Goal: Feedback & Contribution: Contribute content

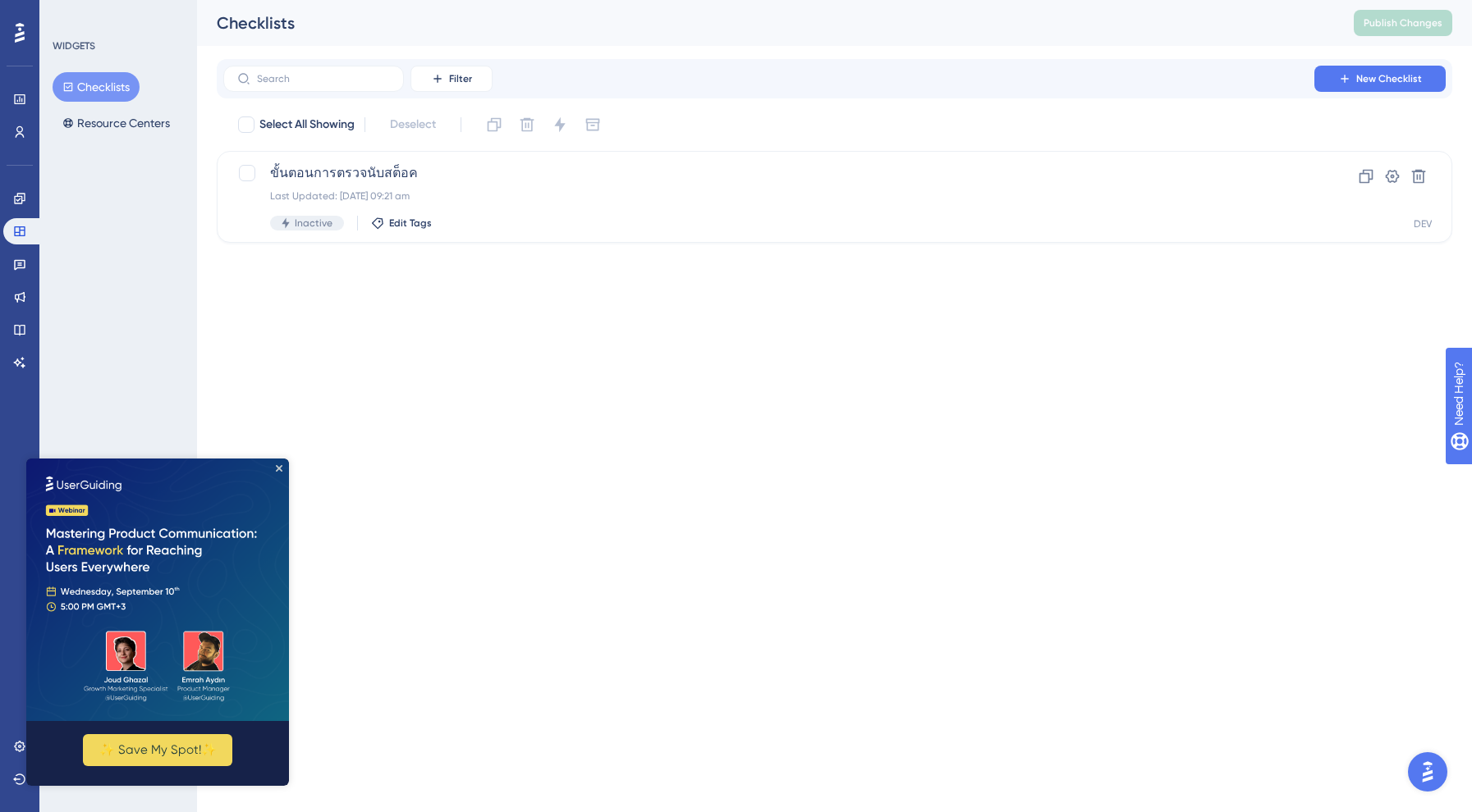
click at [541, 0] on html "Performance Users Engagement Widgets Feedback Product Updates Knowledge Base AI…" at bounding box center [736, 0] width 1472 height 0
click at [282, 467] on img at bounding box center [158, 590] width 262 height 262
click at [278, 466] on icon "Close Preview" at bounding box center [280, 469] width 7 height 7
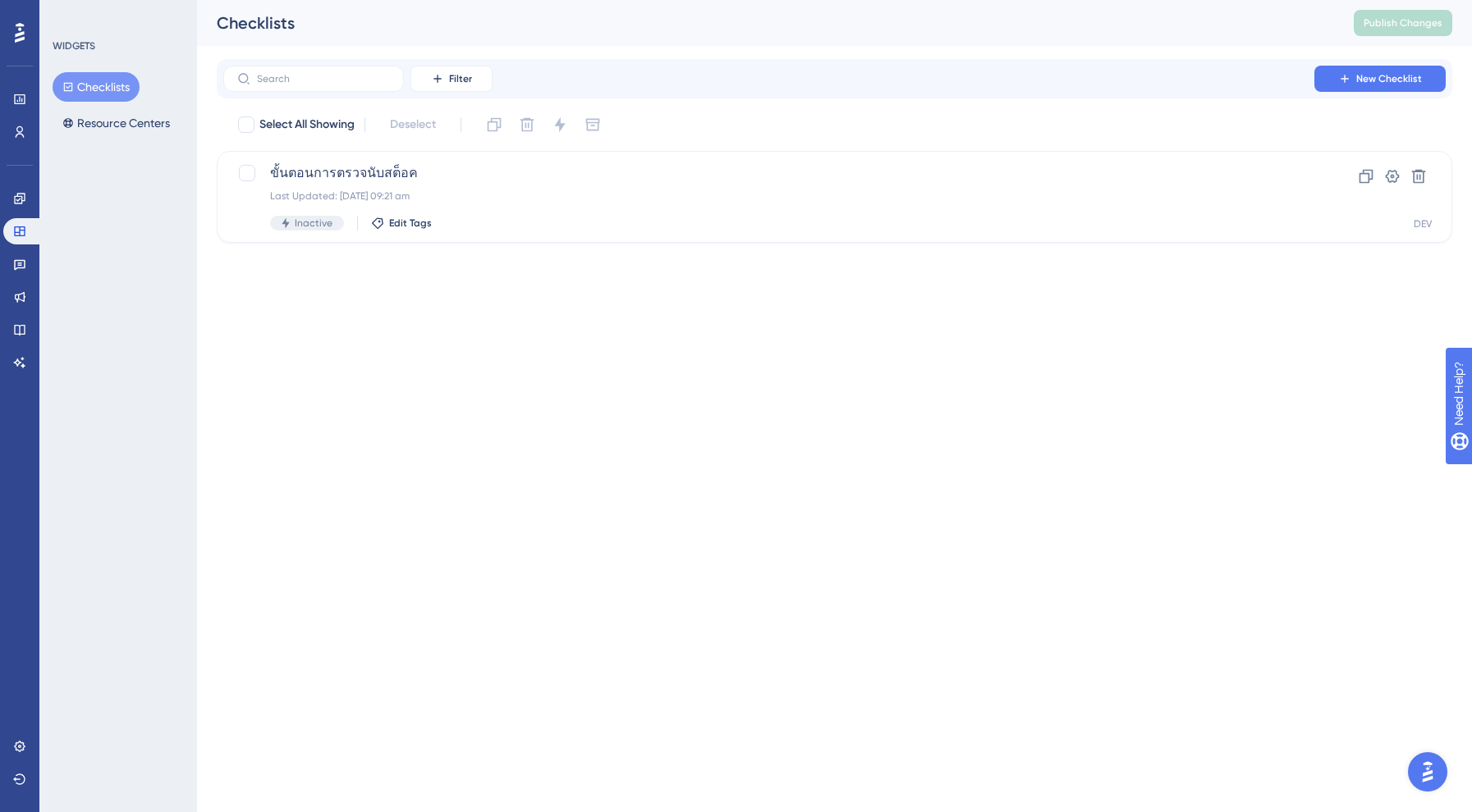
click at [548, 0] on html "Performance Users Engagement Widgets Feedback Product Updates Knowledge Base AI…" at bounding box center [736, 0] width 1472 height 0
click at [85, 124] on button "Resource Centers" at bounding box center [116, 123] width 127 height 29
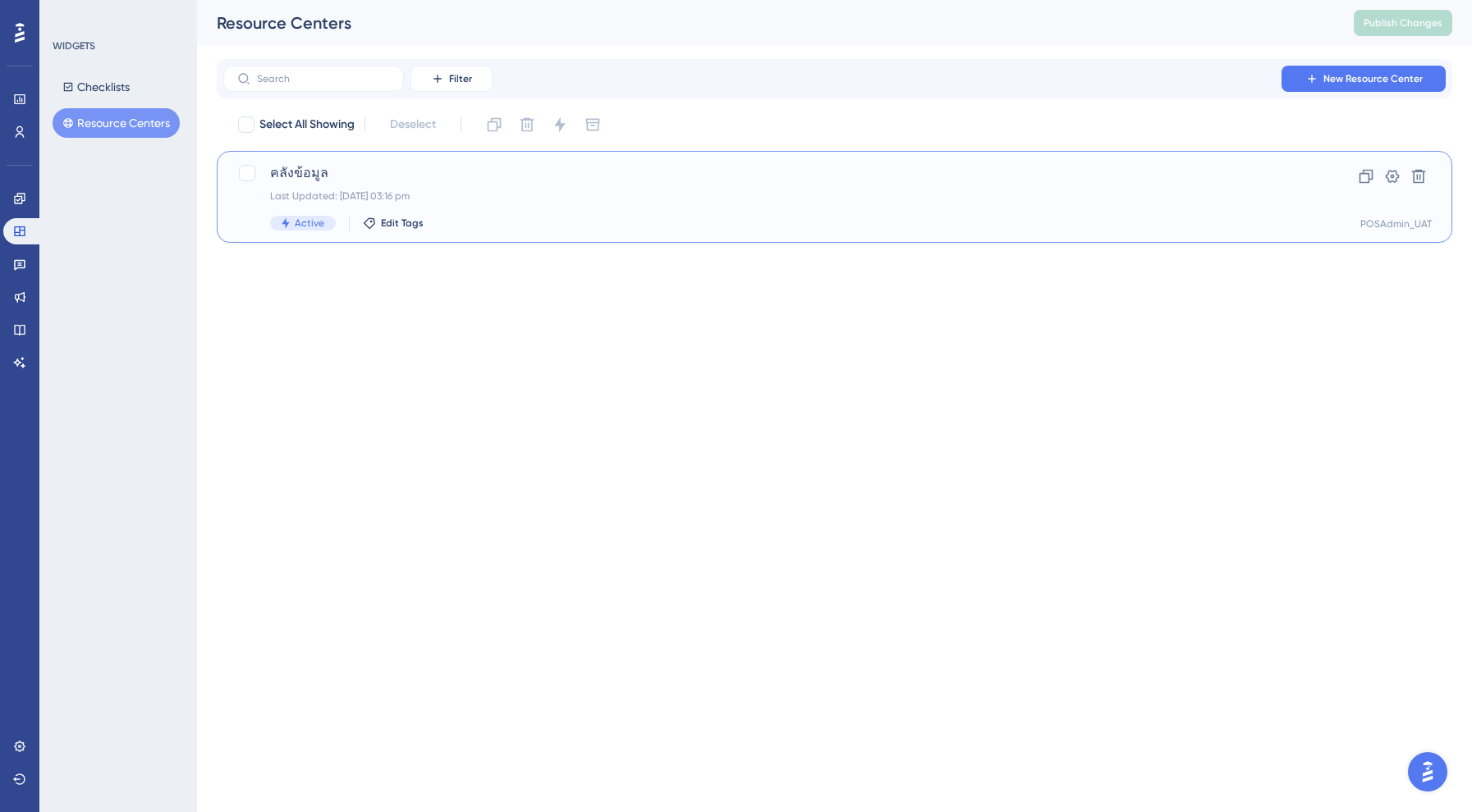
click at [339, 178] on span "คลังข้อมูล" at bounding box center [769, 172] width 998 height 20
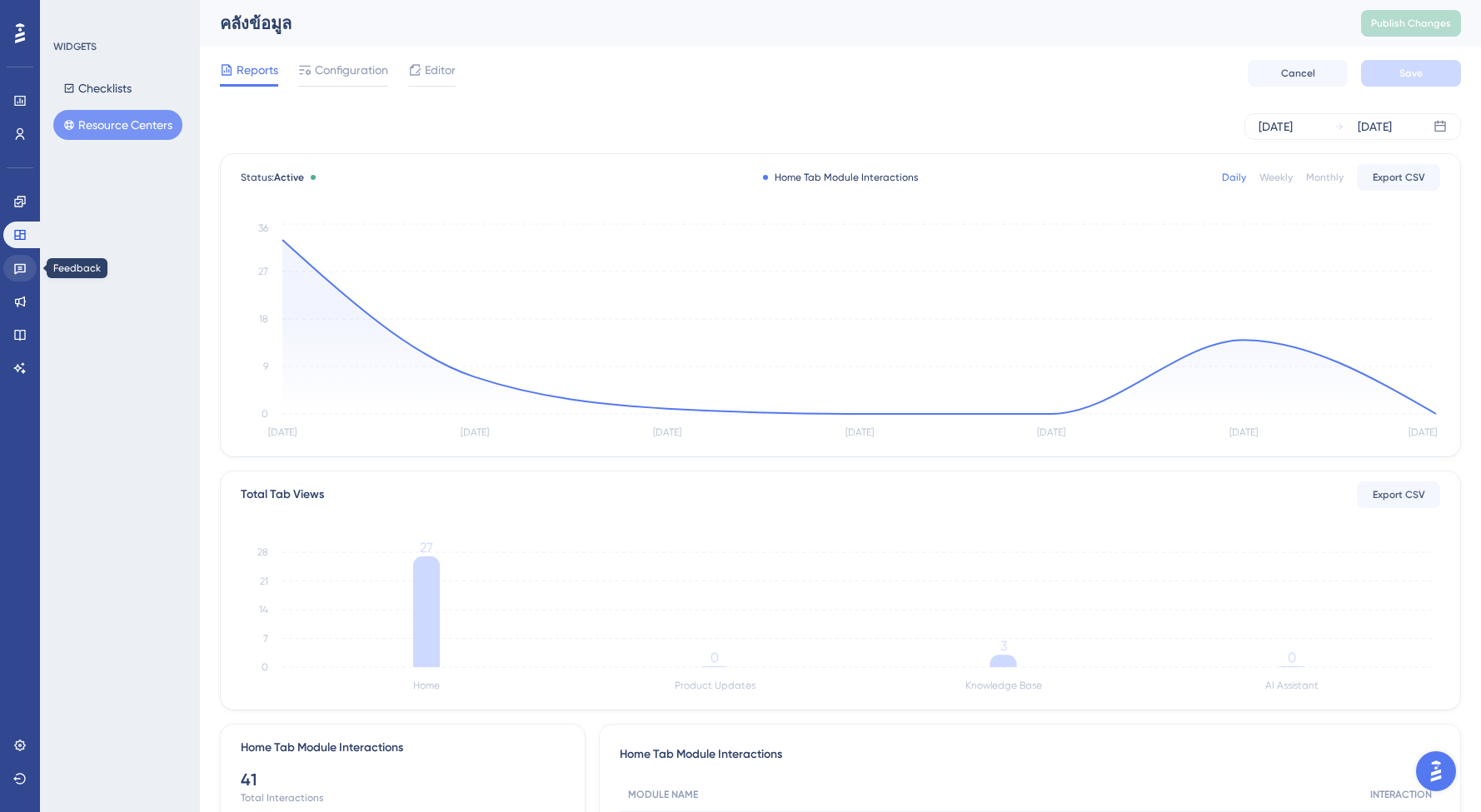
click at [23, 266] on icon at bounding box center [19, 267] width 13 height 13
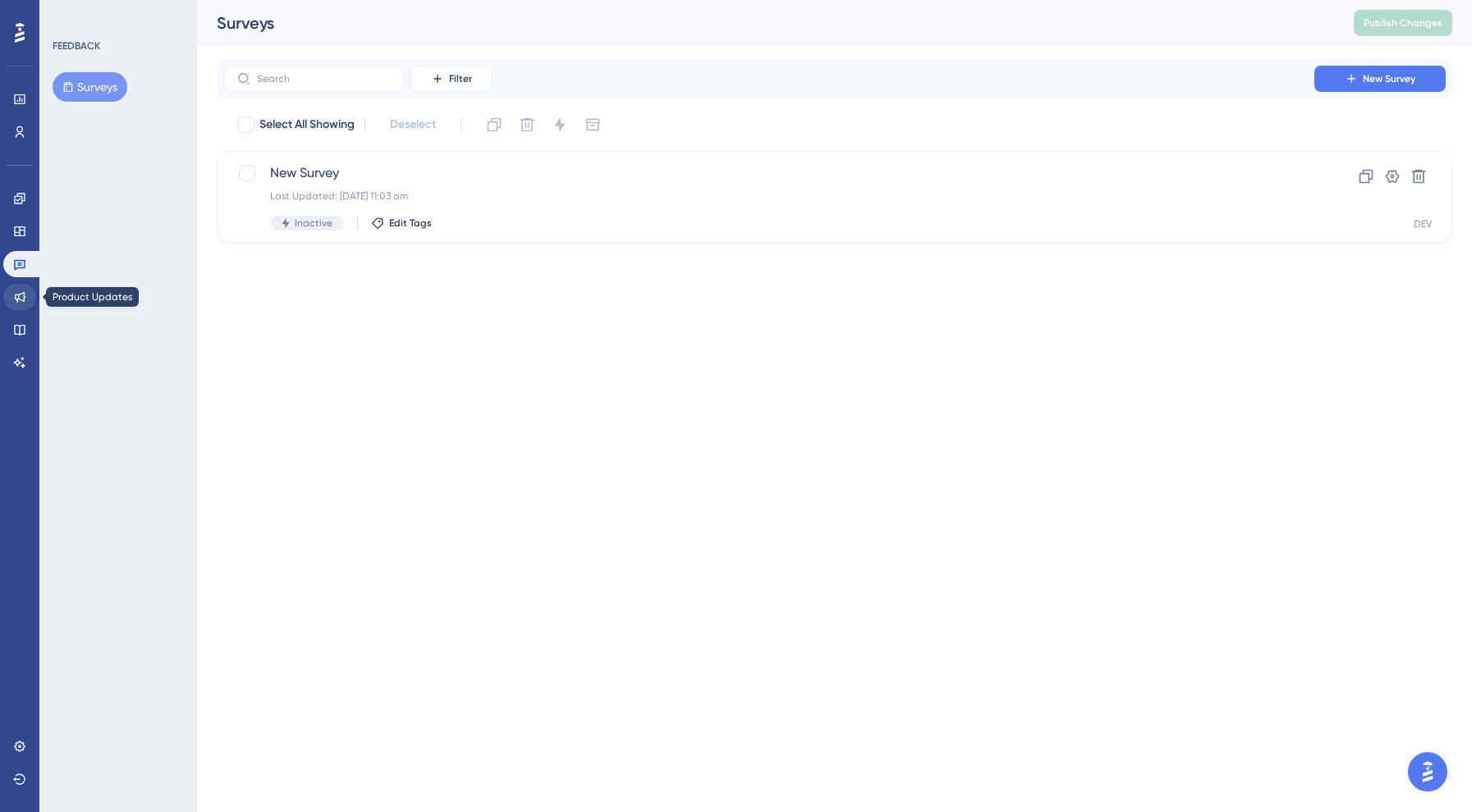
click at [16, 295] on icon at bounding box center [20, 298] width 10 height 10
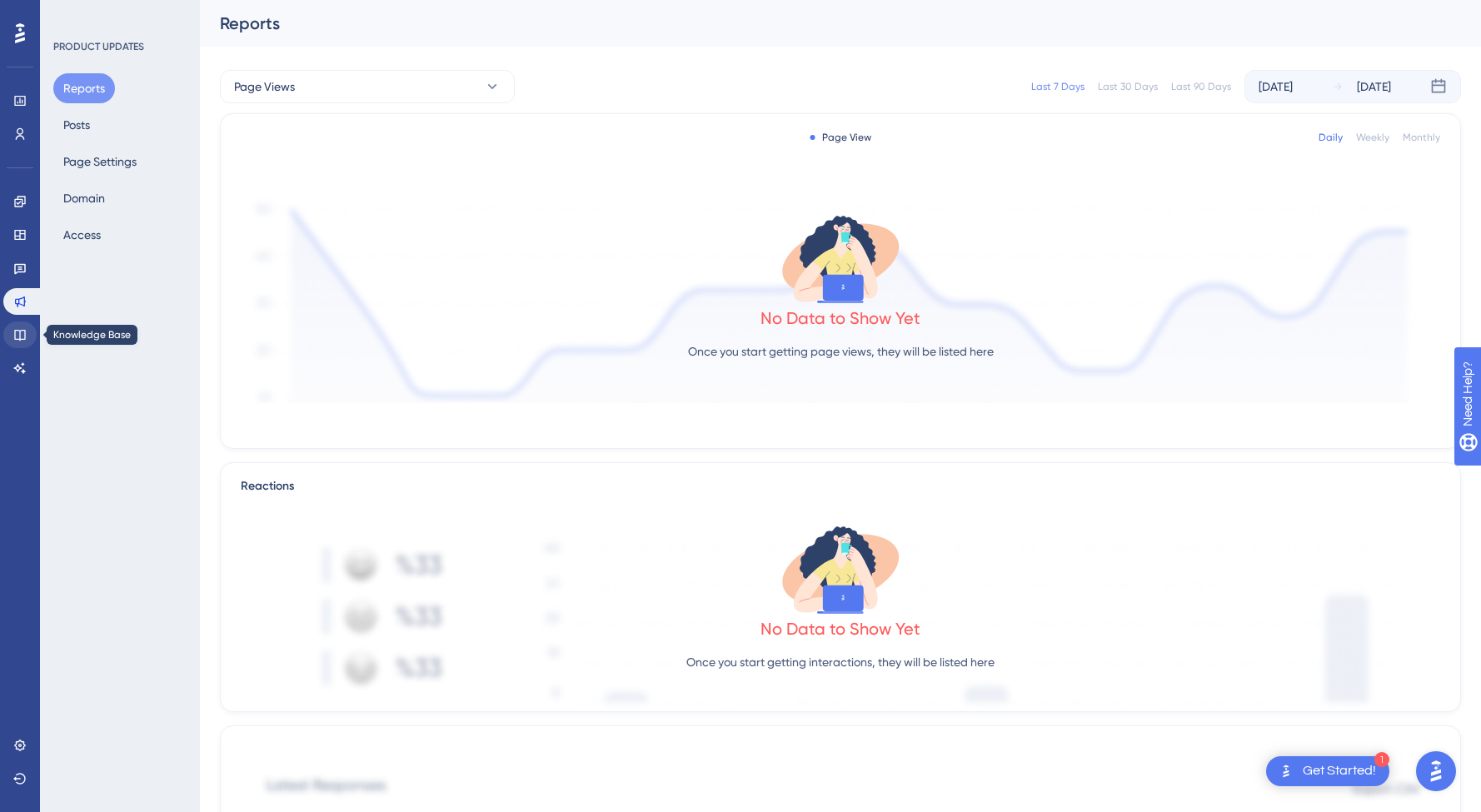
click at [10, 339] on link at bounding box center [20, 334] width 33 height 27
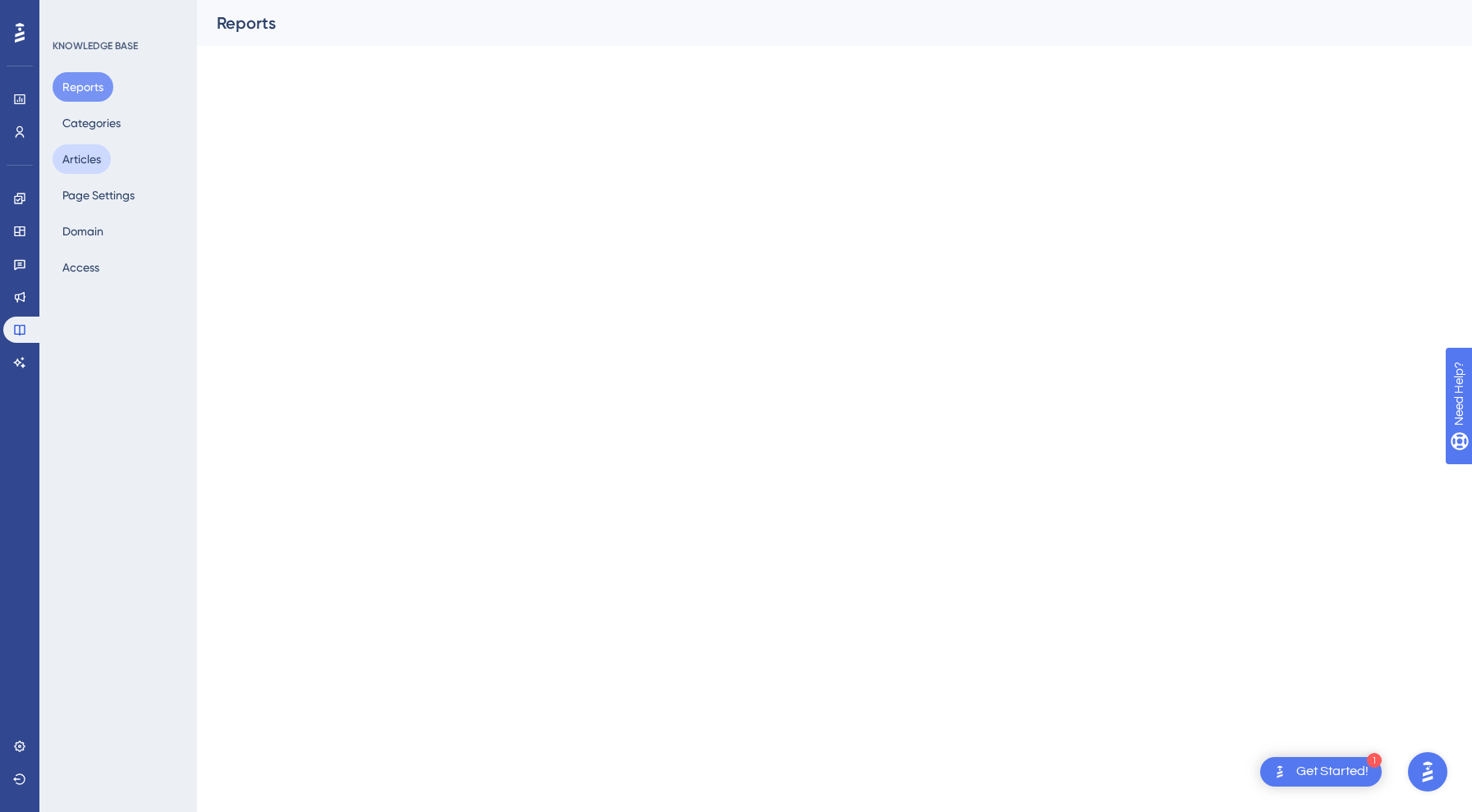
click at [80, 148] on button "Articles" at bounding box center [81, 159] width 58 height 29
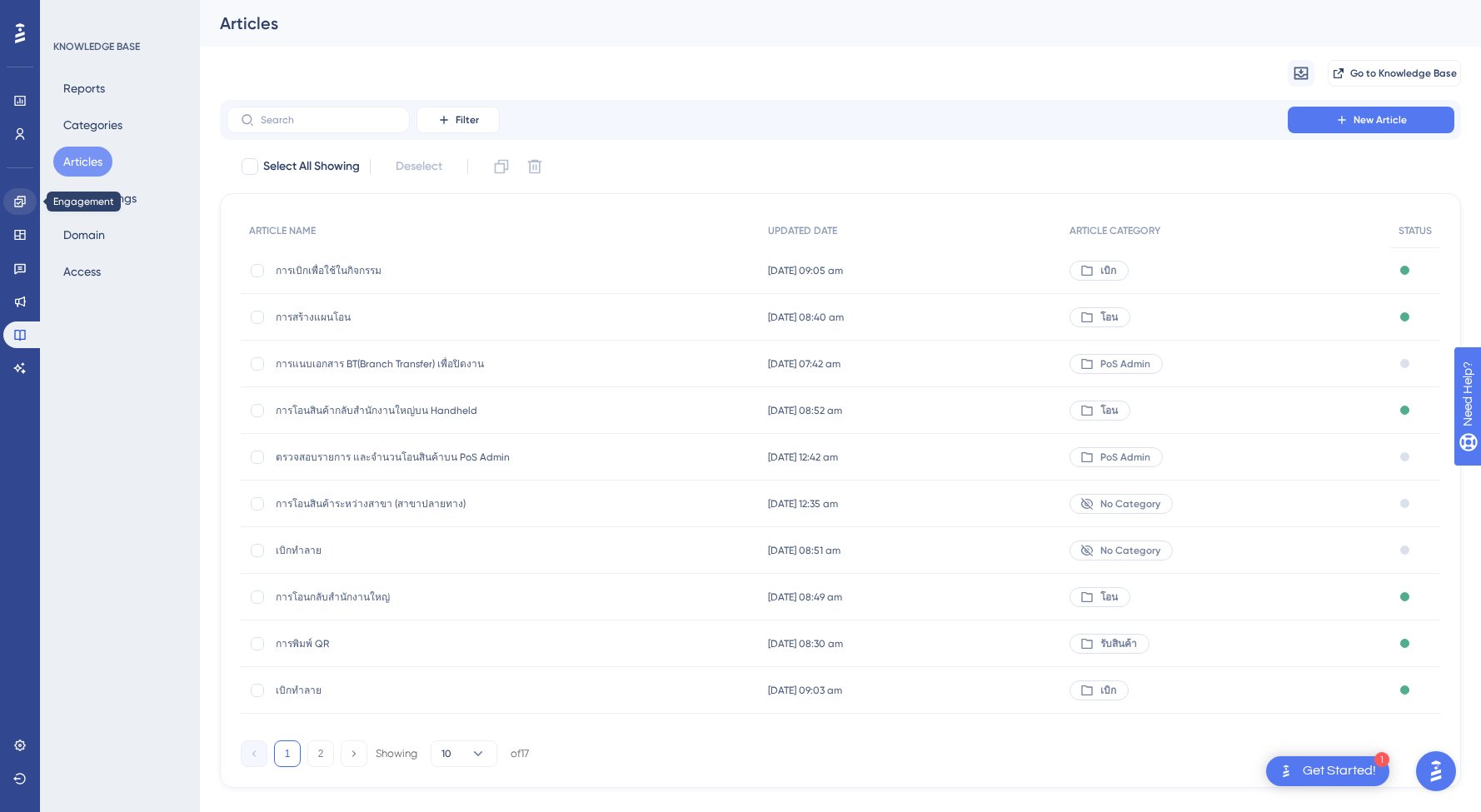
click at [26, 201] on icon at bounding box center [19, 201] width 13 height 13
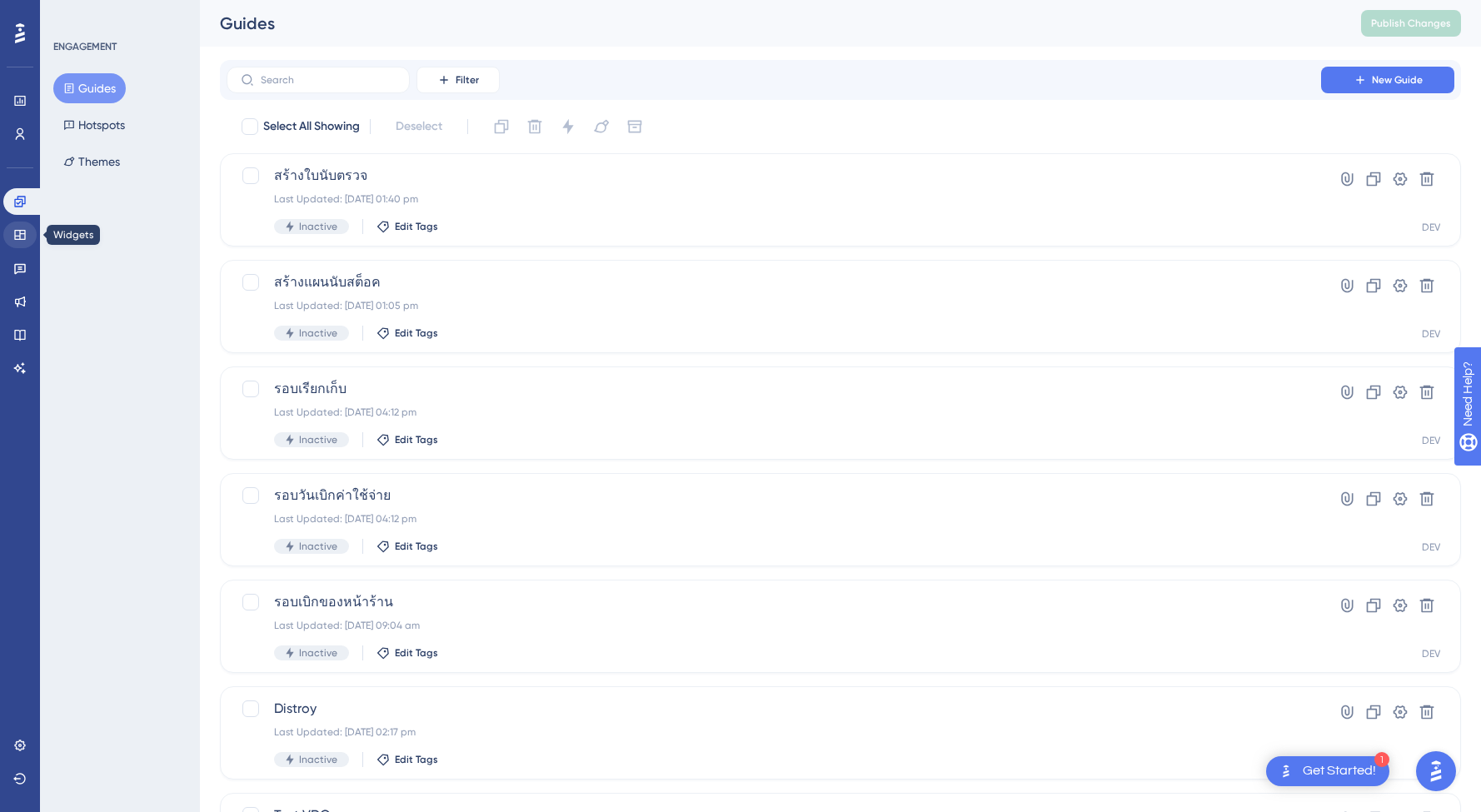
click at [18, 231] on icon at bounding box center [19, 234] width 10 height 10
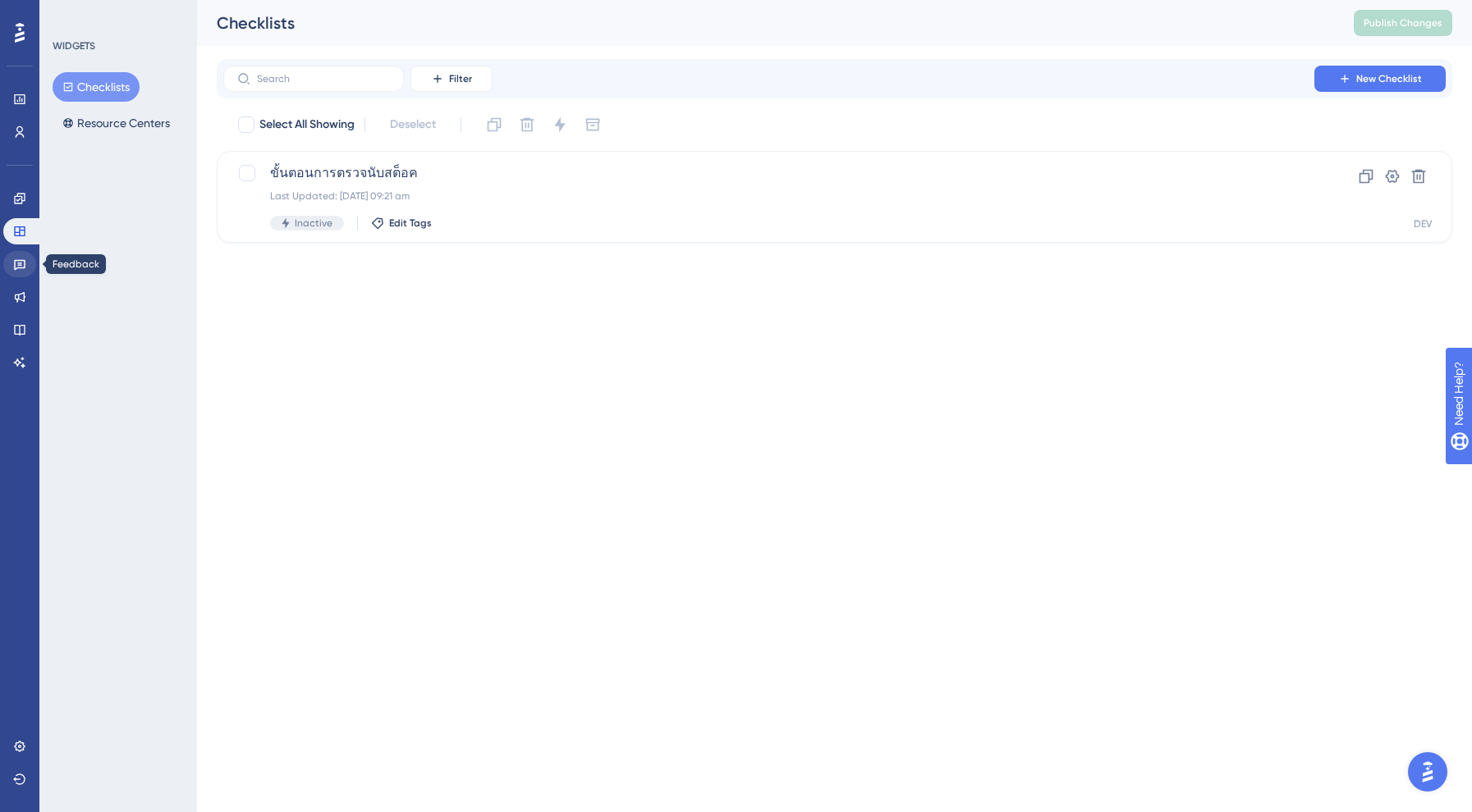
click at [20, 274] on link at bounding box center [20, 264] width 33 height 27
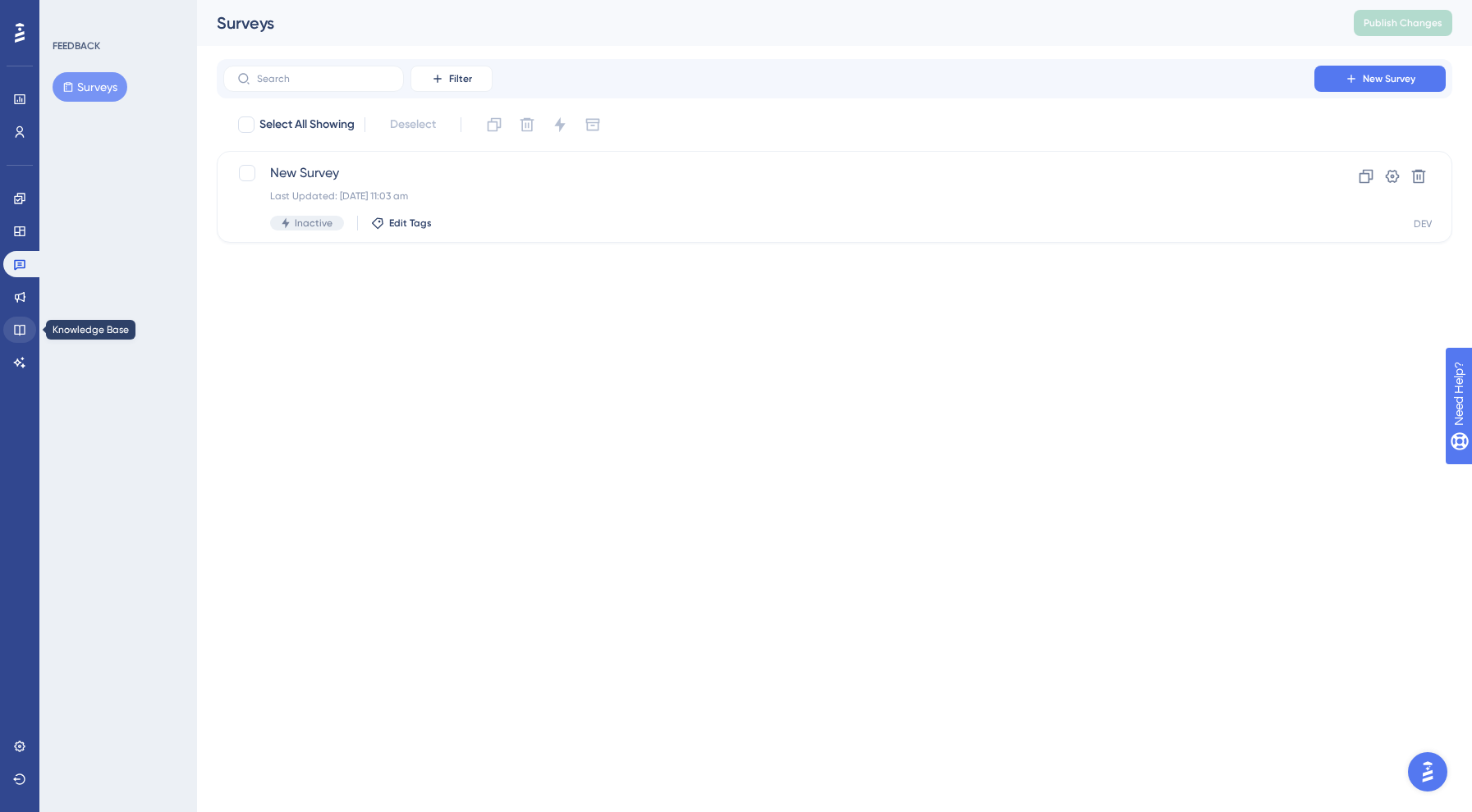
click at [27, 320] on link at bounding box center [20, 329] width 33 height 27
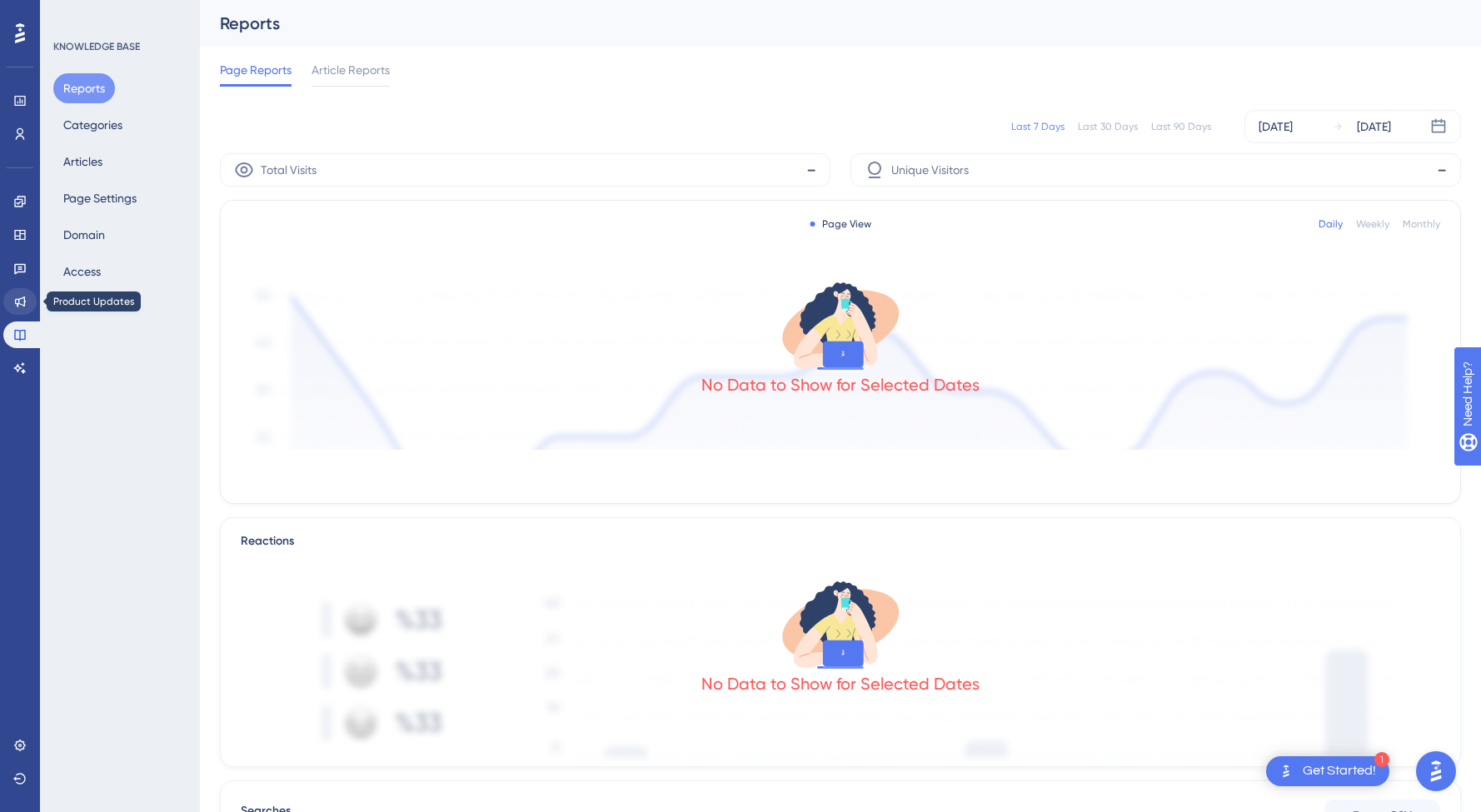
click at [15, 312] on link at bounding box center [20, 301] width 33 height 27
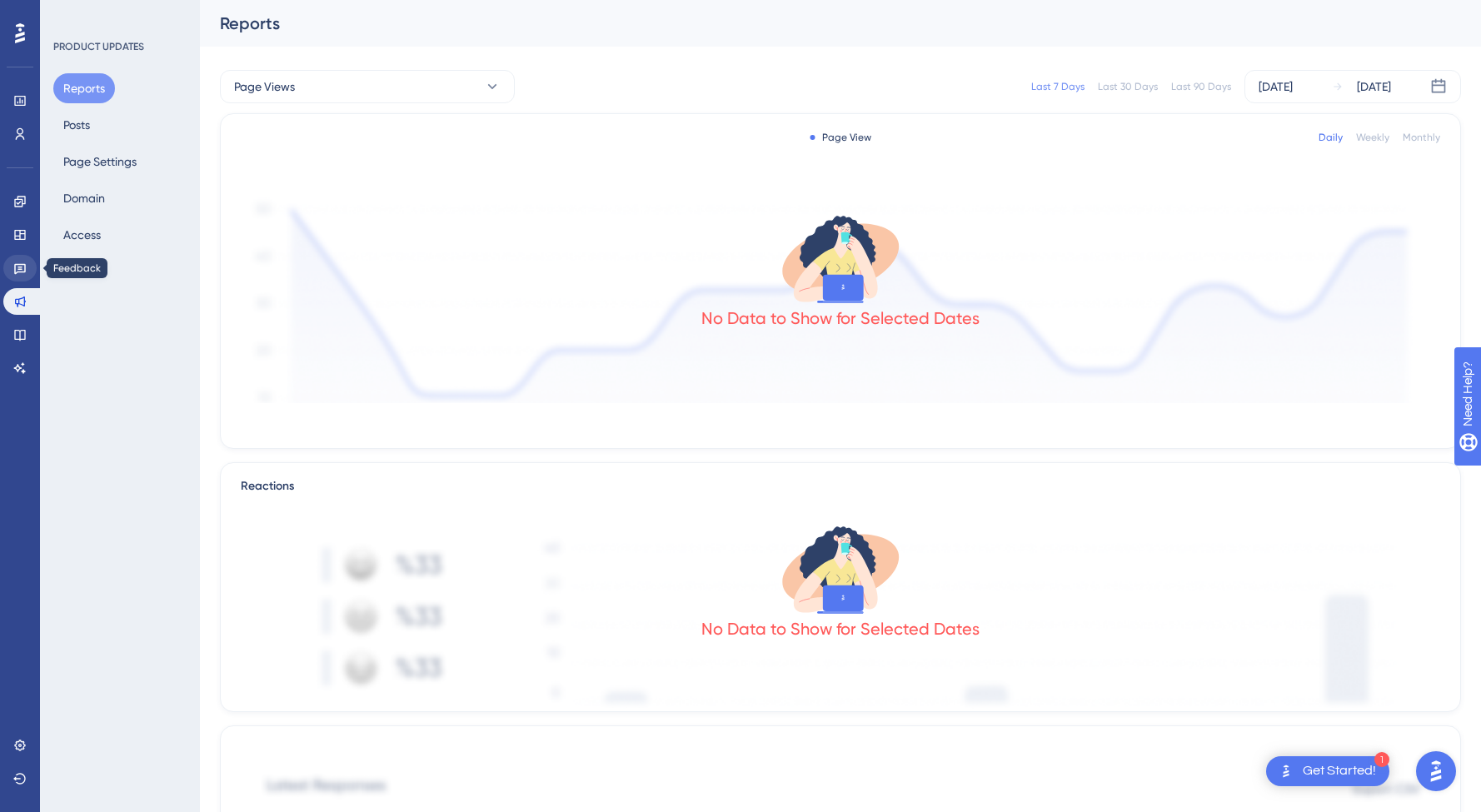
click at [28, 279] on link at bounding box center [20, 268] width 33 height 27
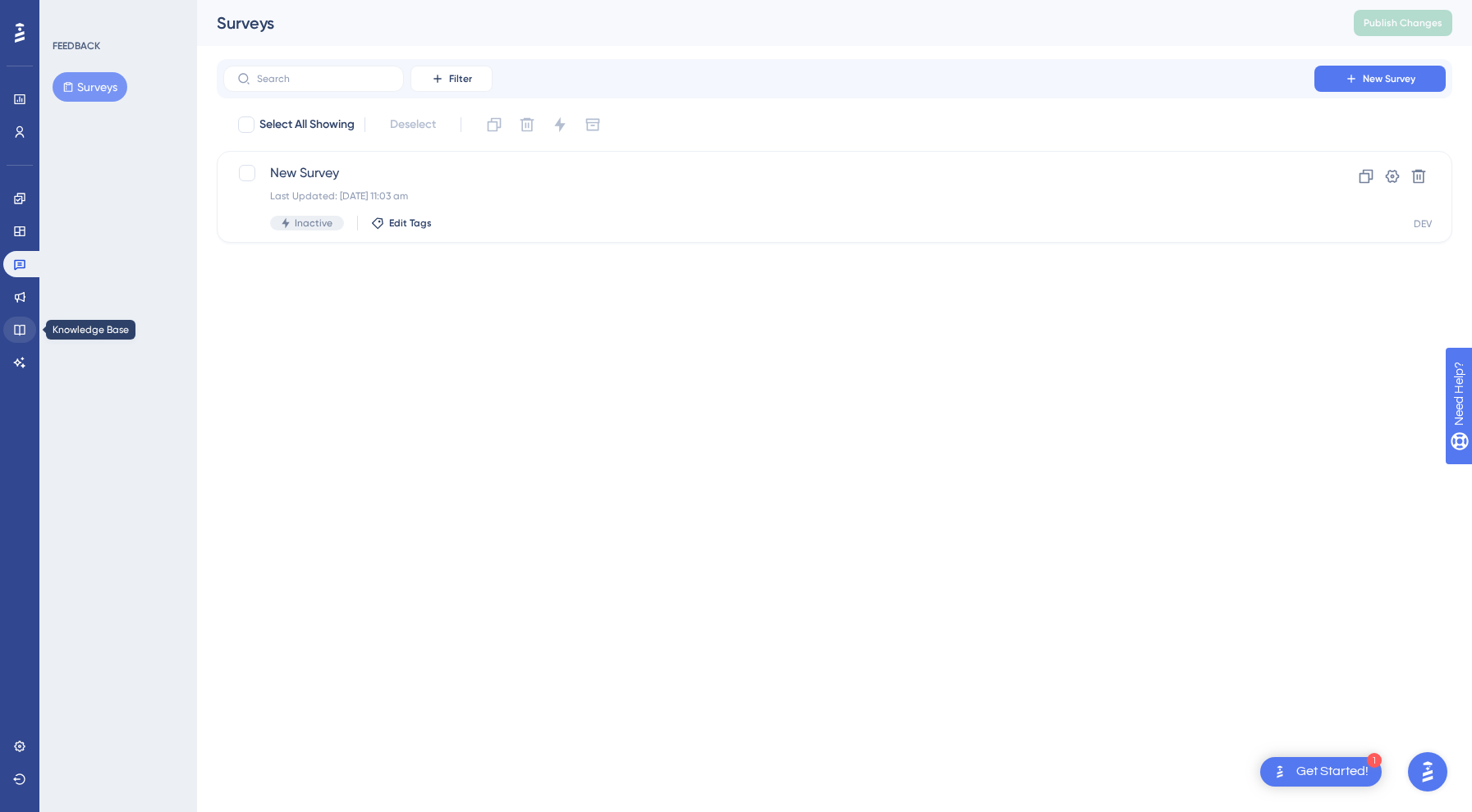
click at [19, 332] on icon at bounding box center [19, 329] width 13 height 13
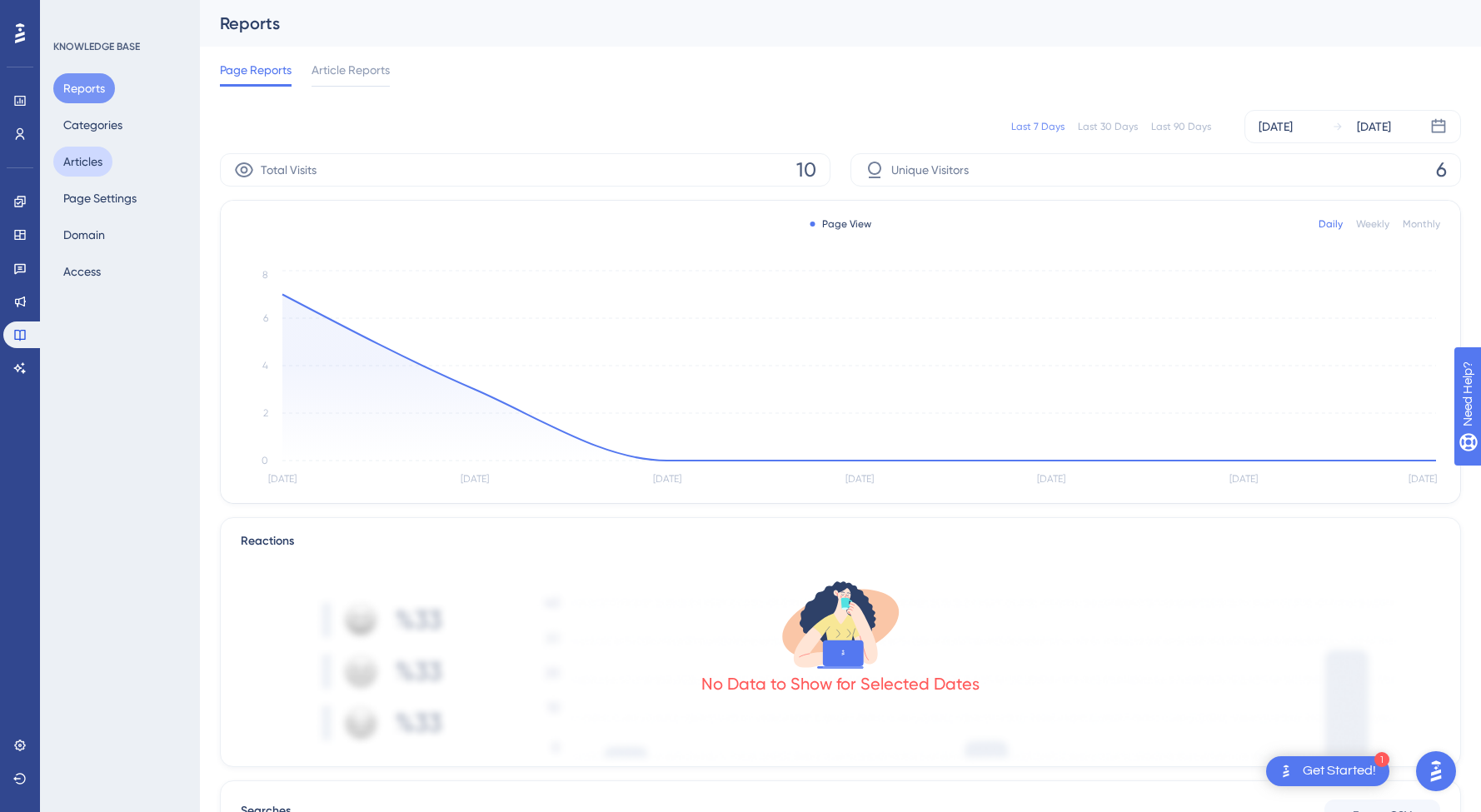
click at [88, 160] on button "Articles" at bounding box center [83, 161] width 59 height 30
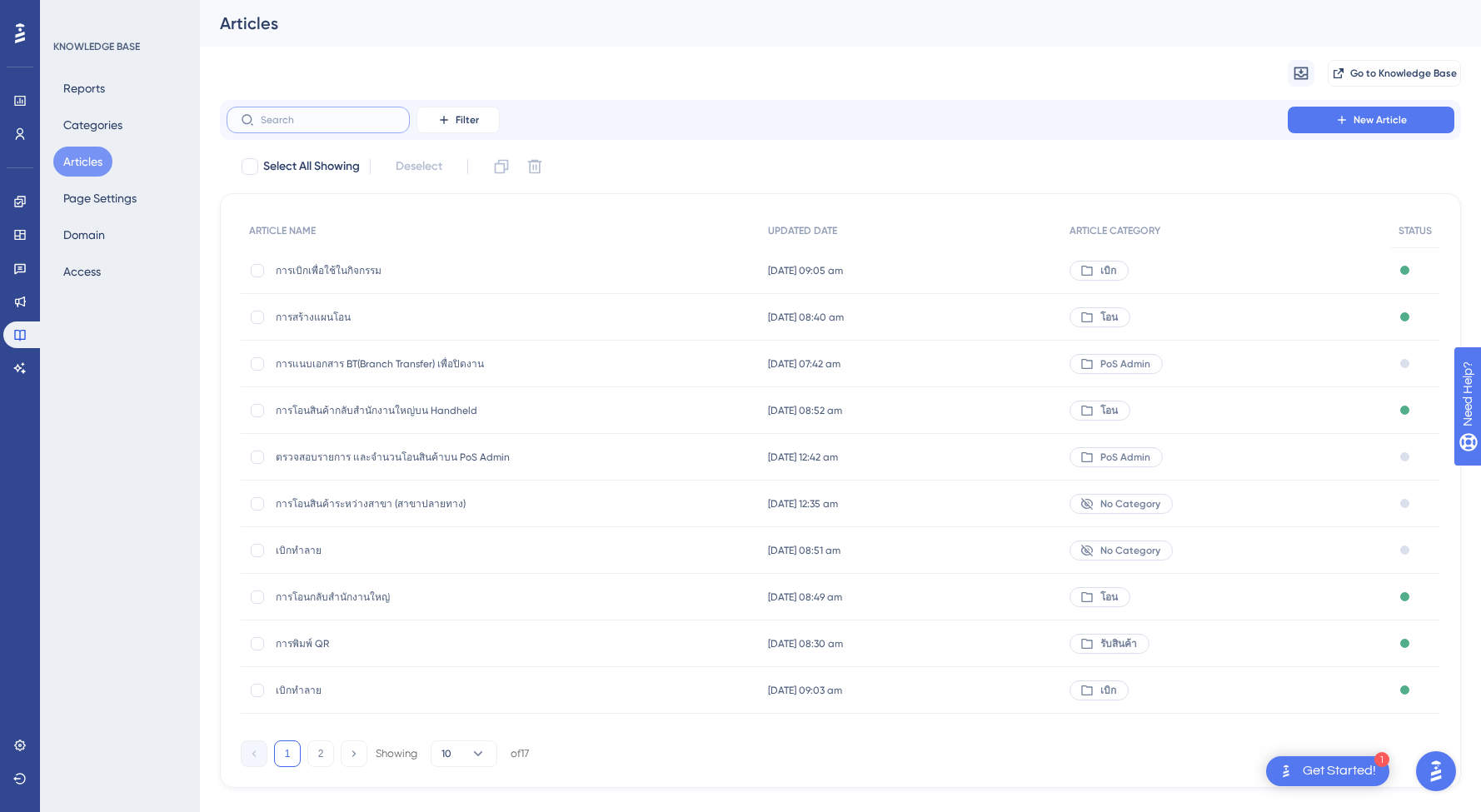
drag, startPoint x: 299, startPoint y: 121, endPoint x: 301, endPoint y: 97, distance: 24.1
click at [299, 121] on input "text" at bounding box center [328, 119] width 135 height 11
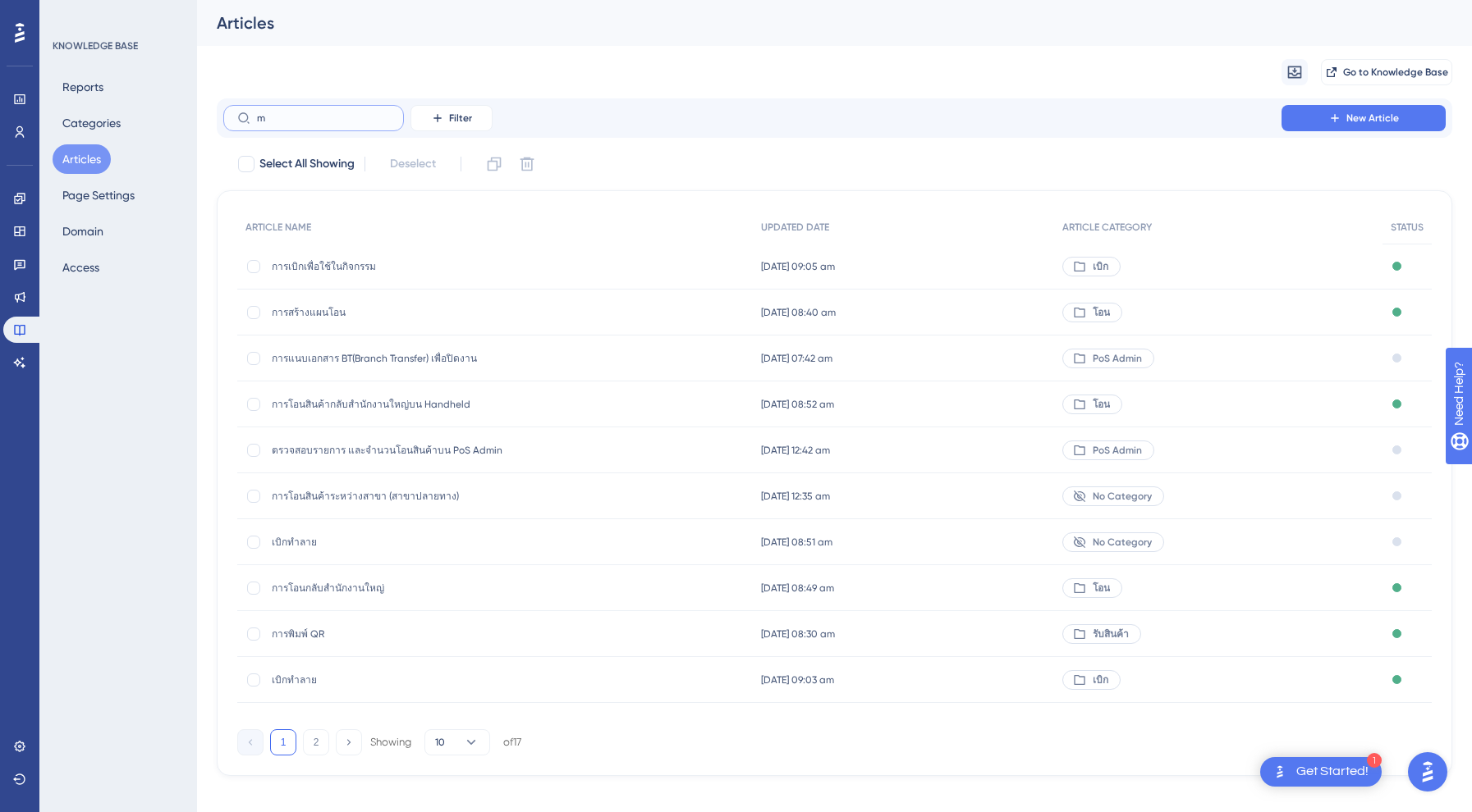
type input "me"
checkbox input "true"
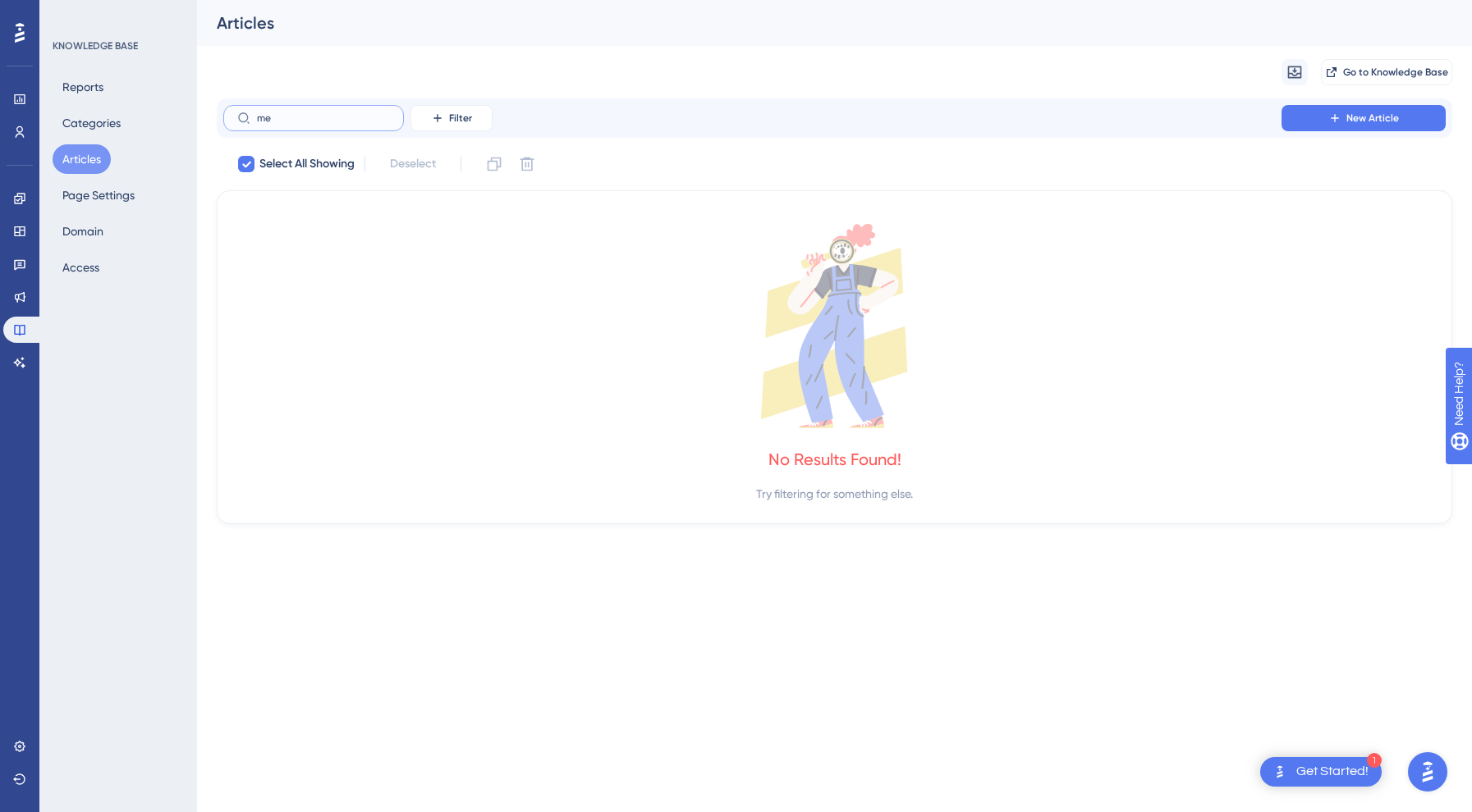
type input "m"
checkbox input "false"
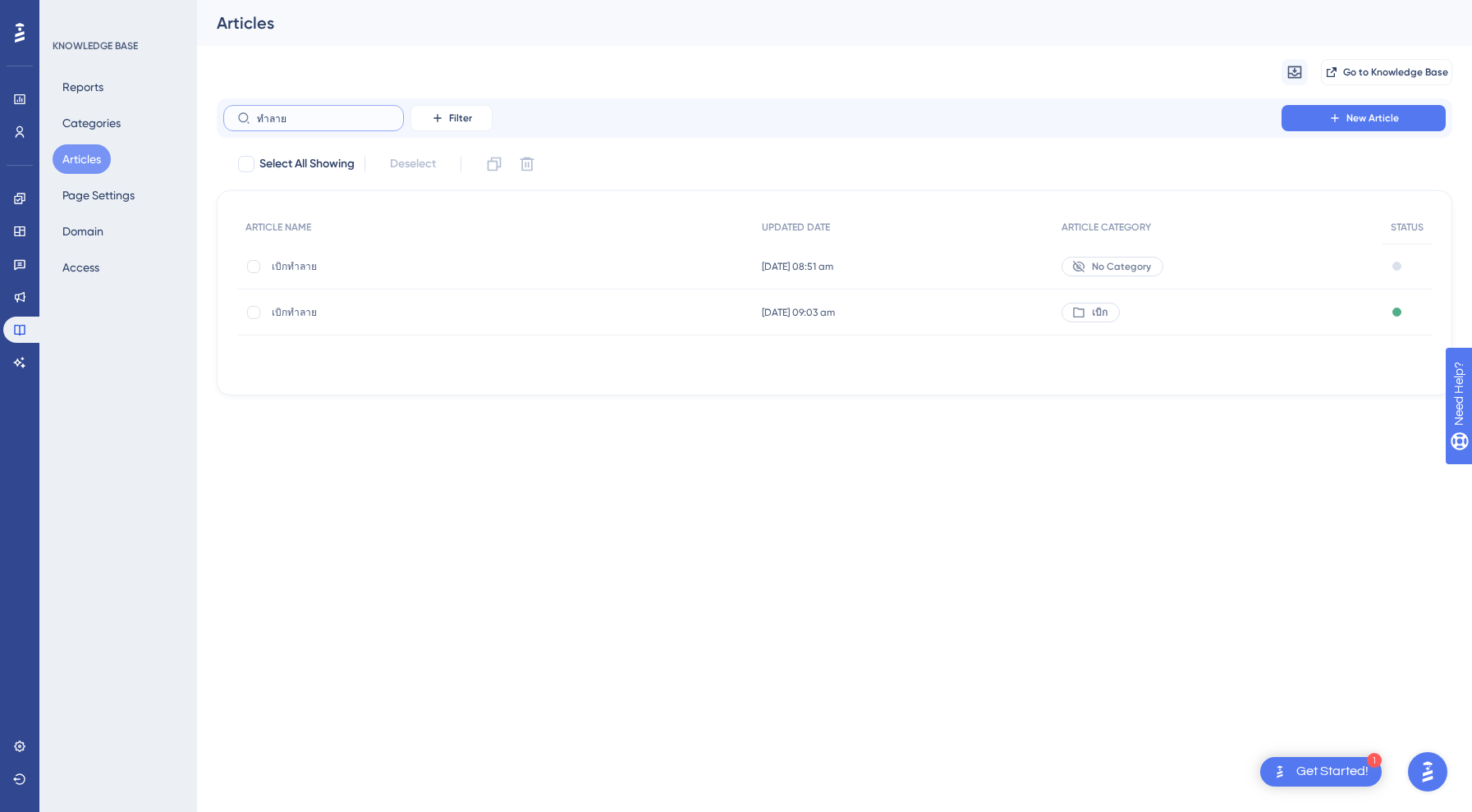
type input "ทำลาย"
click at [486, 311] on span "เบิกทำลาย" at bounding box center [403, 312] width 262 height 13
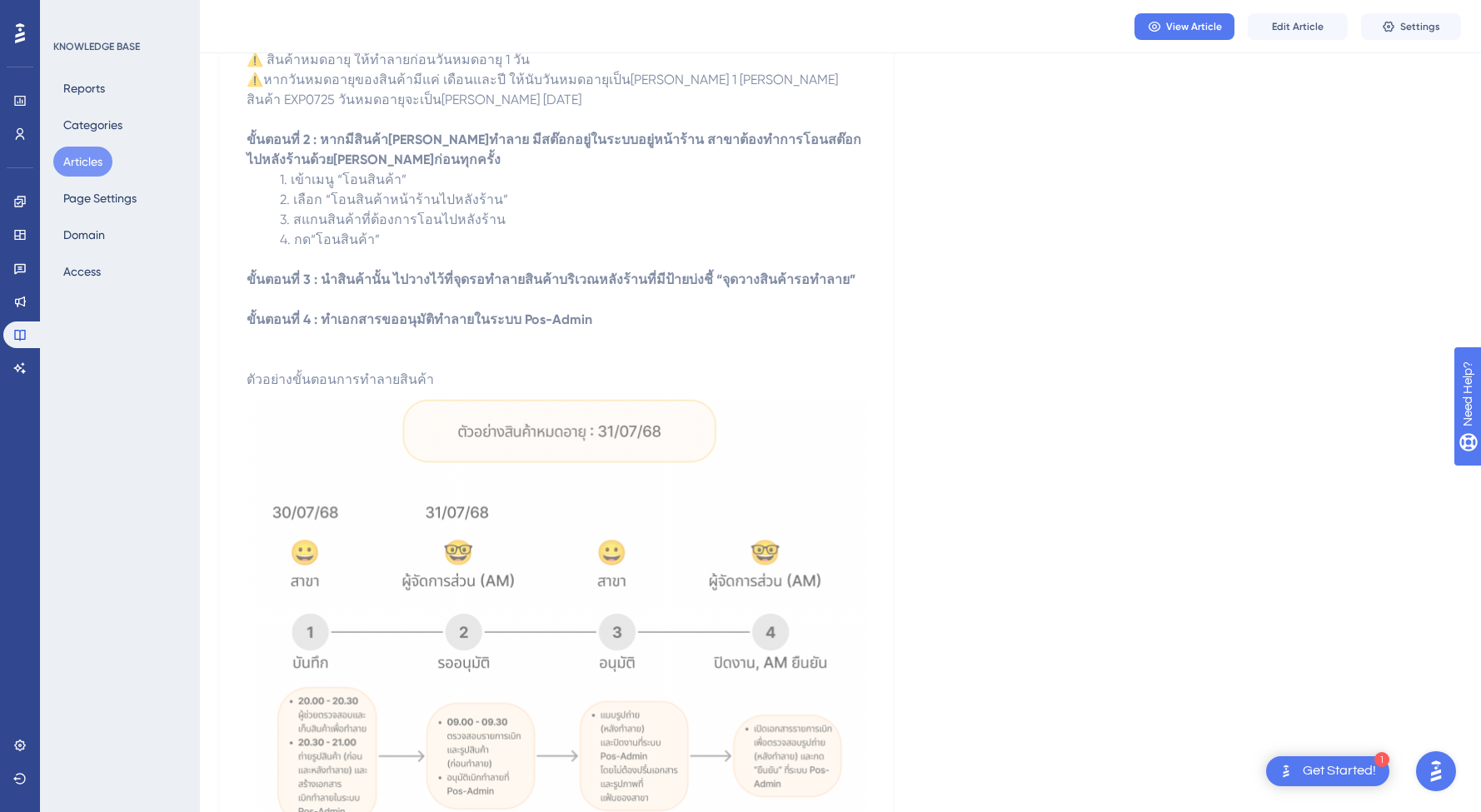
scroll to position [780, 0]
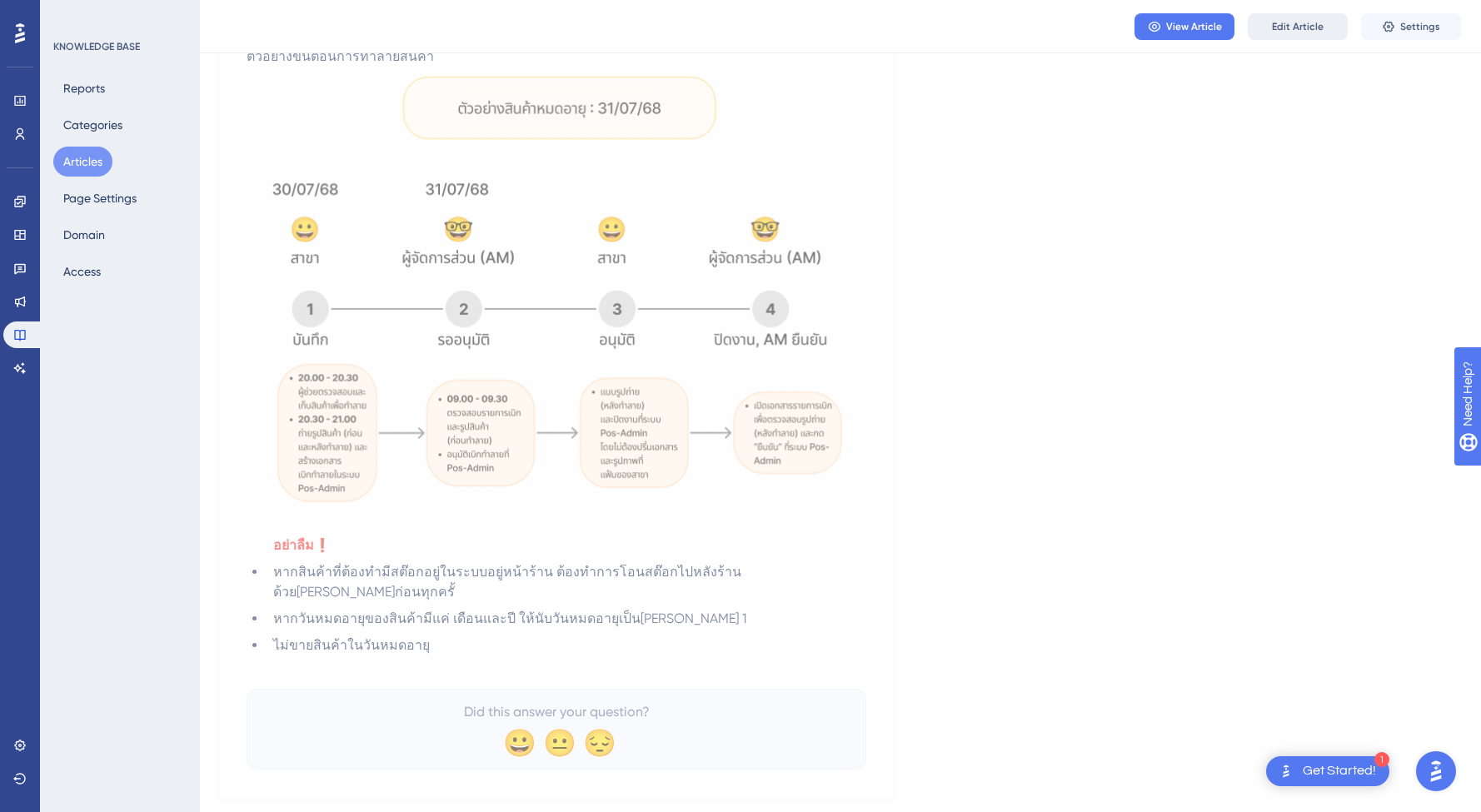
click at [1314, 30] on span "Edit Article" at bounding box center [1297, 26] width 51 height 13
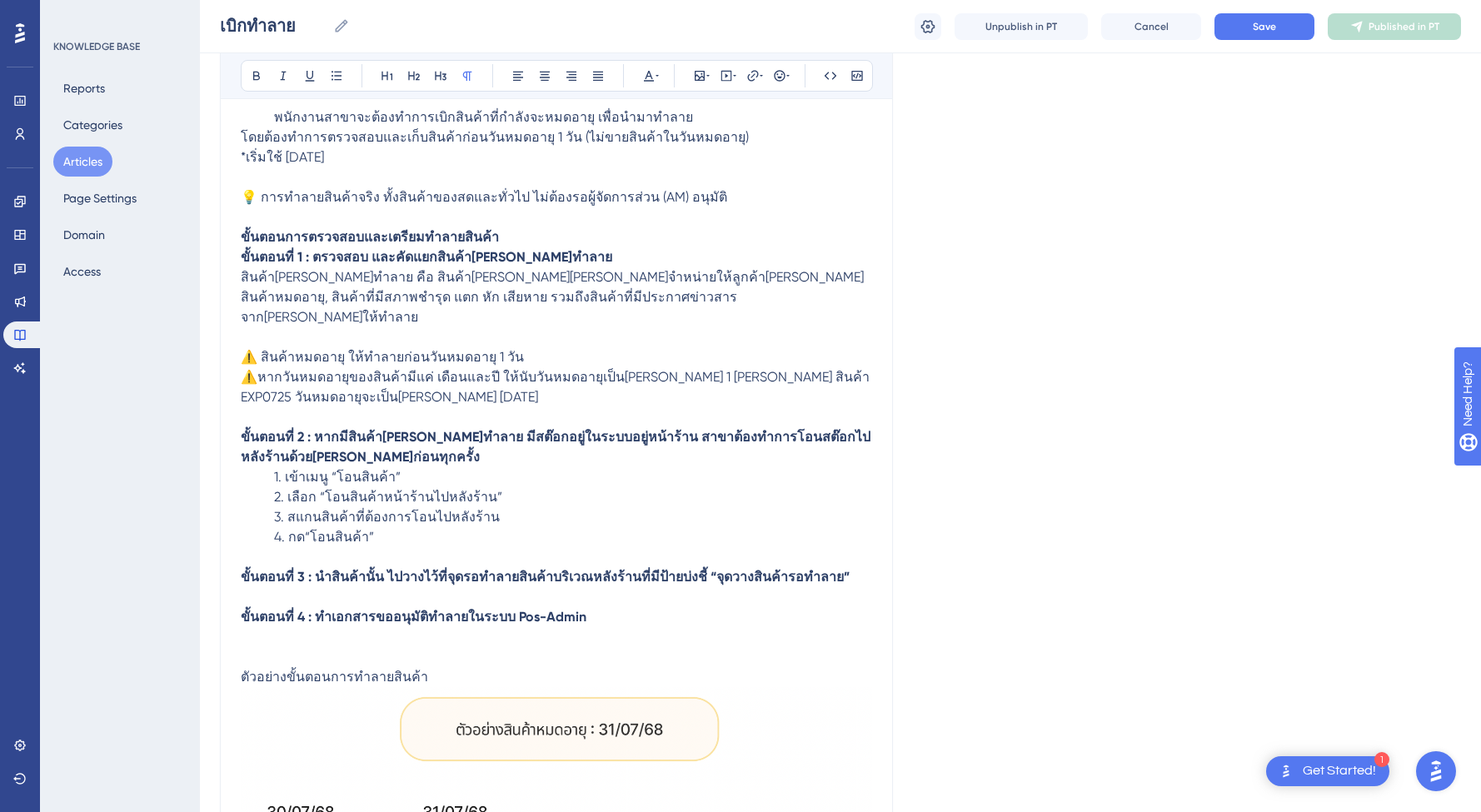
scroll to position [770, 0]
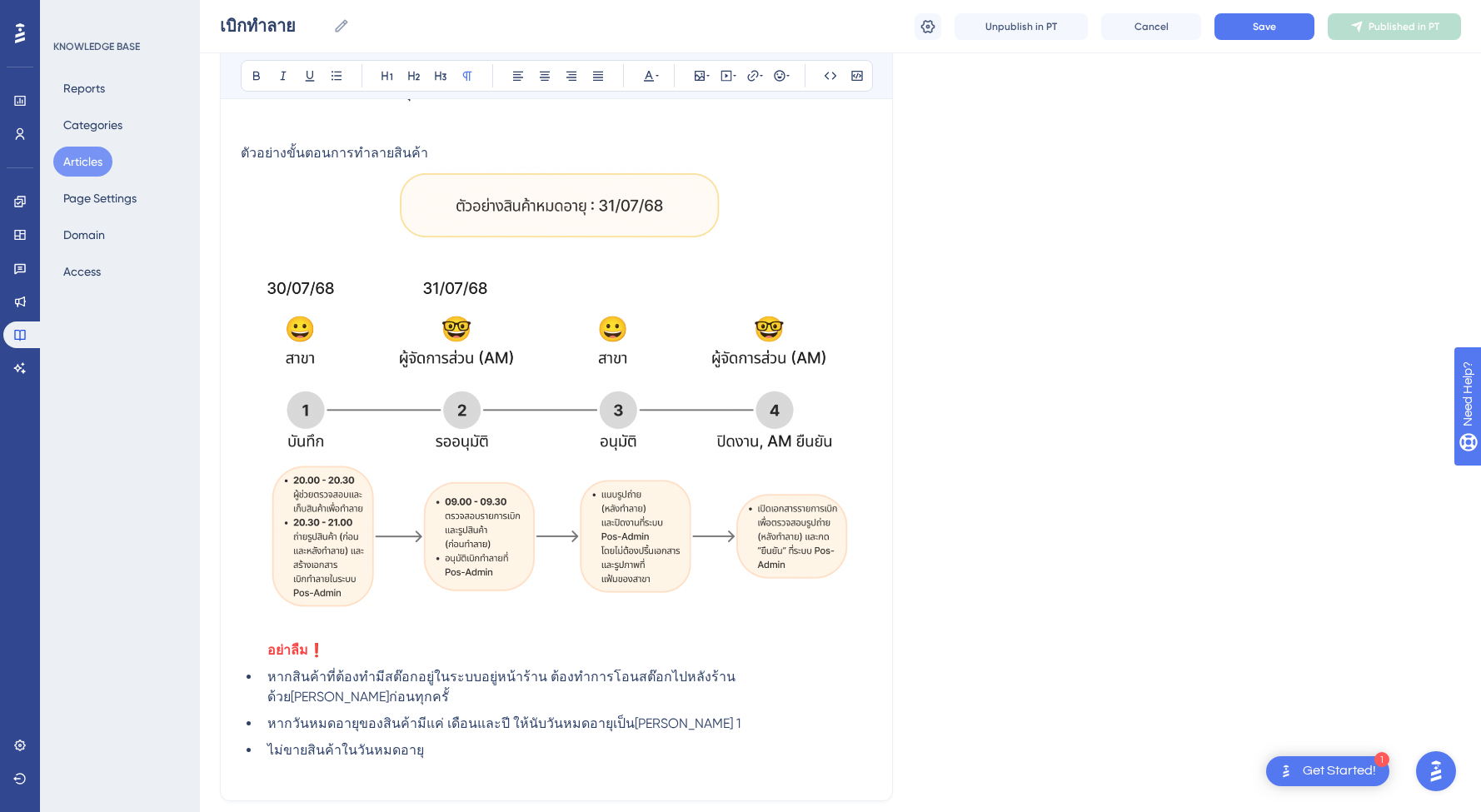
click at [665, 328] on img at bounding box center [556, 389] width 631 height 452
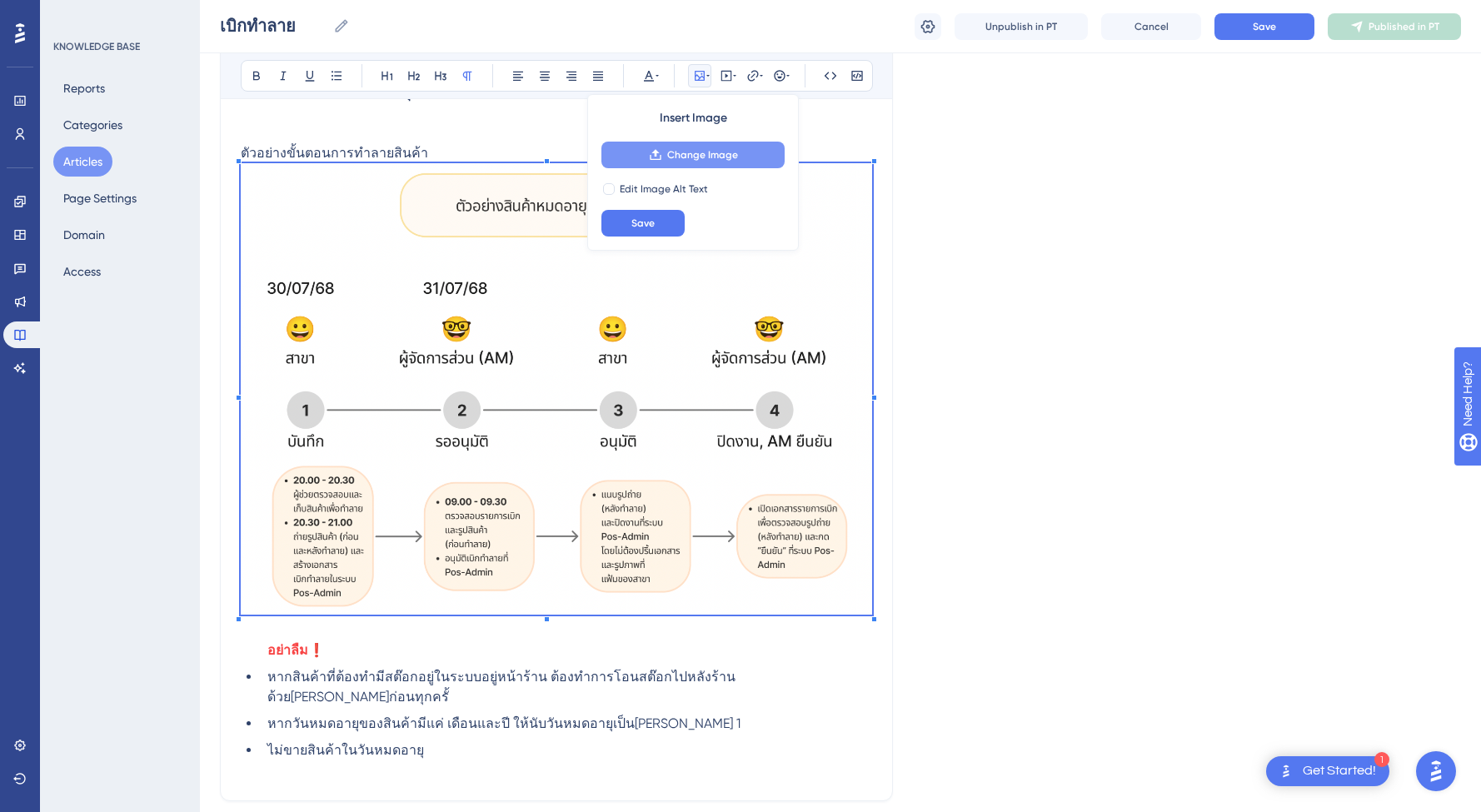
click at [736, 164] on button "Change Image" at bounding box center [693, 155] width 184 height 27
click at [723, 155] on span "Change Image" at bounding box center [703, 154] width 71 height 13
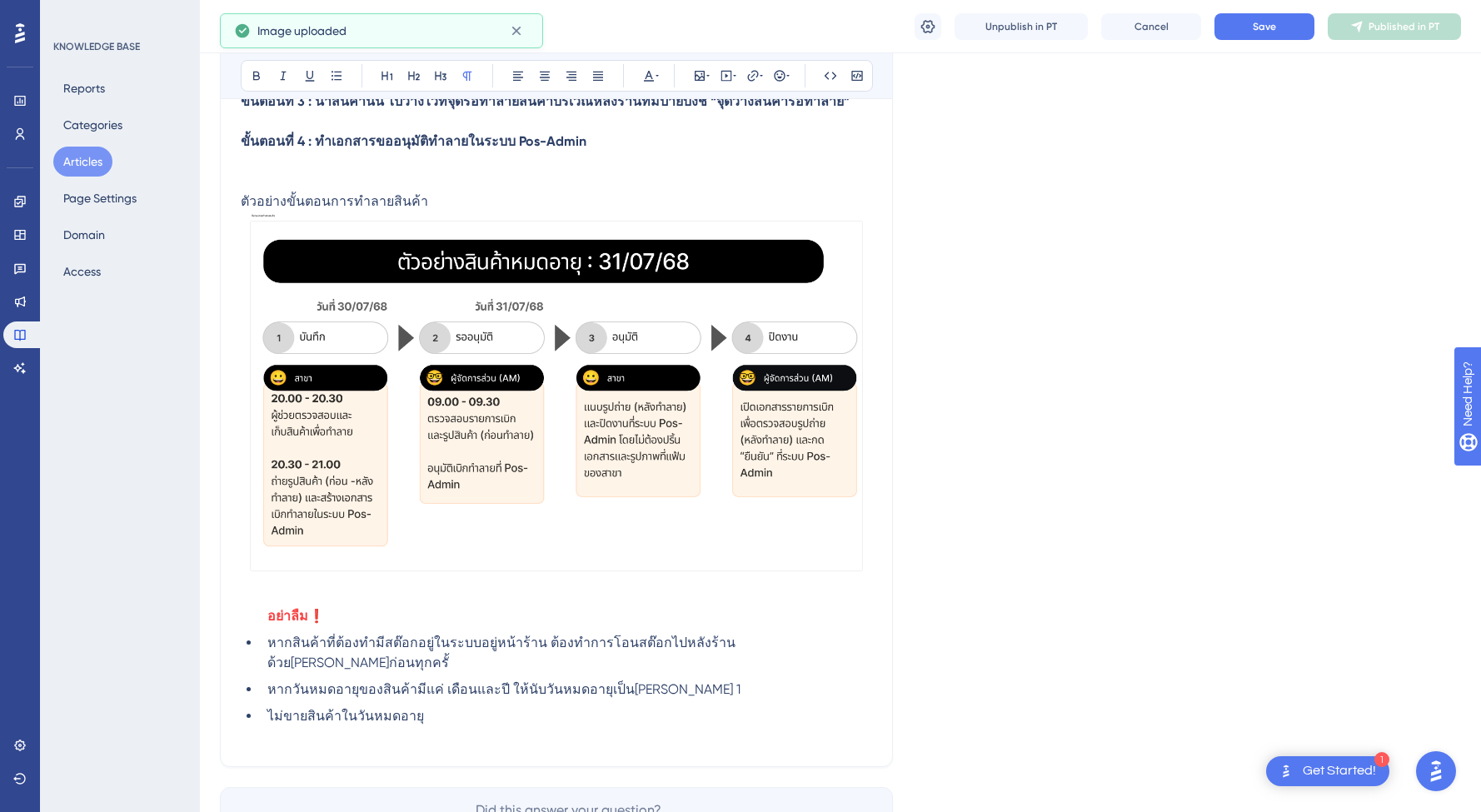
scroll to position [790, 0]
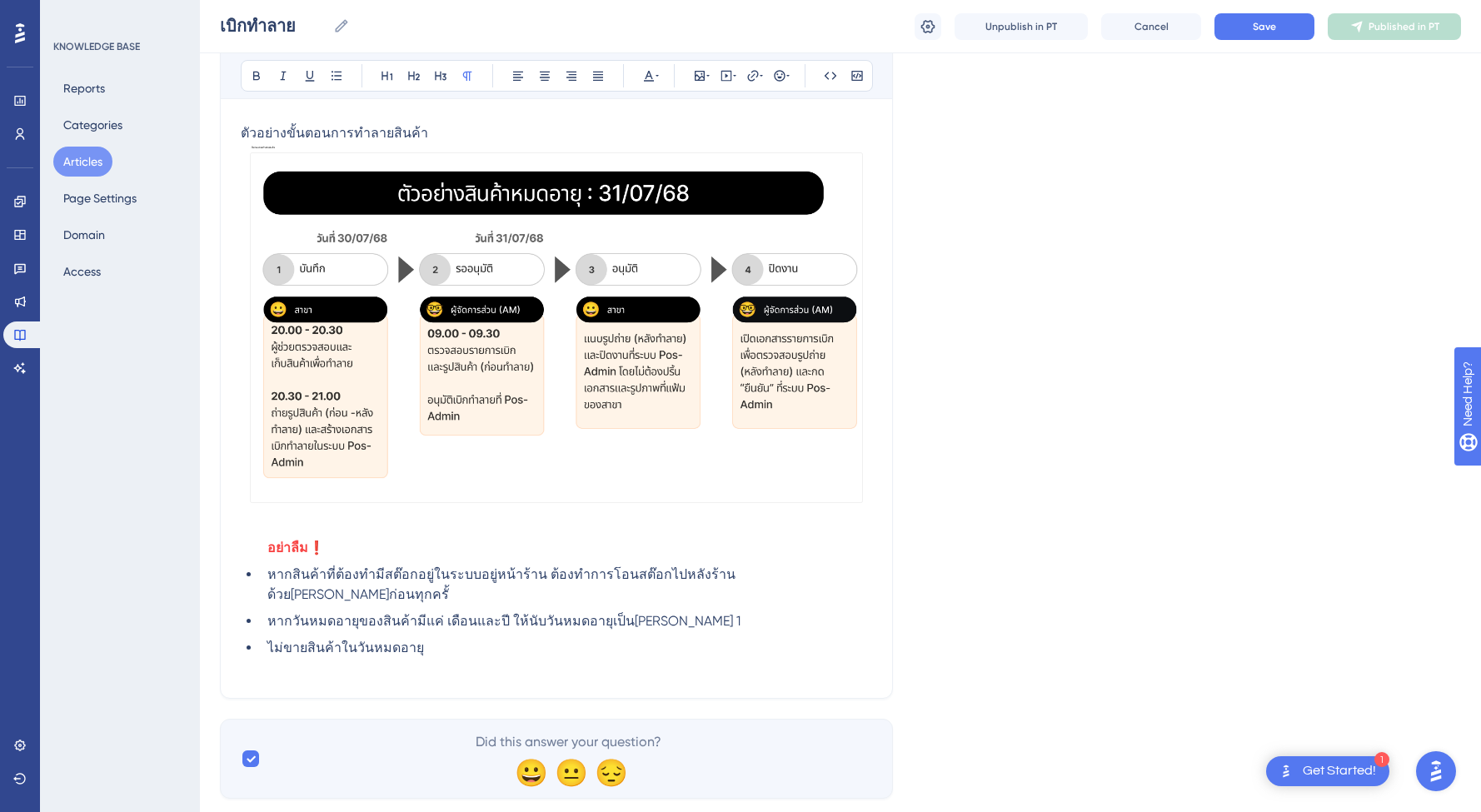
click at [680, 327] on img at bounding box center [556, 328] width 631 height 369
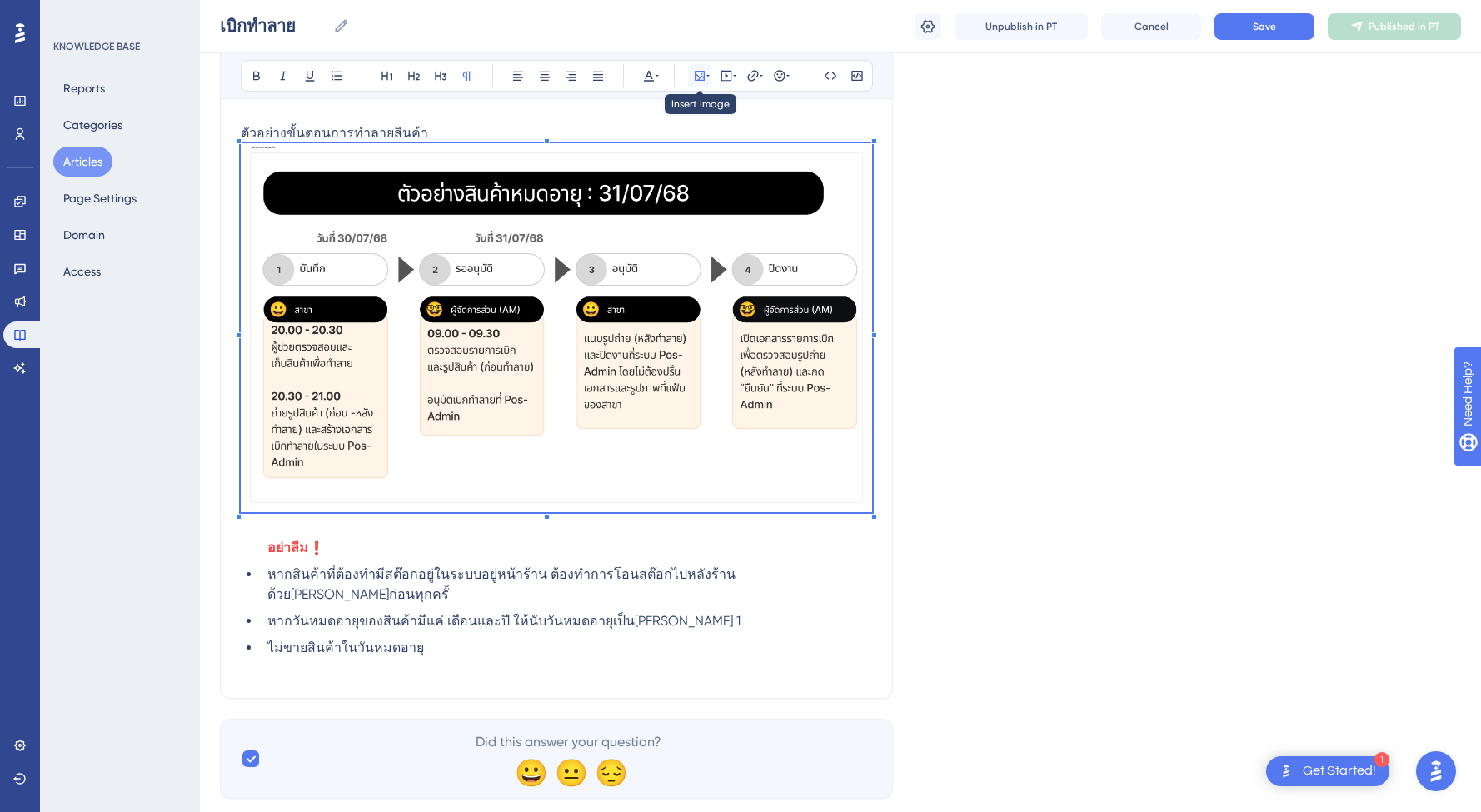
click at [707, 74] on icon at bounding box center [709, 75] width 3 height 13
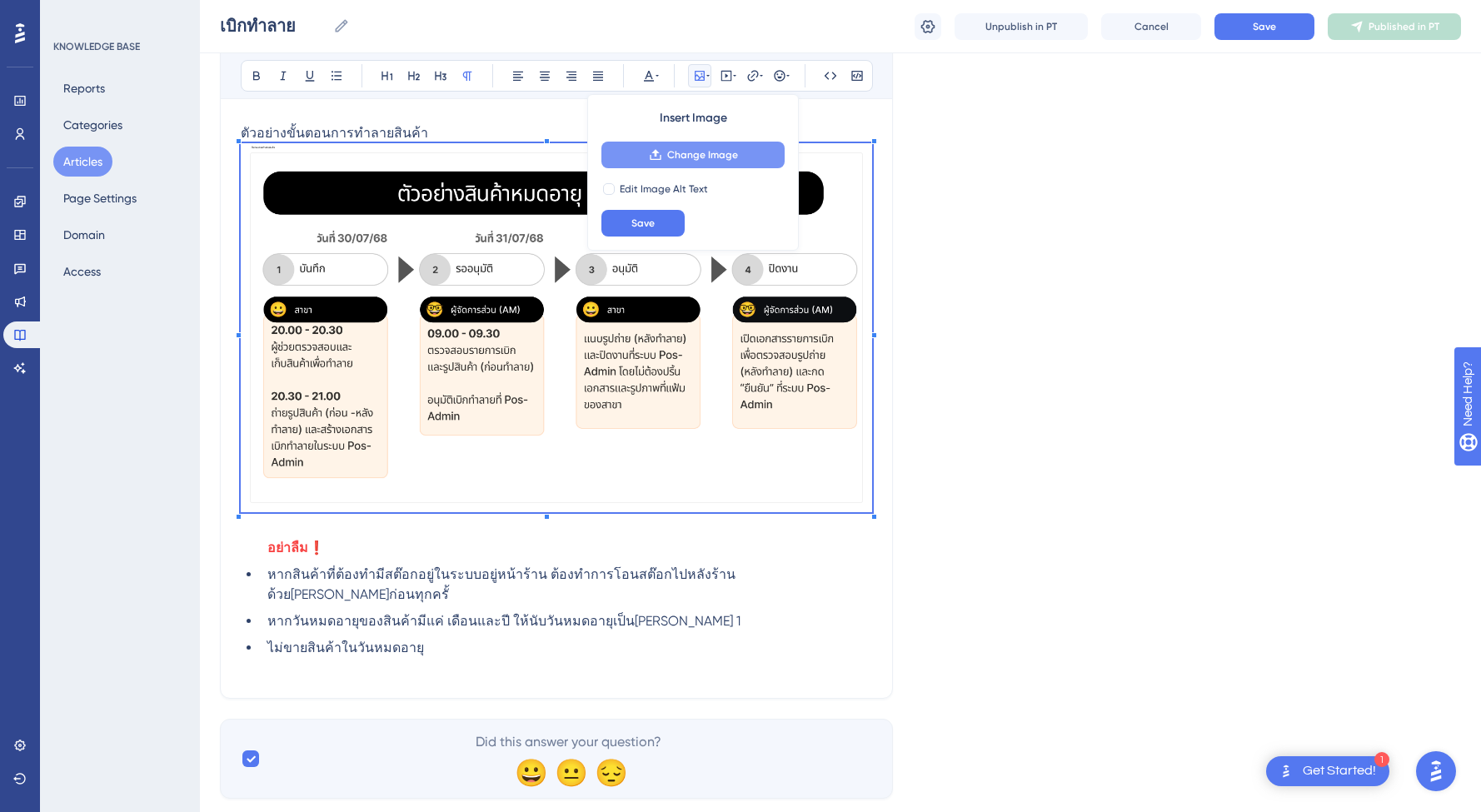
click at [690, 147] on button "Change Image" at bounding box center [693, 155] width 184 height 27
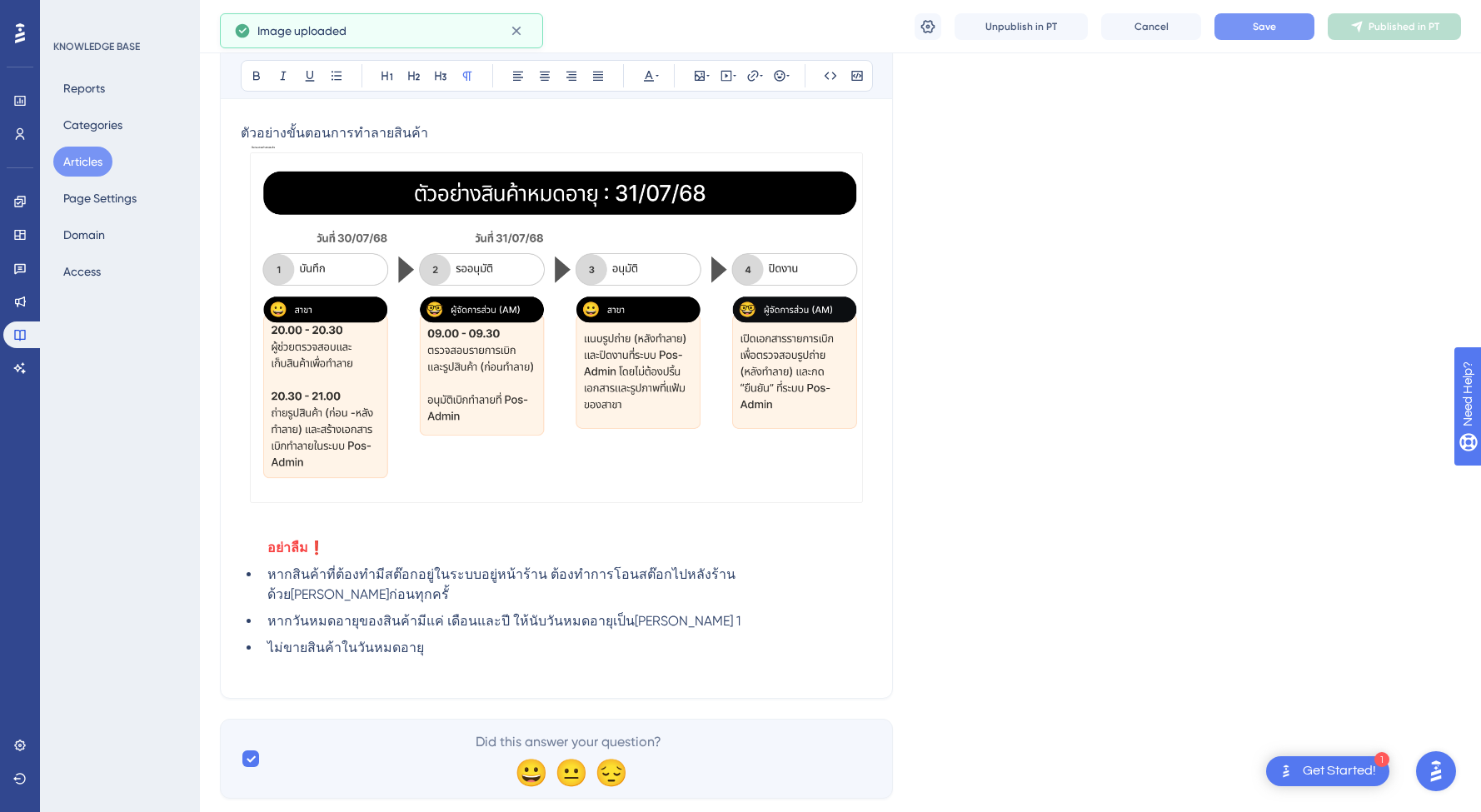
click at [1271, 14] on button "Save" at bounding box center [1264, 26] width 100 height 27
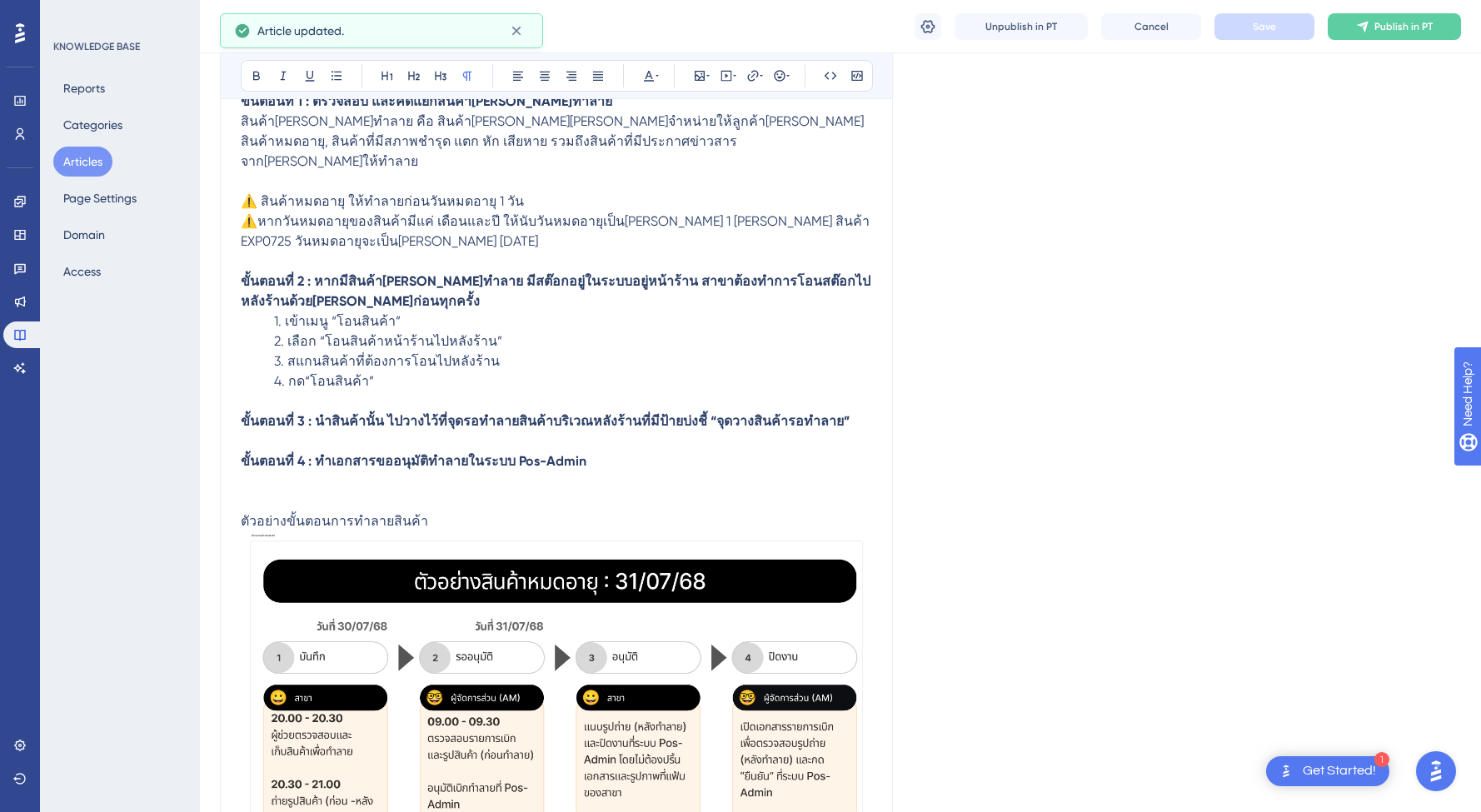
scroll to position [0, 0]
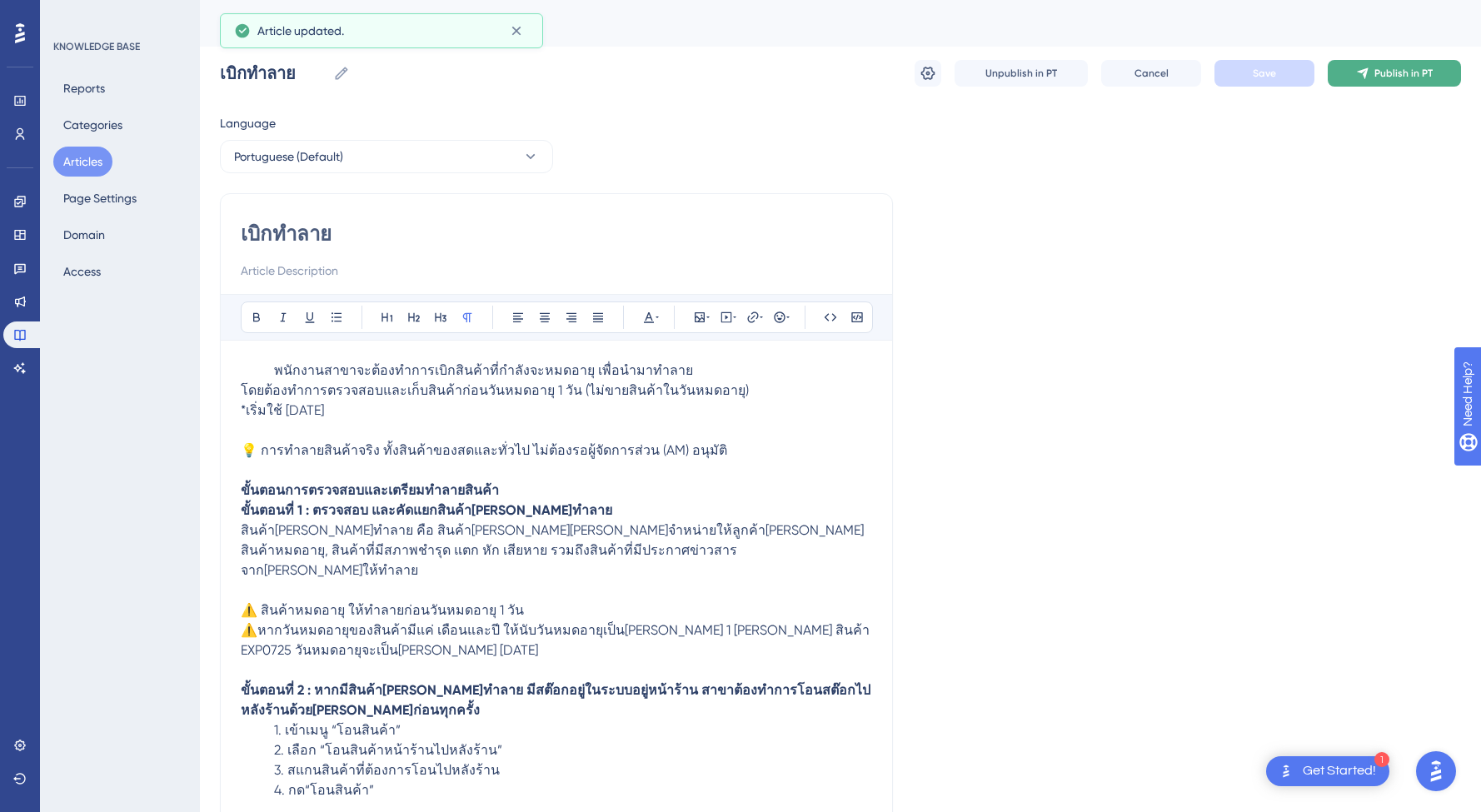
click at [1382, 79] on span "Publish in PT" at bounding box center [1404, 73] width 58 height 13
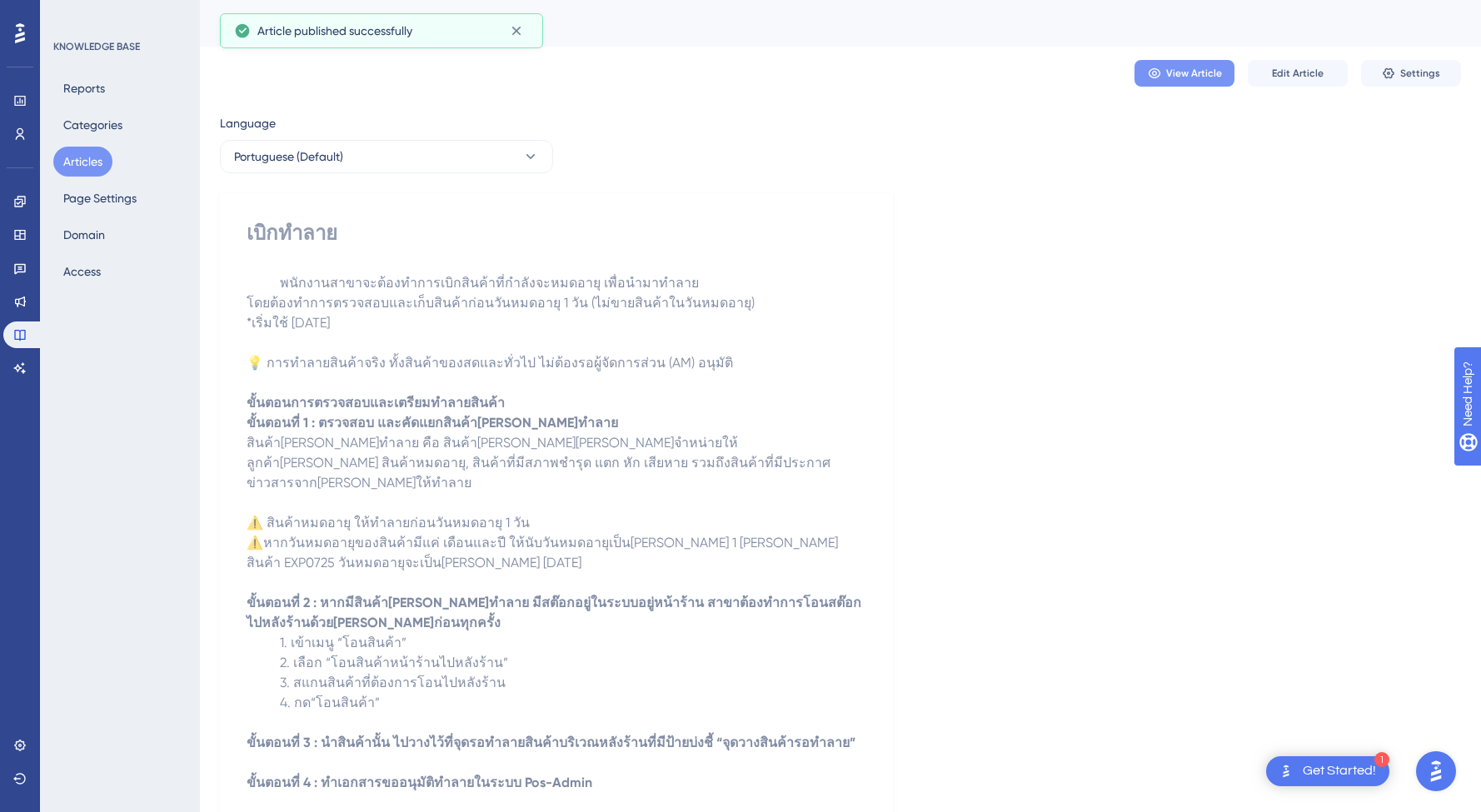
click at [1159, 77] on icon at bounding box center [1155, 73] width 13 height 13
click at [1276, 69] on span "Edit Article" at bounding box center [1297, 73] width 51 height 13
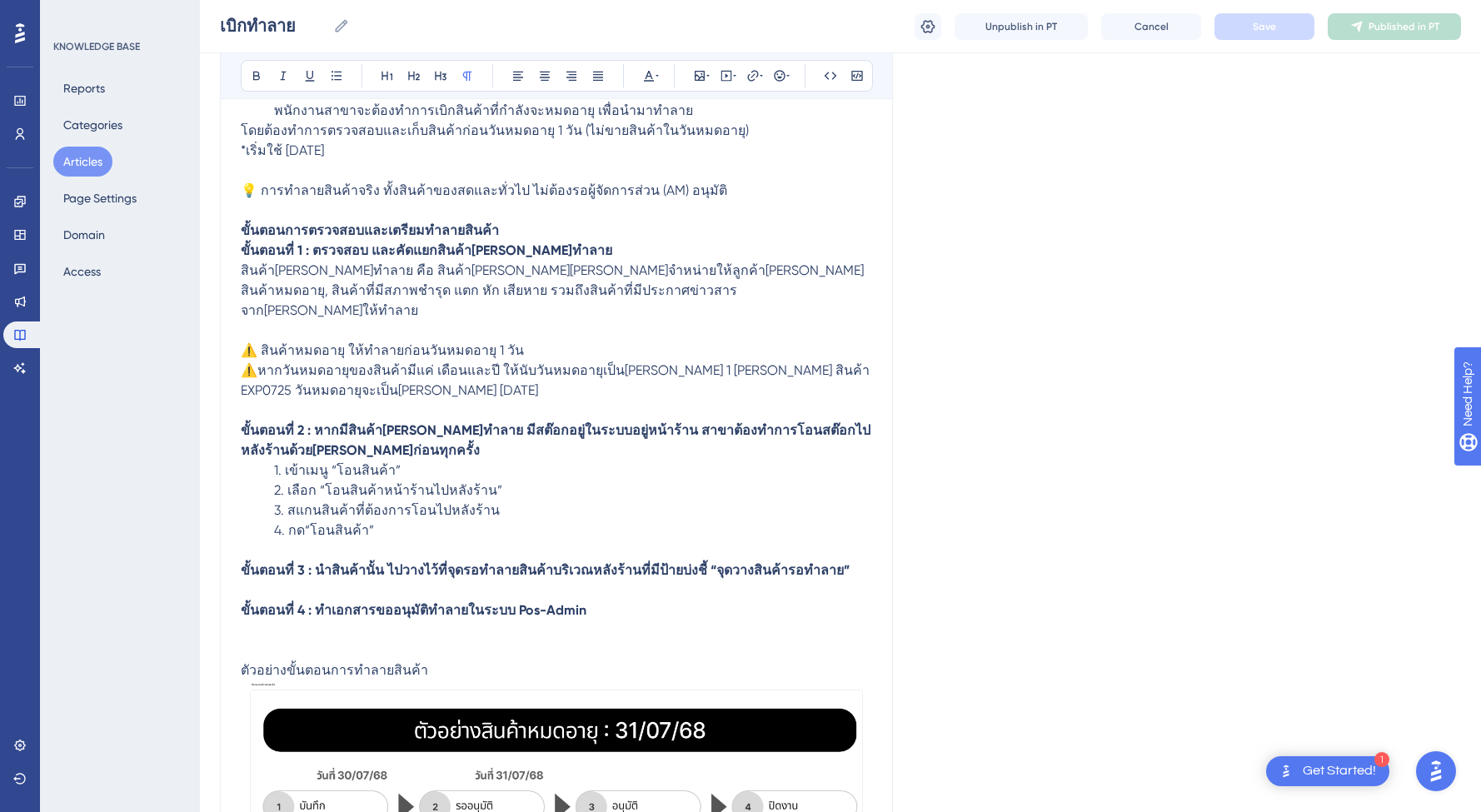
scroll to position [630, 0]
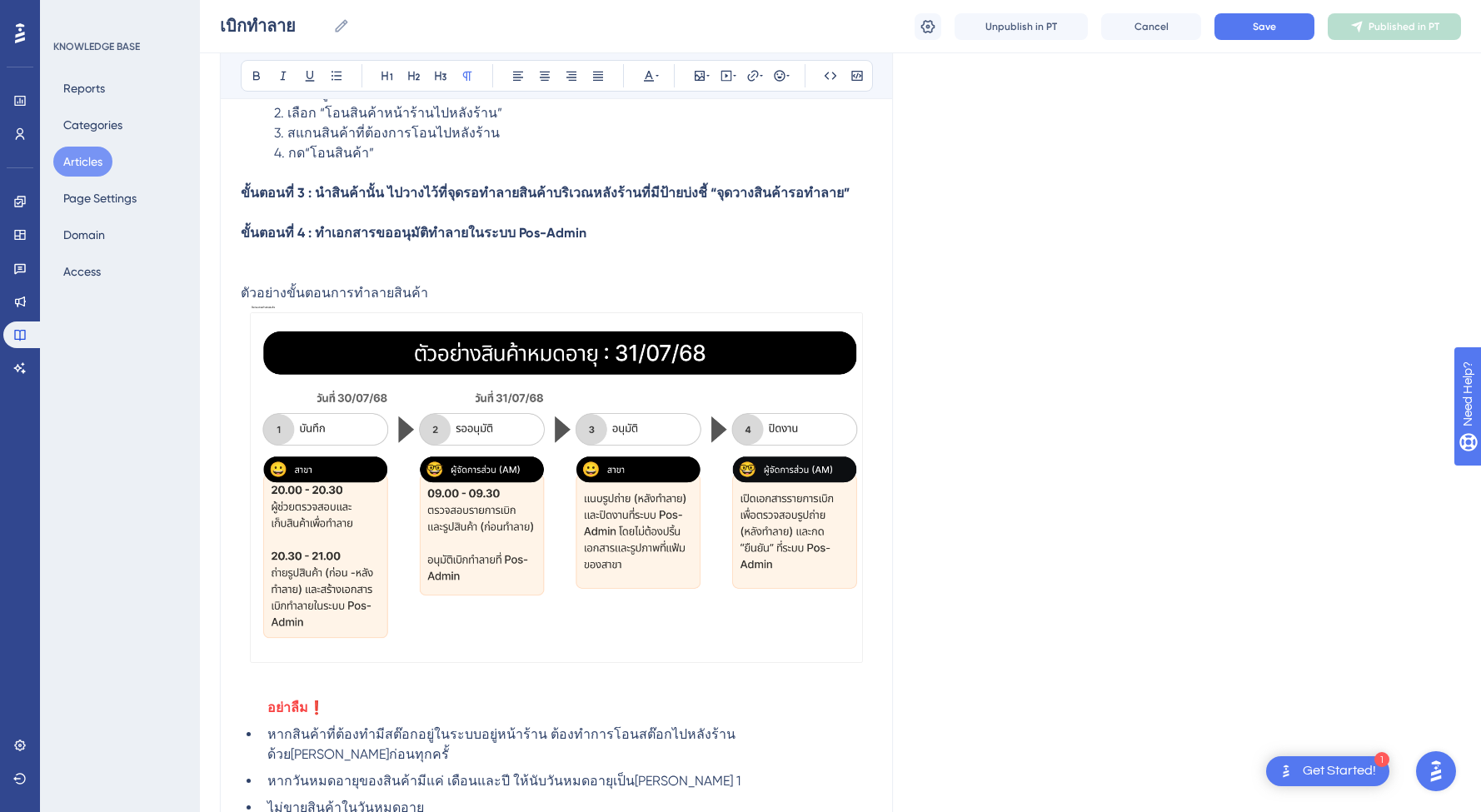
click at [581, 232] on p "ขั้นตอนที่ 4 : ทำเอกสารขออนุมัติทำลายในระบบ Pos-Admin" at bounding box center [556, 252] width 631 height 60
click at [463, 283] on p "ตัวอย่างขั้นตอนการทำลายสินค้า" at bounding box center [556, 292] width 631 height 20
click at [626, 223] on p "ขั้นตอนที่ 4 : ทำเอกสารขออนุมัติทำลายในระบบ Pos-Admin" at bounding box center [556, 252] width 631 height 60
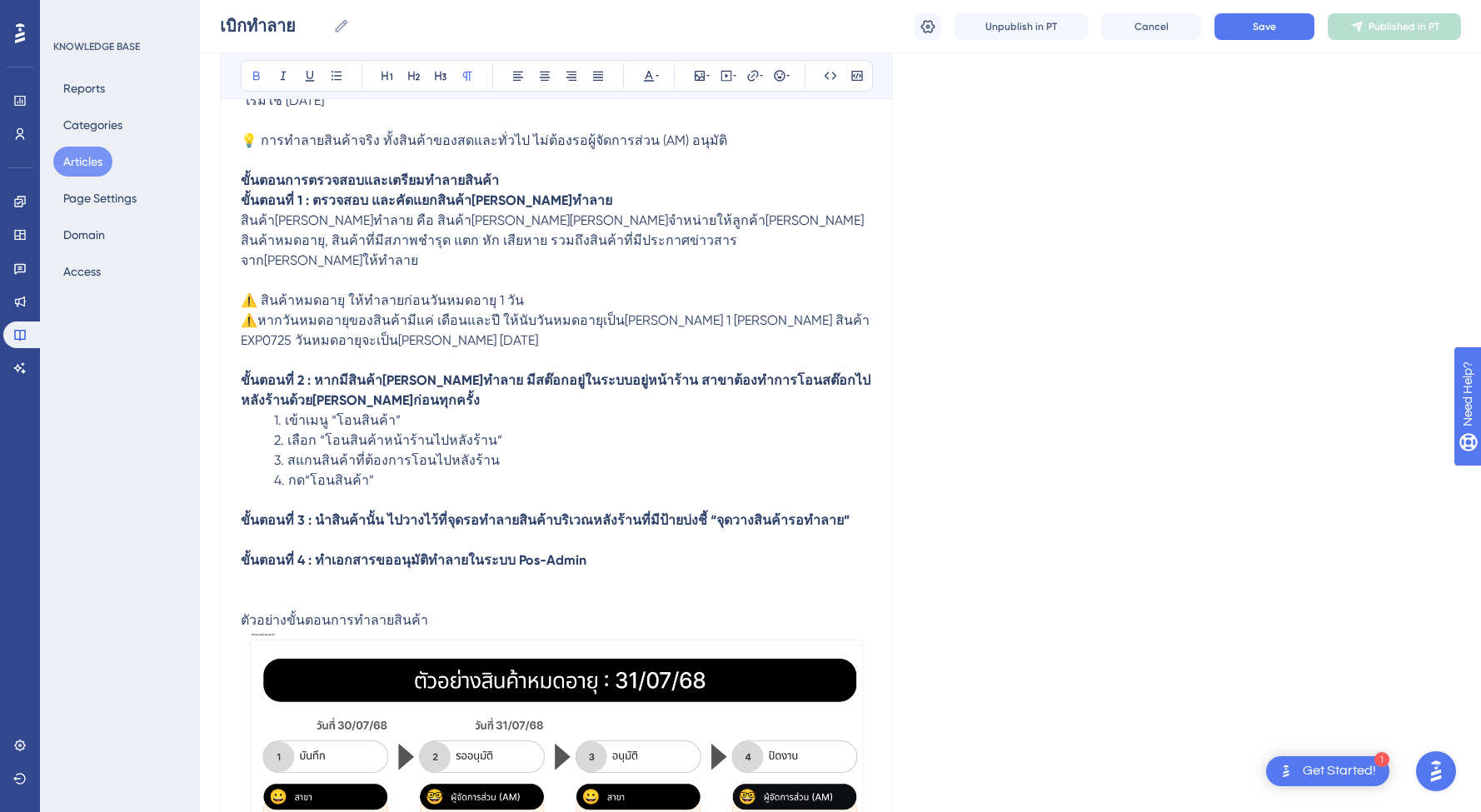
scroll to position [790, 0]
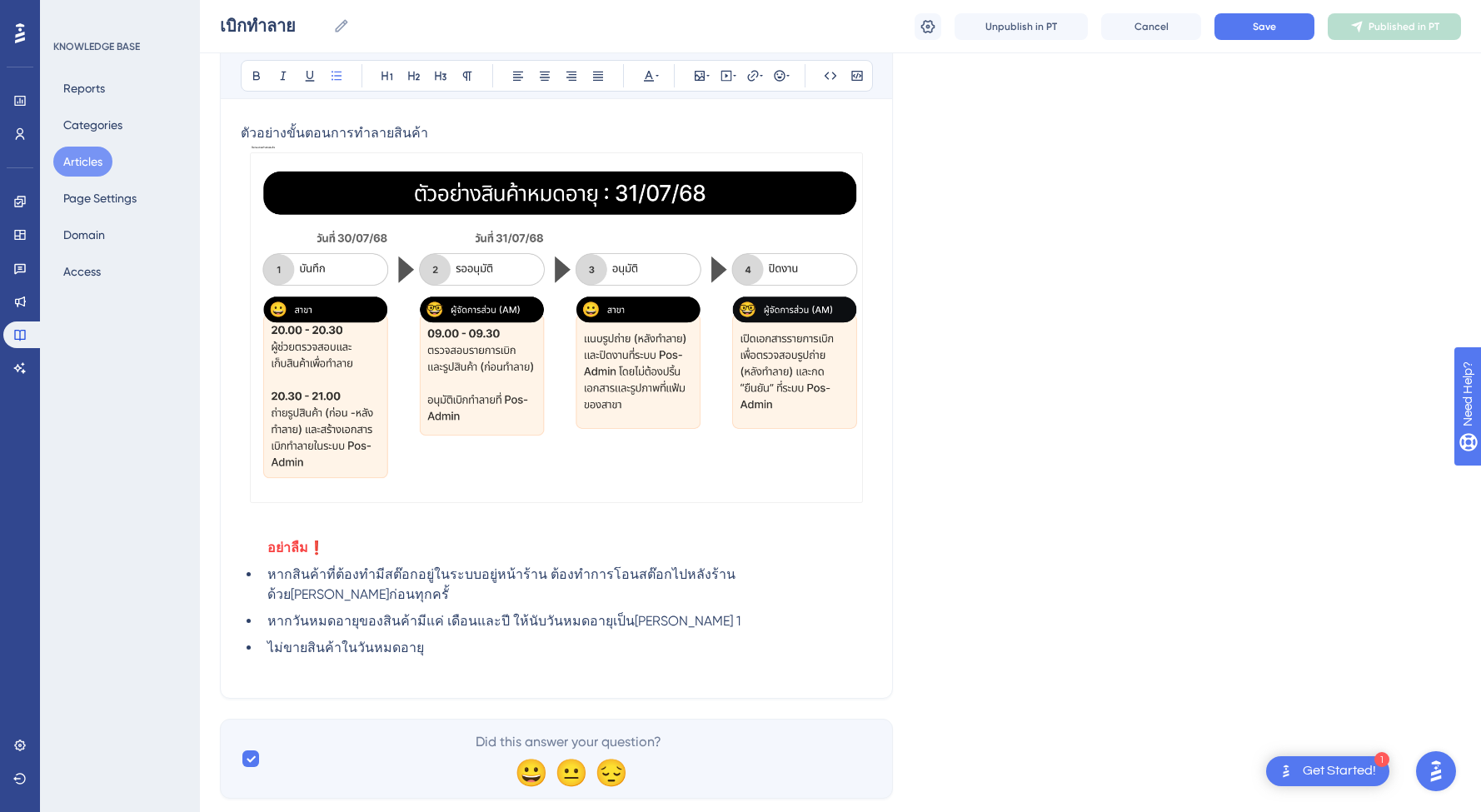
click at [870, 565] on li "หากสินค้าที่ต้องทำมีสต๊อกอยู่ในระบบอยู่หน้าร้าน ต้องทำการโอนสต๊อกไปหลังร้านด้วย…" at bounding box center [567, 585] width 611 height 40
click at [1022, 422] on div "Language Portuguese (Default) เบิกทำลาย Bold Italic Underline Bullet Point Head…" at bounding box center [841, 57] width 1242 height 1482
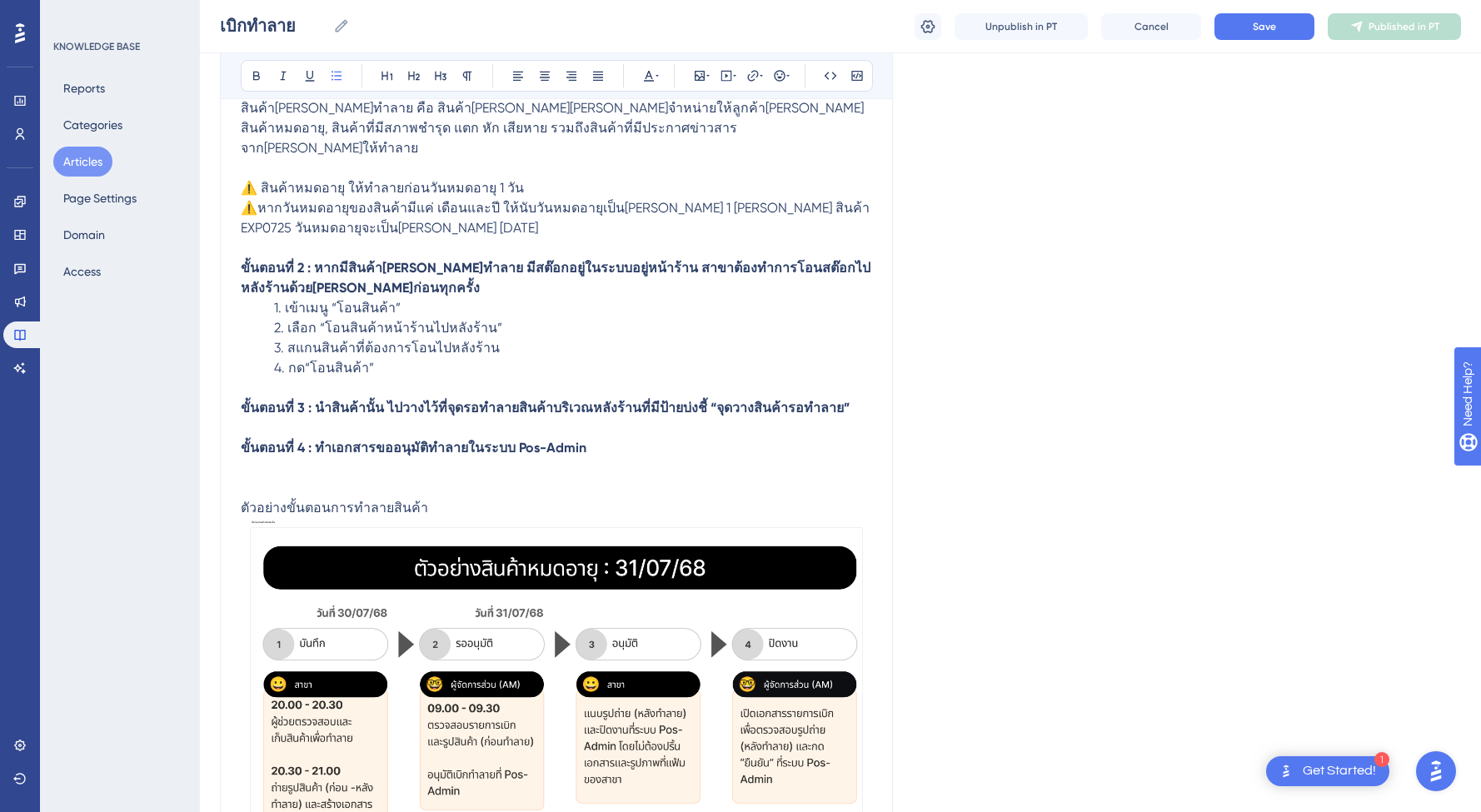
scroll to position [124, 0]
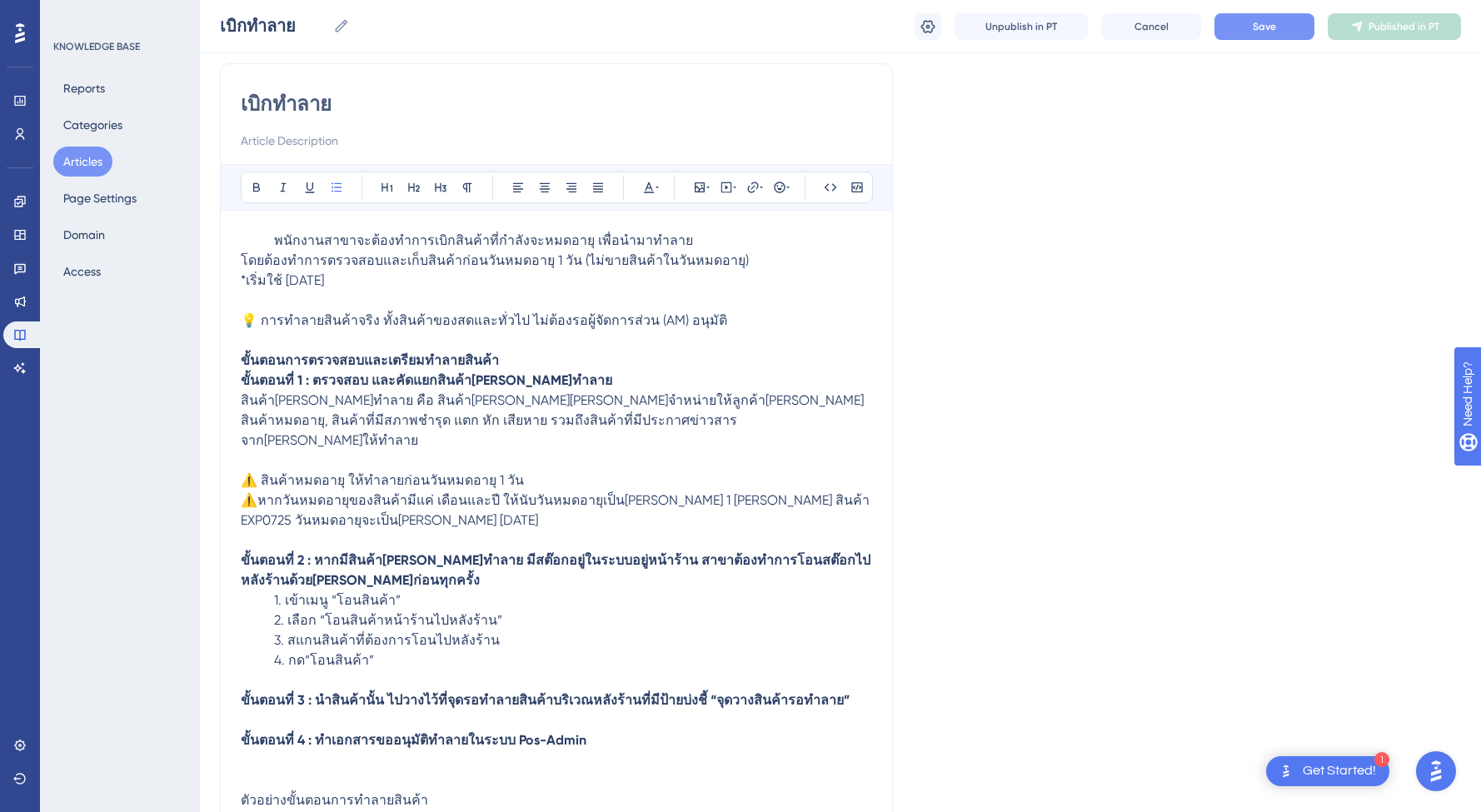
click at [1255, 33] on button "Save" at bounding box center [1264, 26] width 100 height 27
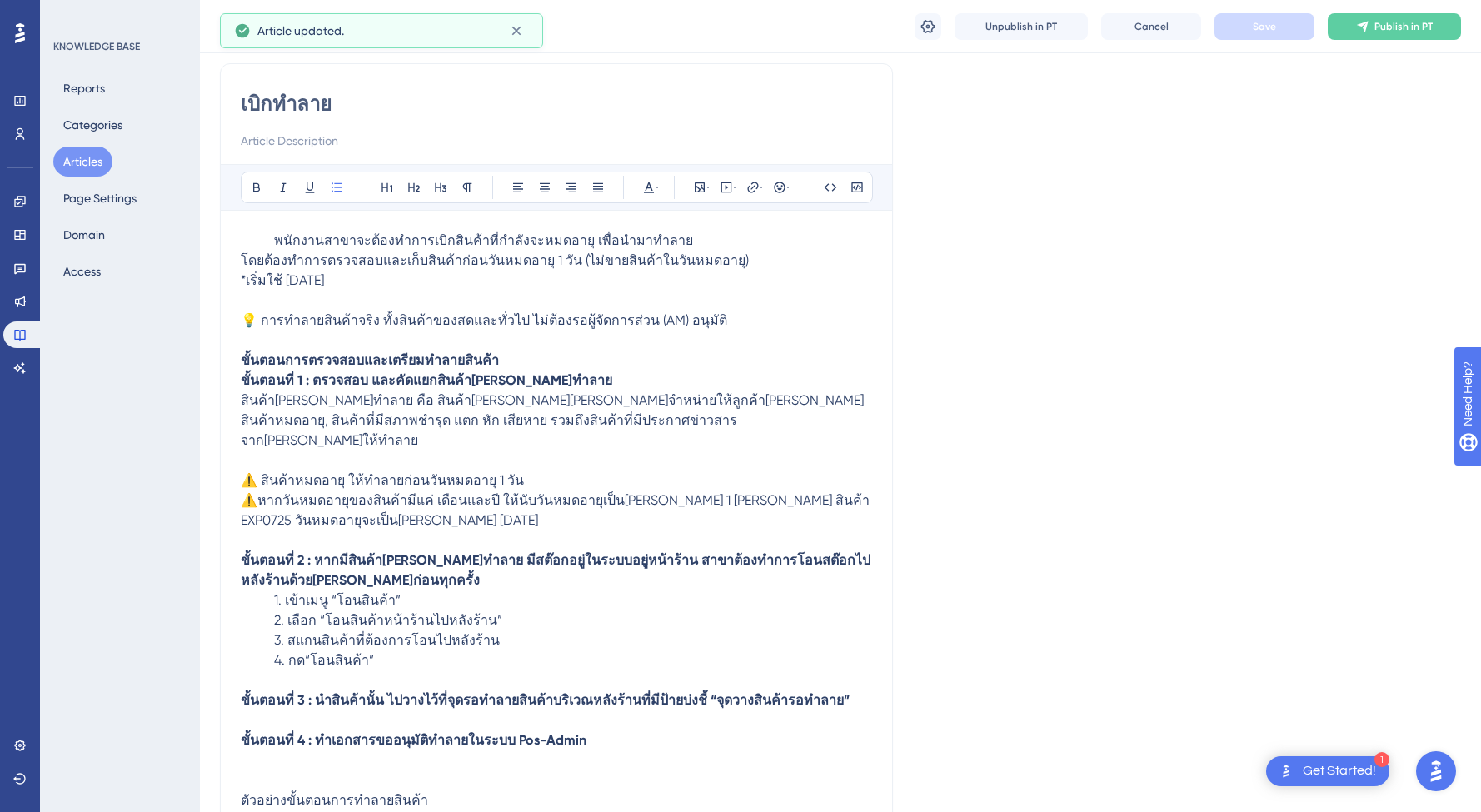
click at [87, 167] on button "Articles" at bounding box center [83, 161] width 59 height 30
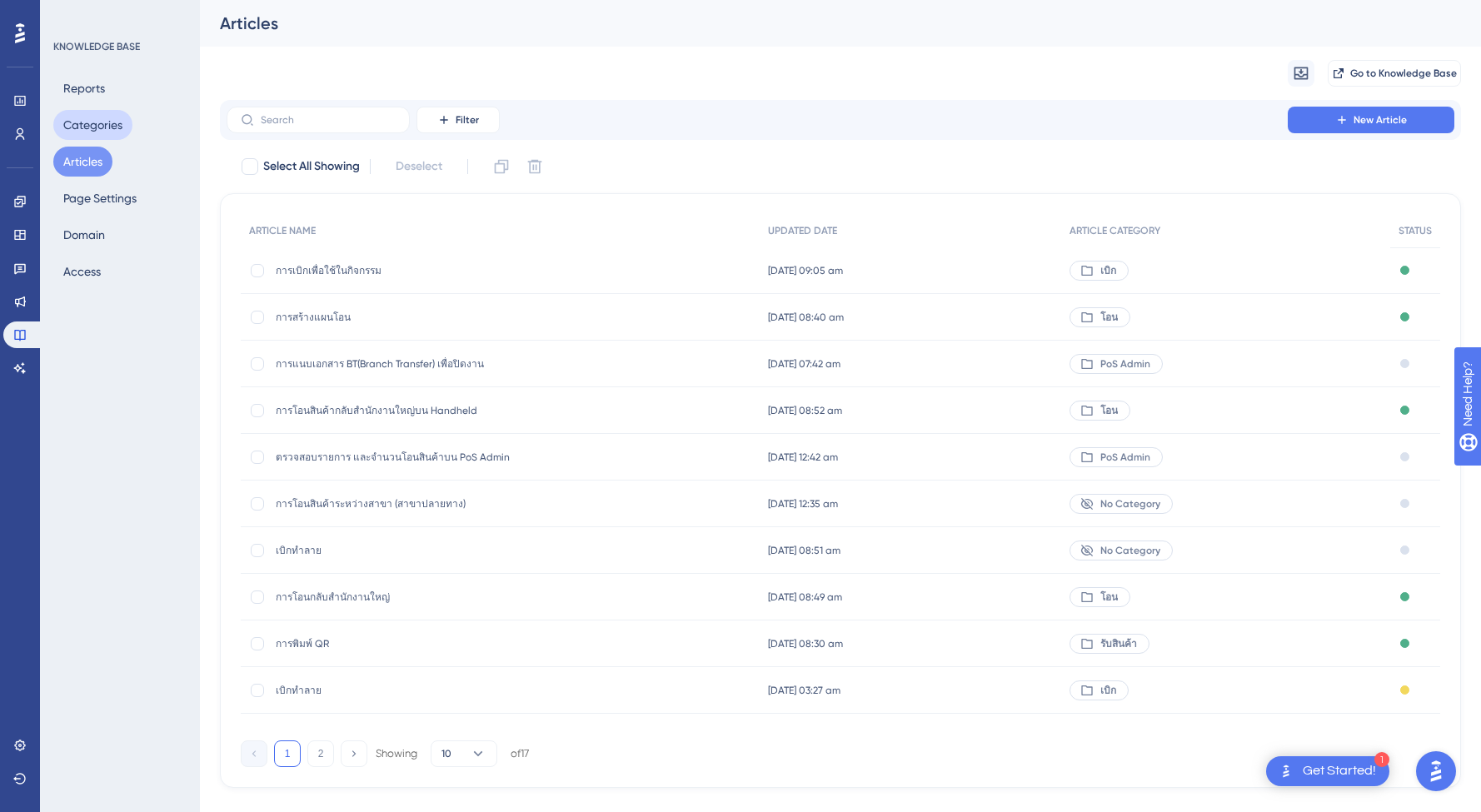
click at [76, 122] on button "Categories" at bounding box center [92, 124] width 79 height 30
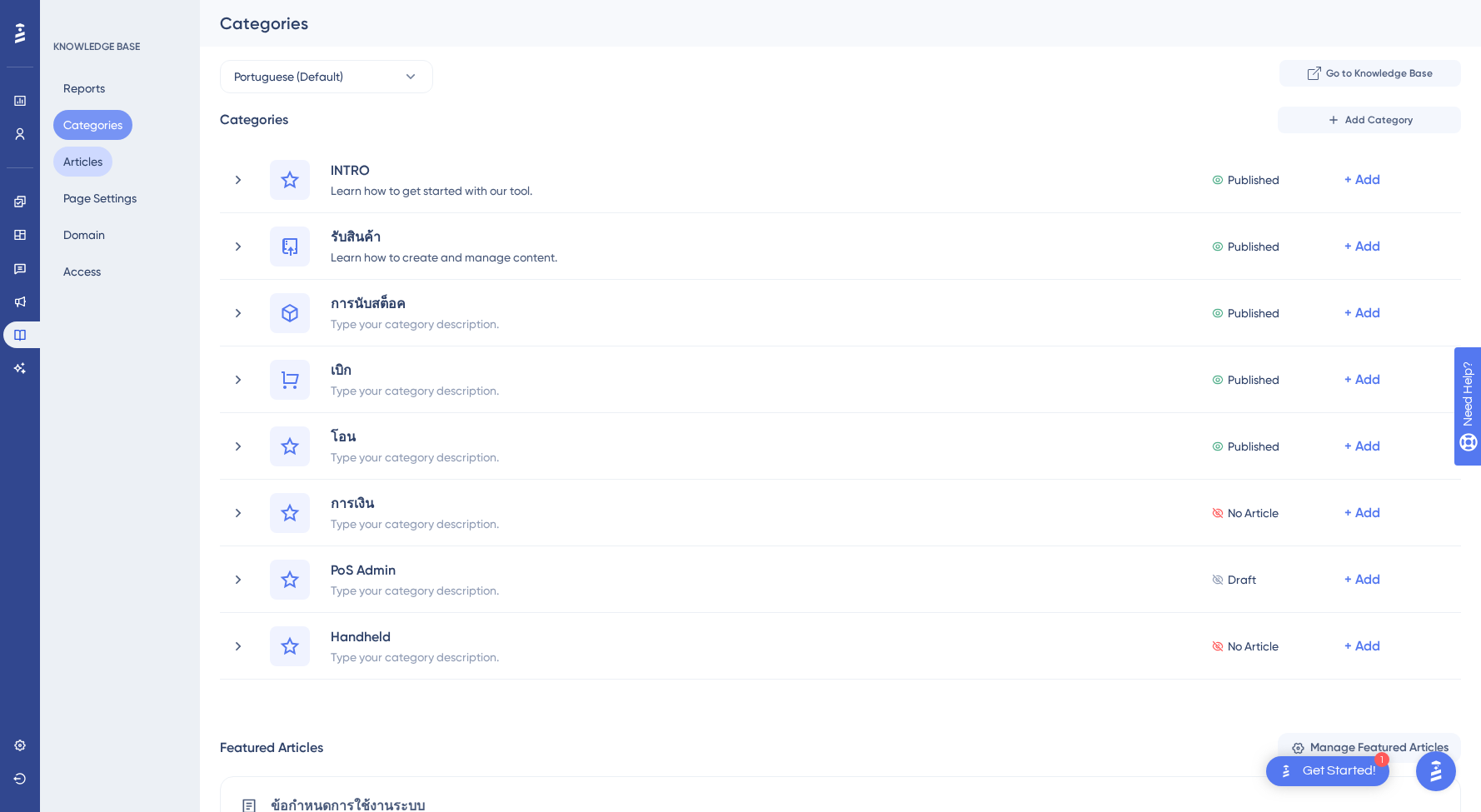
click at [80, 168] on button "Articles" at bounding box center [83, 161] width 59 height 30
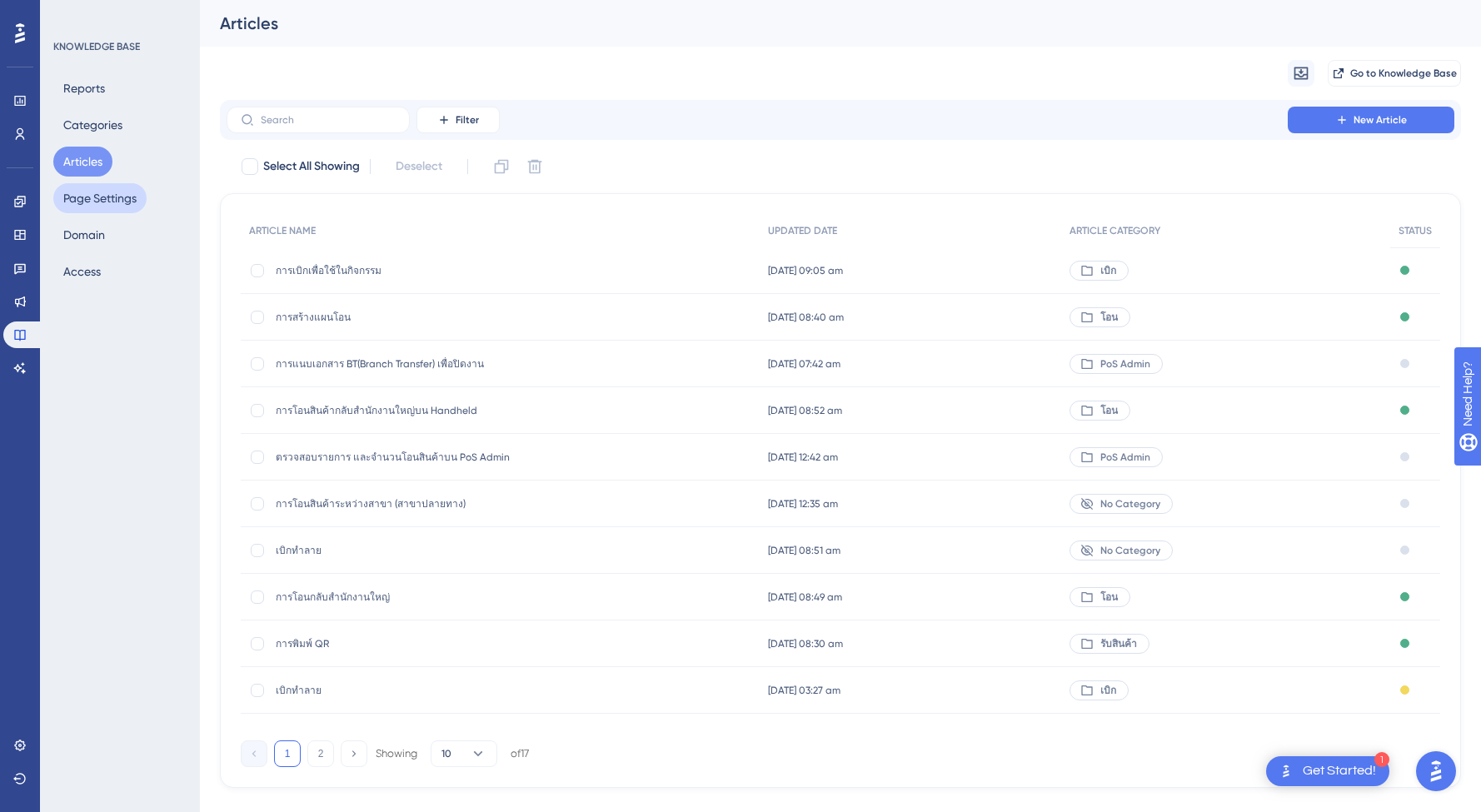
click at [88, 206] on button "Page Settings" at bounding box center [99, 198] width 93 height 30
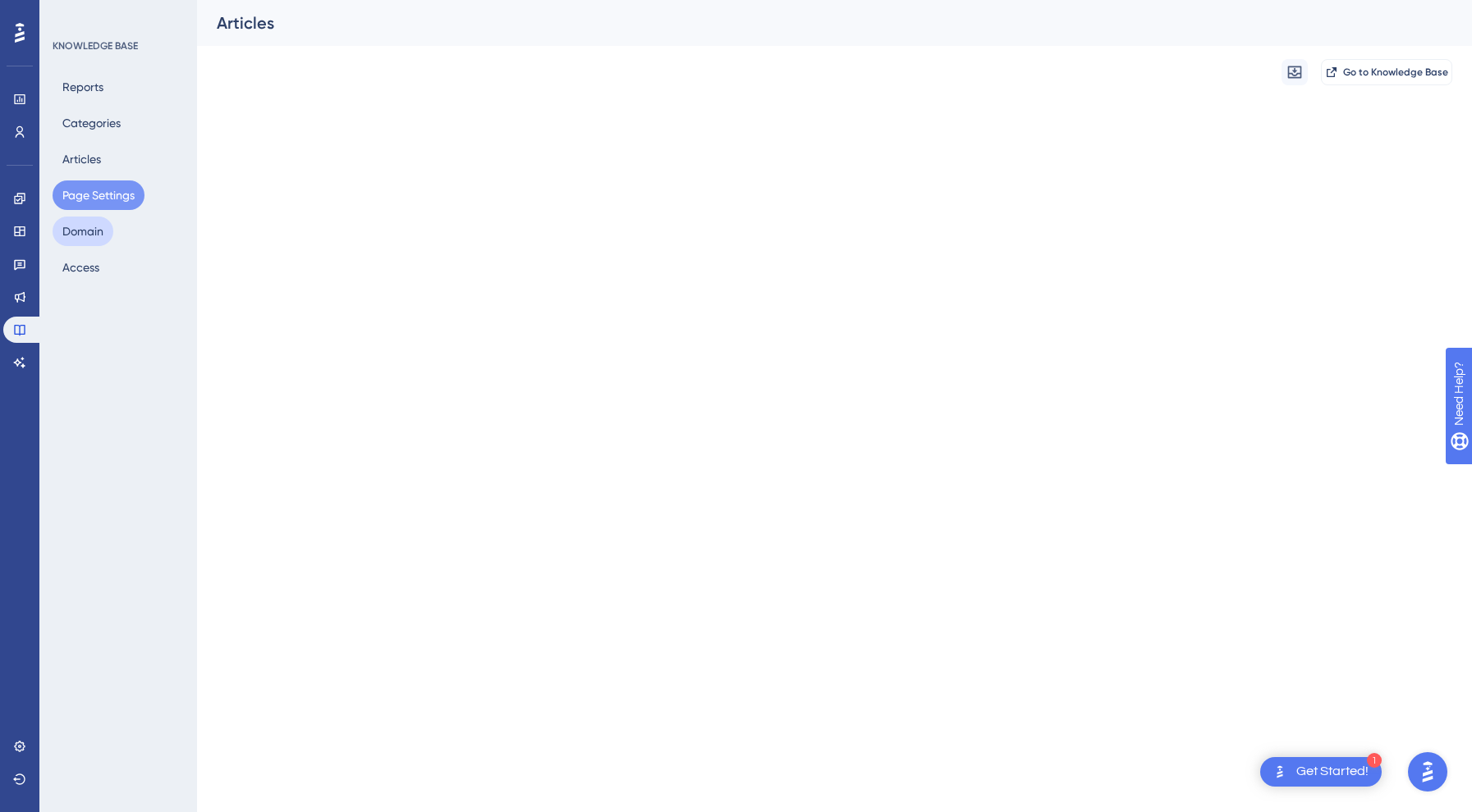
click at [83, 242] on button "Domain" at bounding box center [82, 232] width 61 height 29
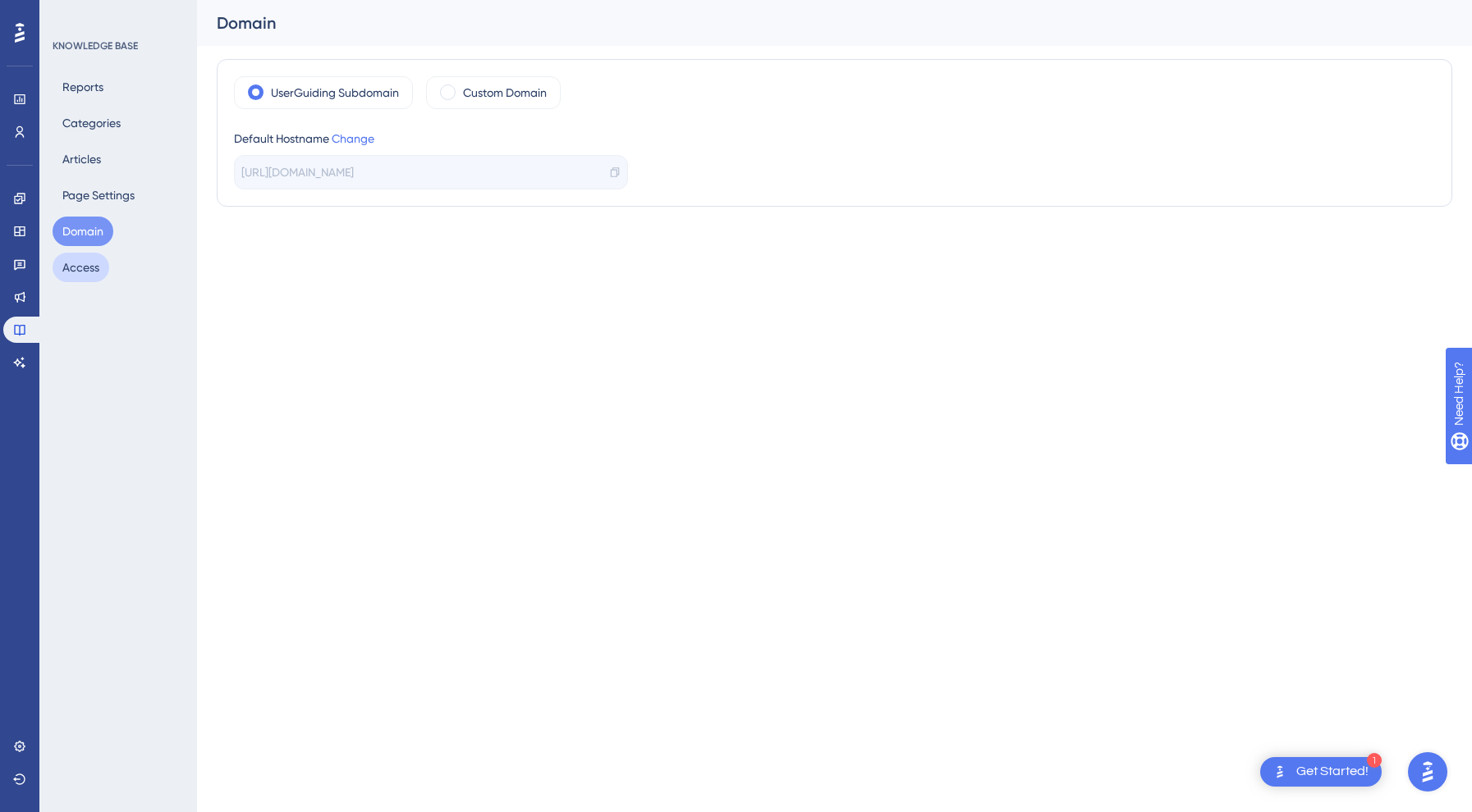
click at [80, 270] on button "Access" at bounding box center [81, 268] width 57 height 29
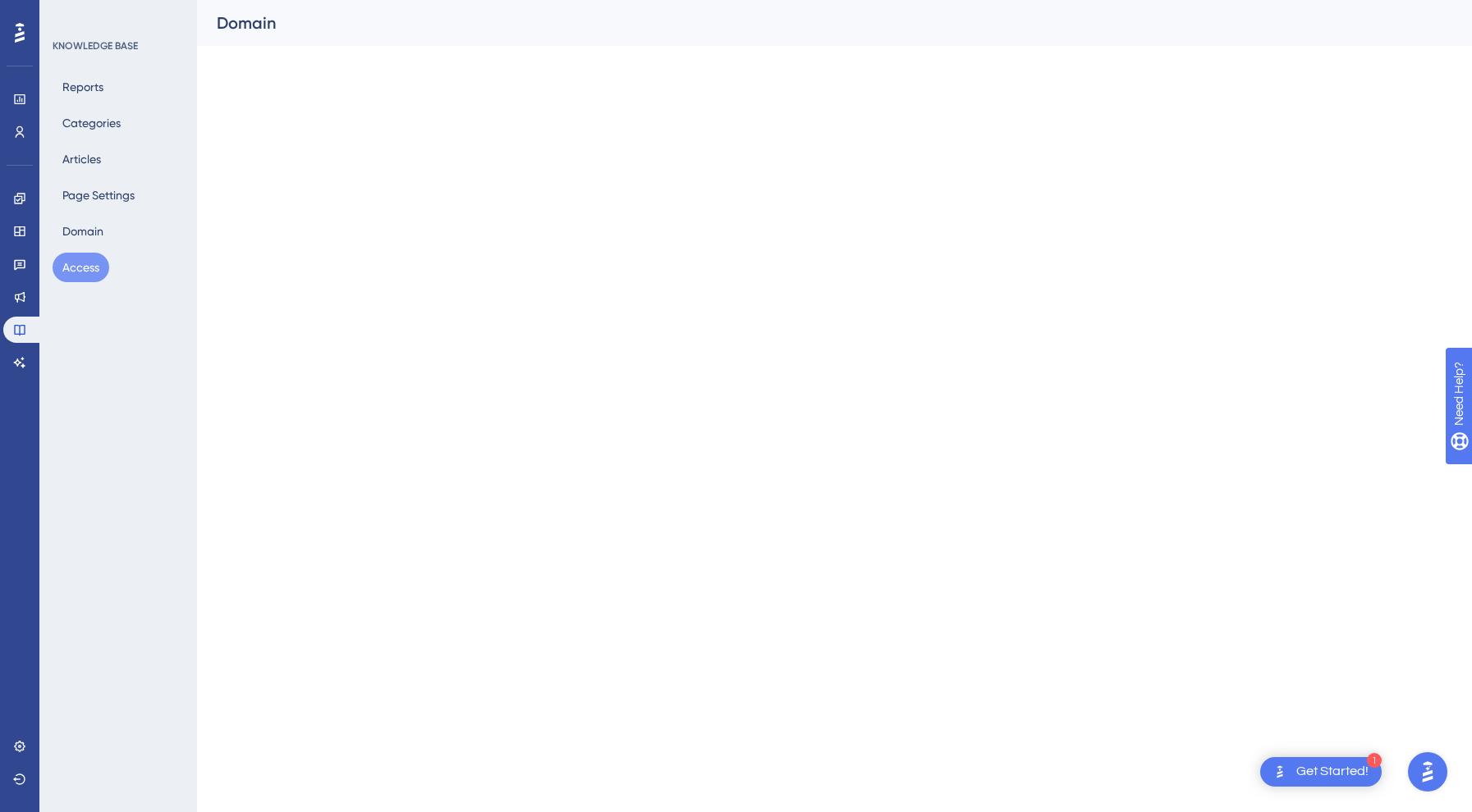
click at [100, 215] on div "Reports Categories Articles Page Settings Domain Access" at bounding box center [118, 177] width 133 height 210
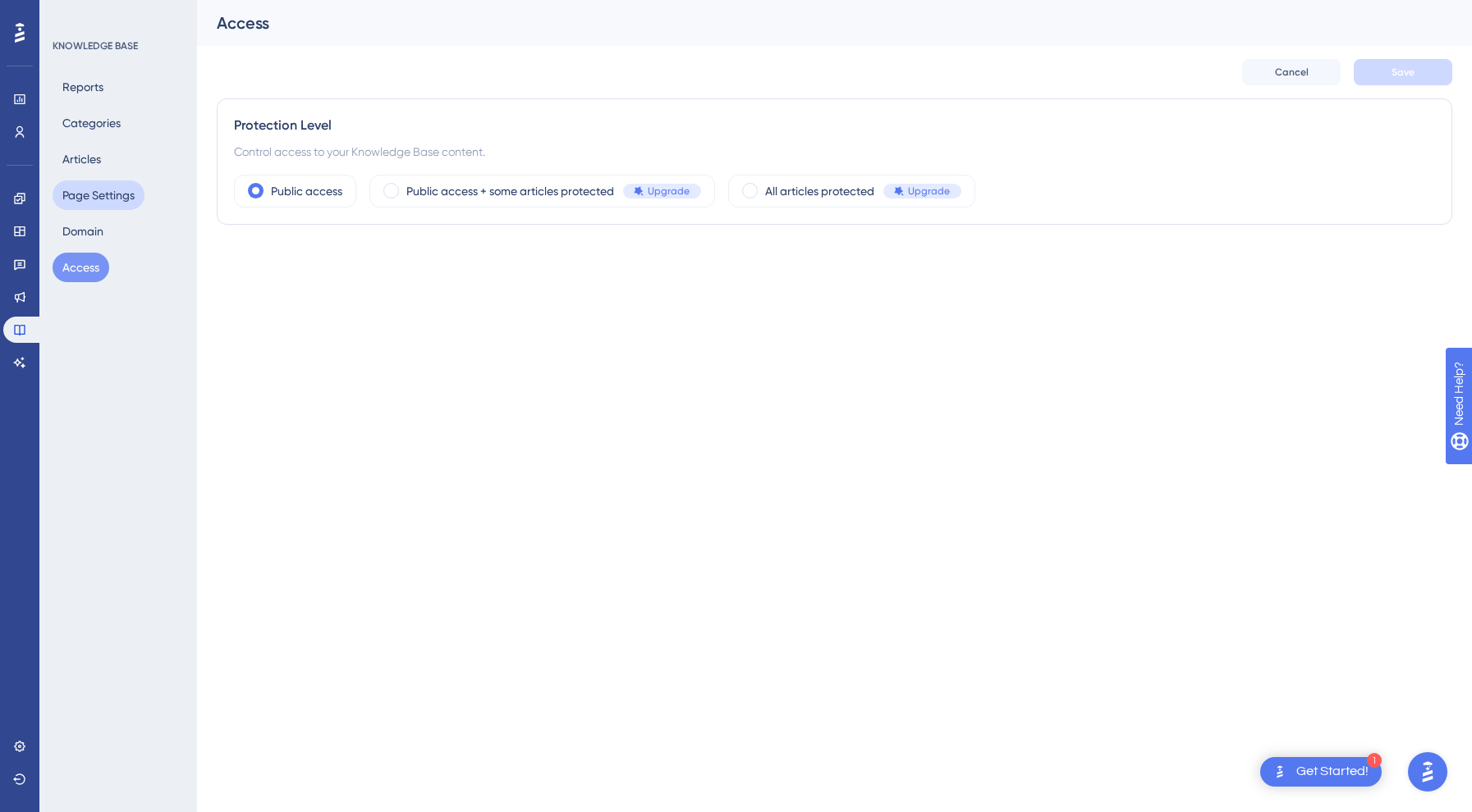
click at [103, 203] on button "Page Settings" at bounding box center [98, 195] width 92 height 29
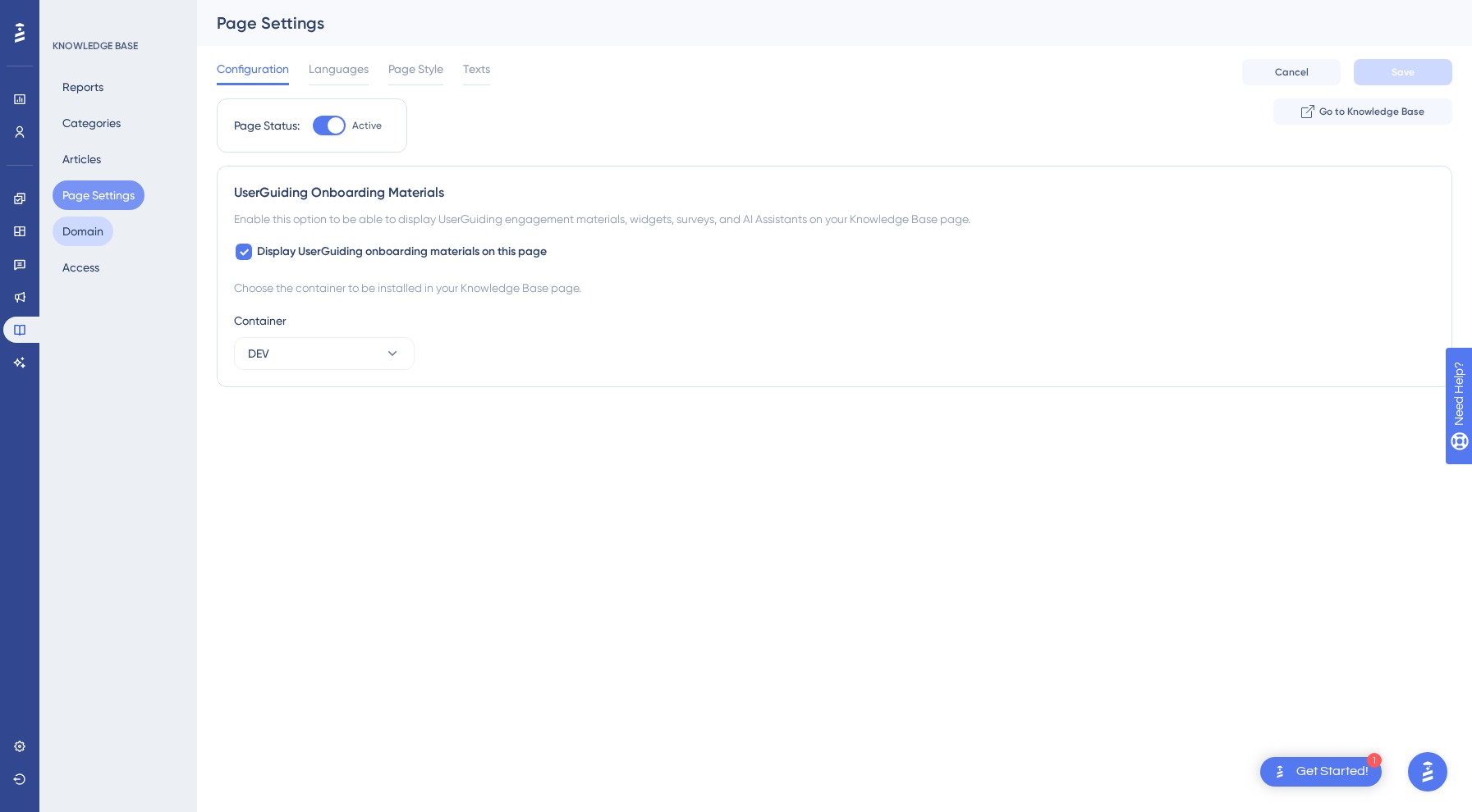
click at [100, 221] on button "Domain" at bounding box center [82, 232] width 61 height 29
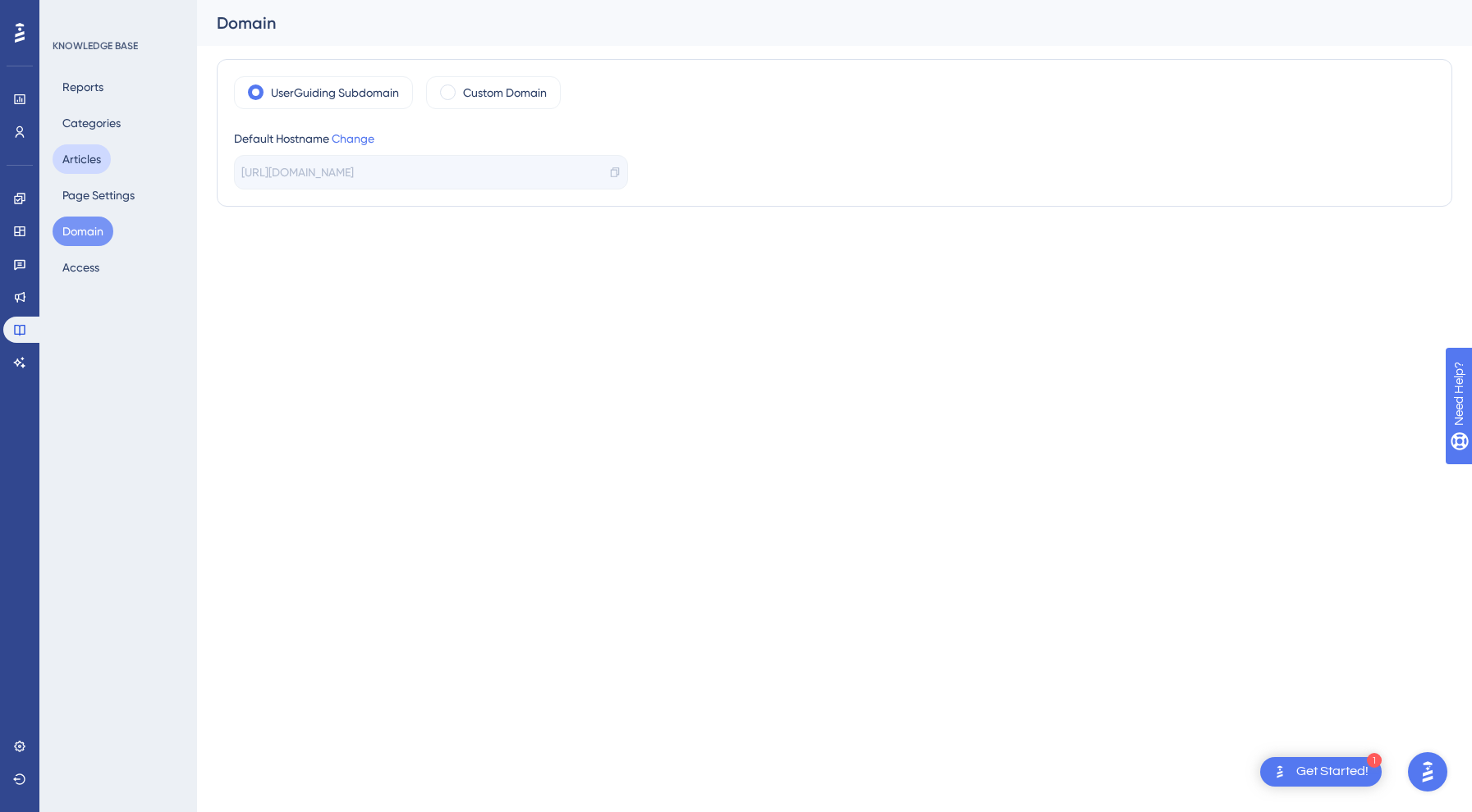
click at [93, 155] on button "Articles" at bounding box center [81, 159] width 58 height 29
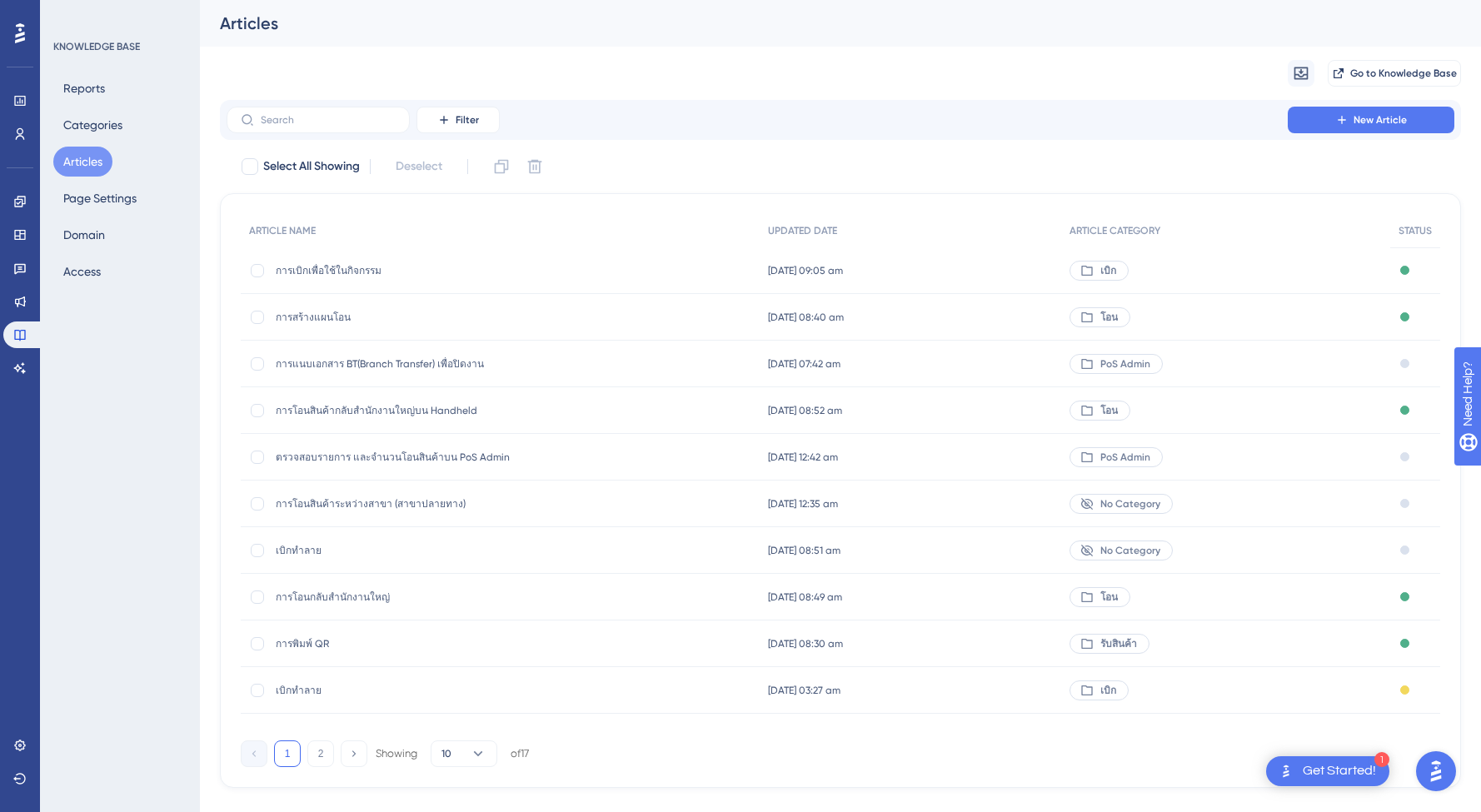
scroll to position [29, 0]
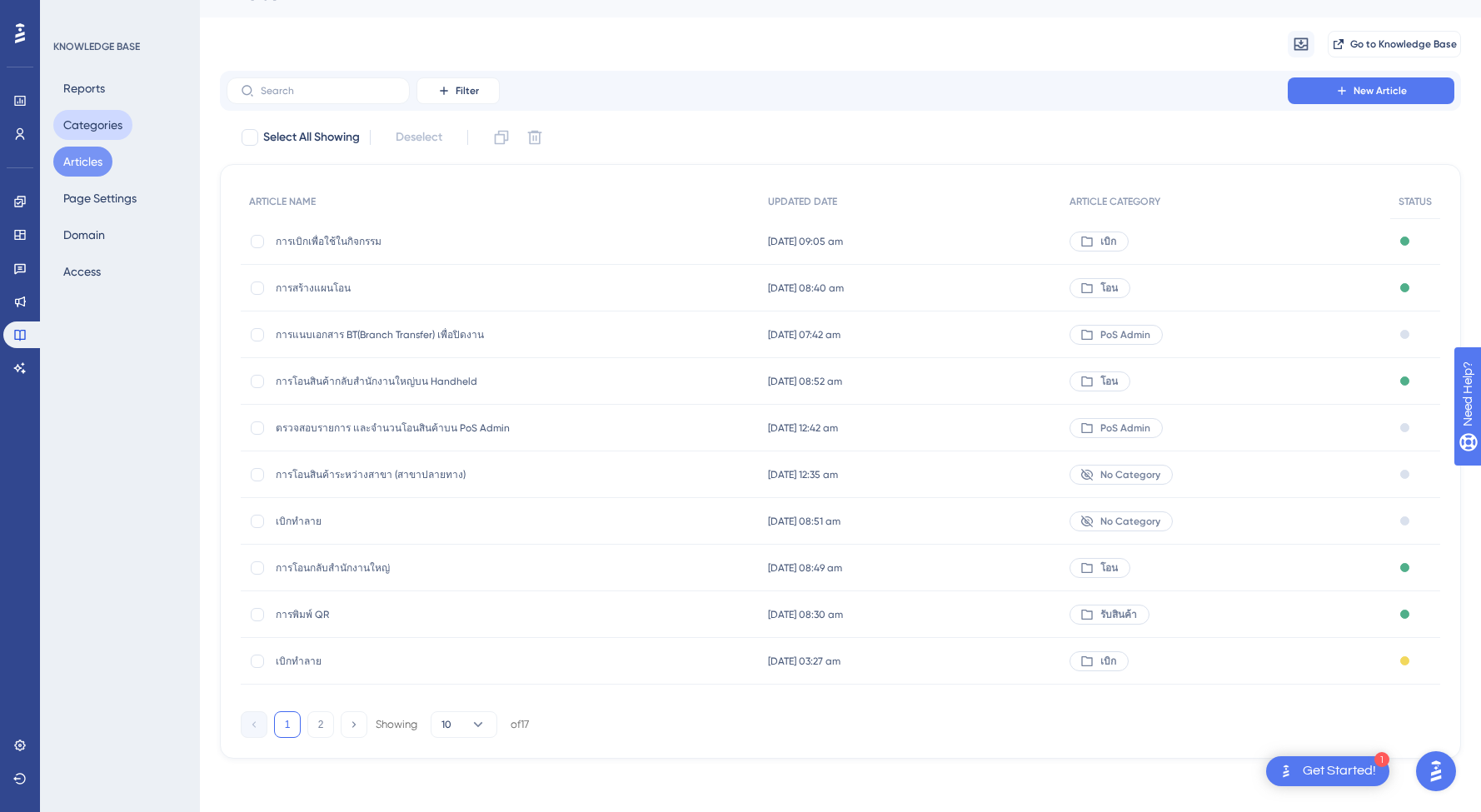
click at [105, 127] on button "Categories" at bounding box center [92, 124] width 79 height 30
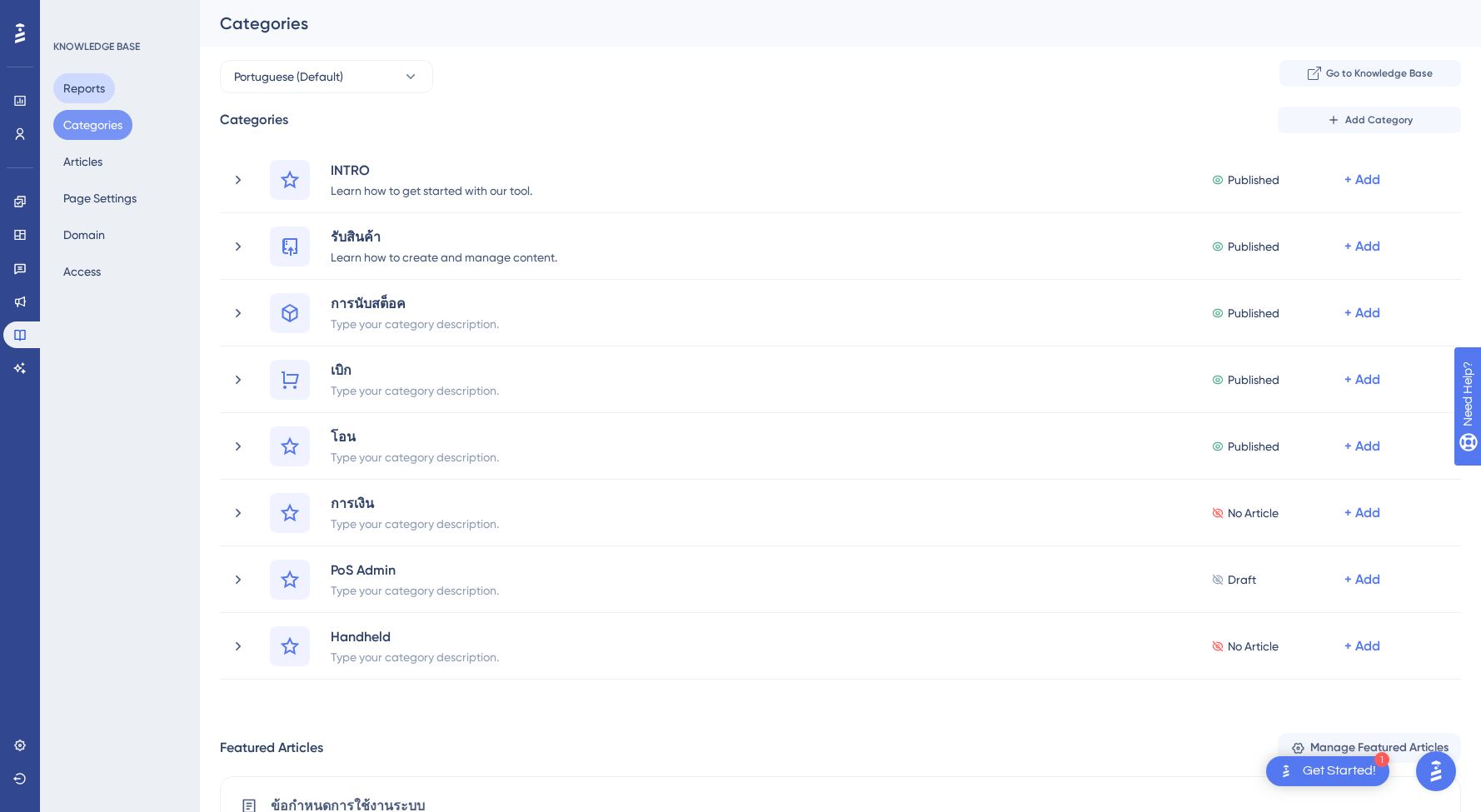
click at [95, 94] on button "Reports" at bounding box center [84, 88] width 62 height 30
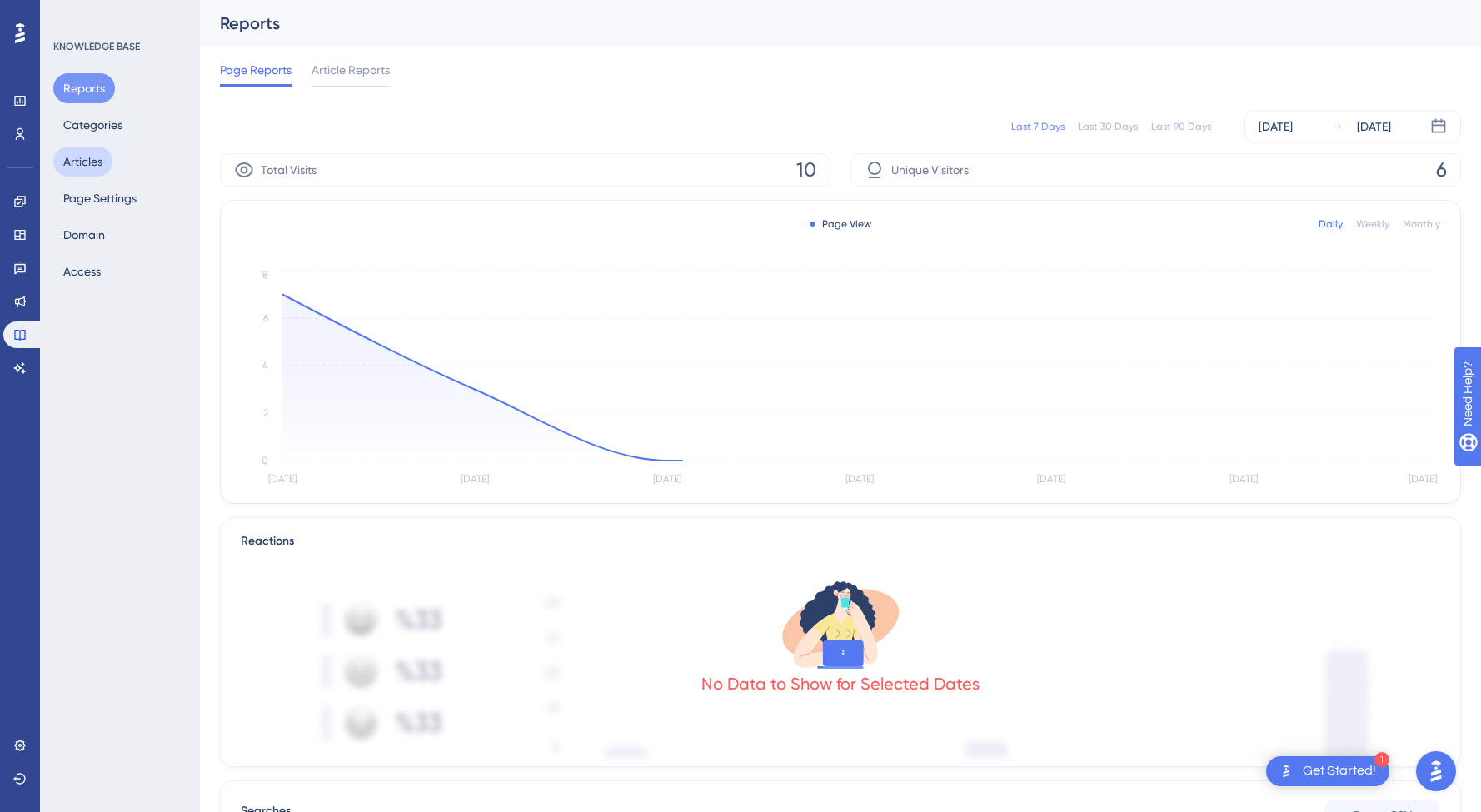
click at [92, 169] on button "Articles" at bounding box center [83, 161] width 59 height 30
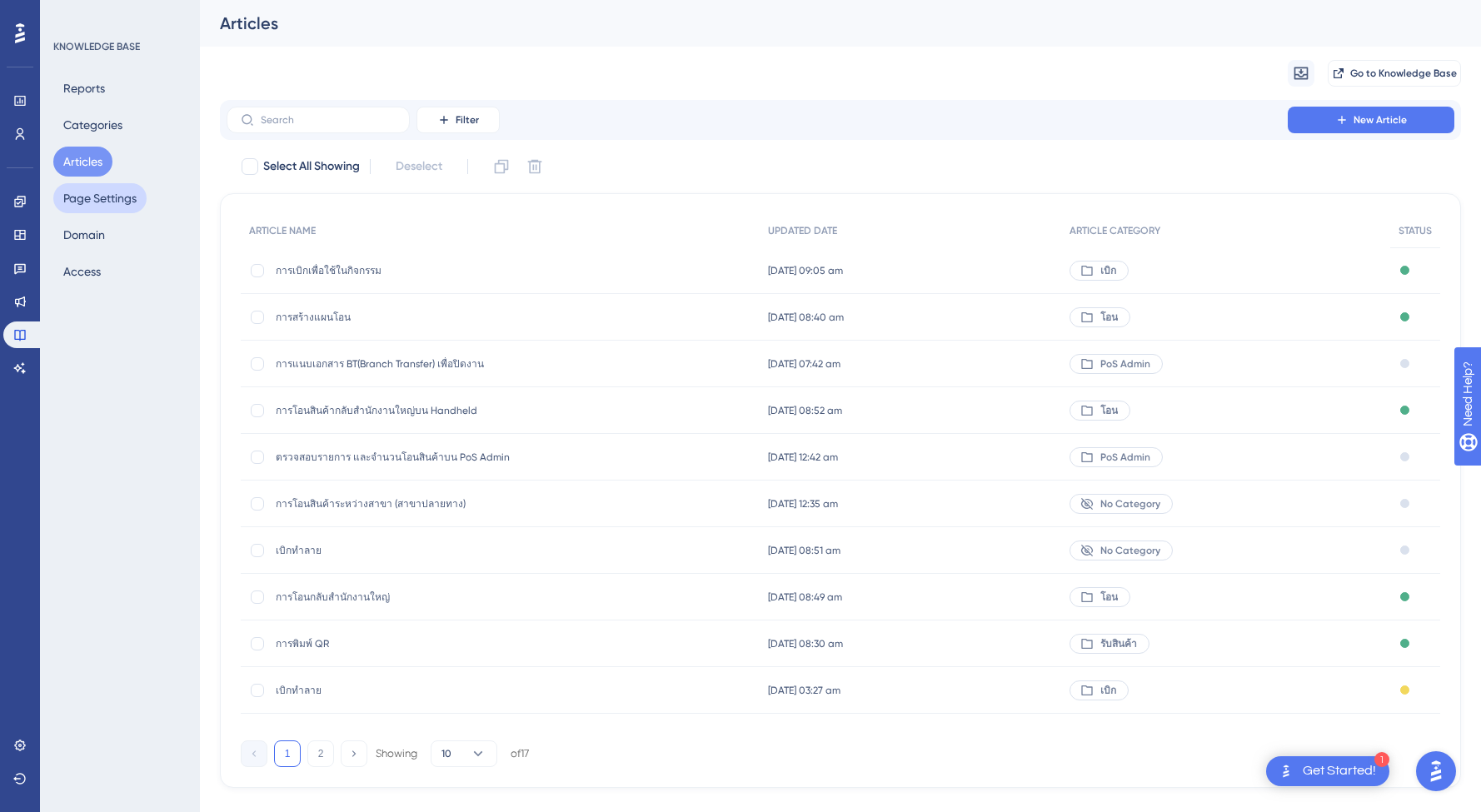
click at [109, 197] on button "Page Settings" at bounding box center [99, 198] width 93 height 30
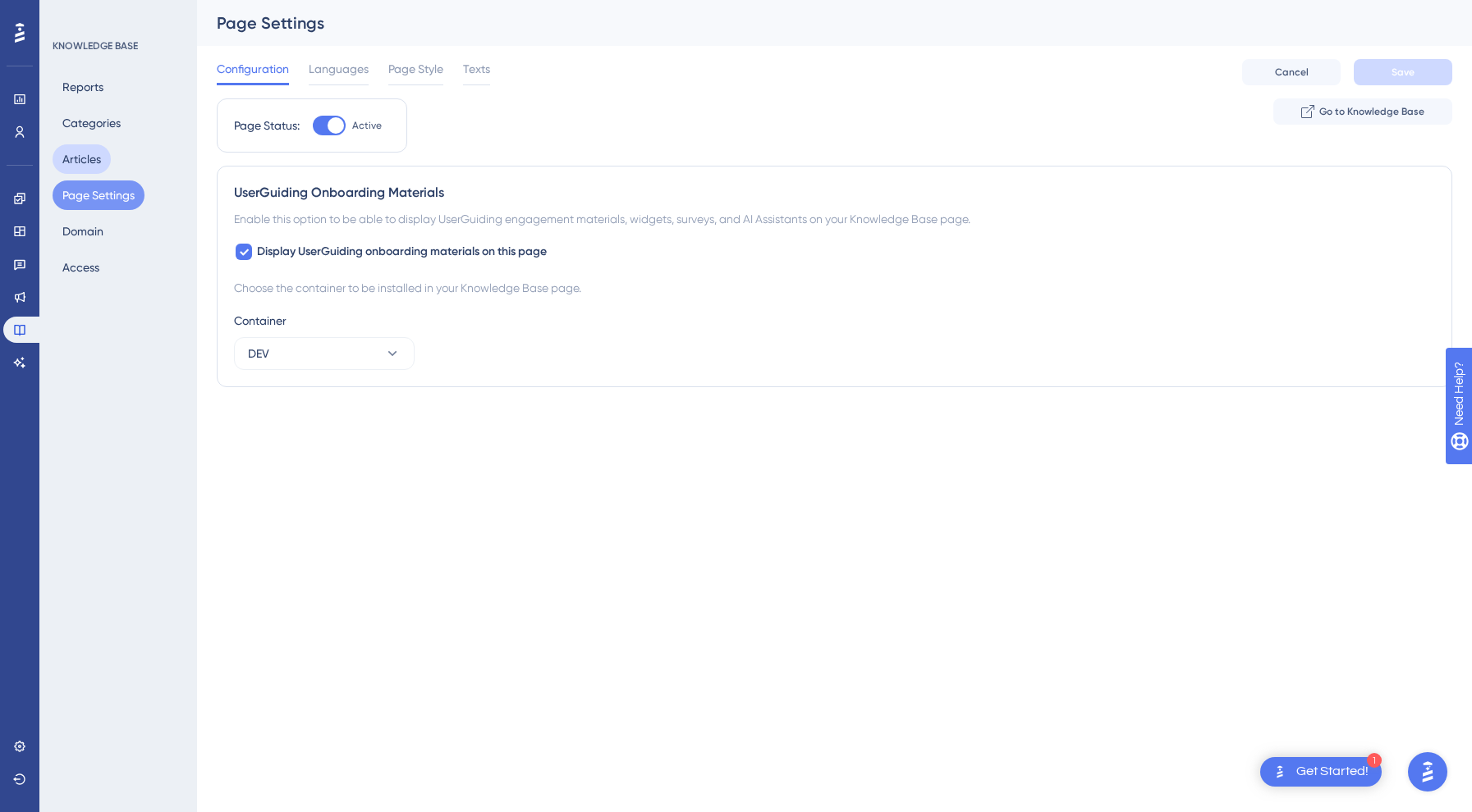
click at [86, 153] on button "Articles" at bounding box center [81, 159] width 58 height 29
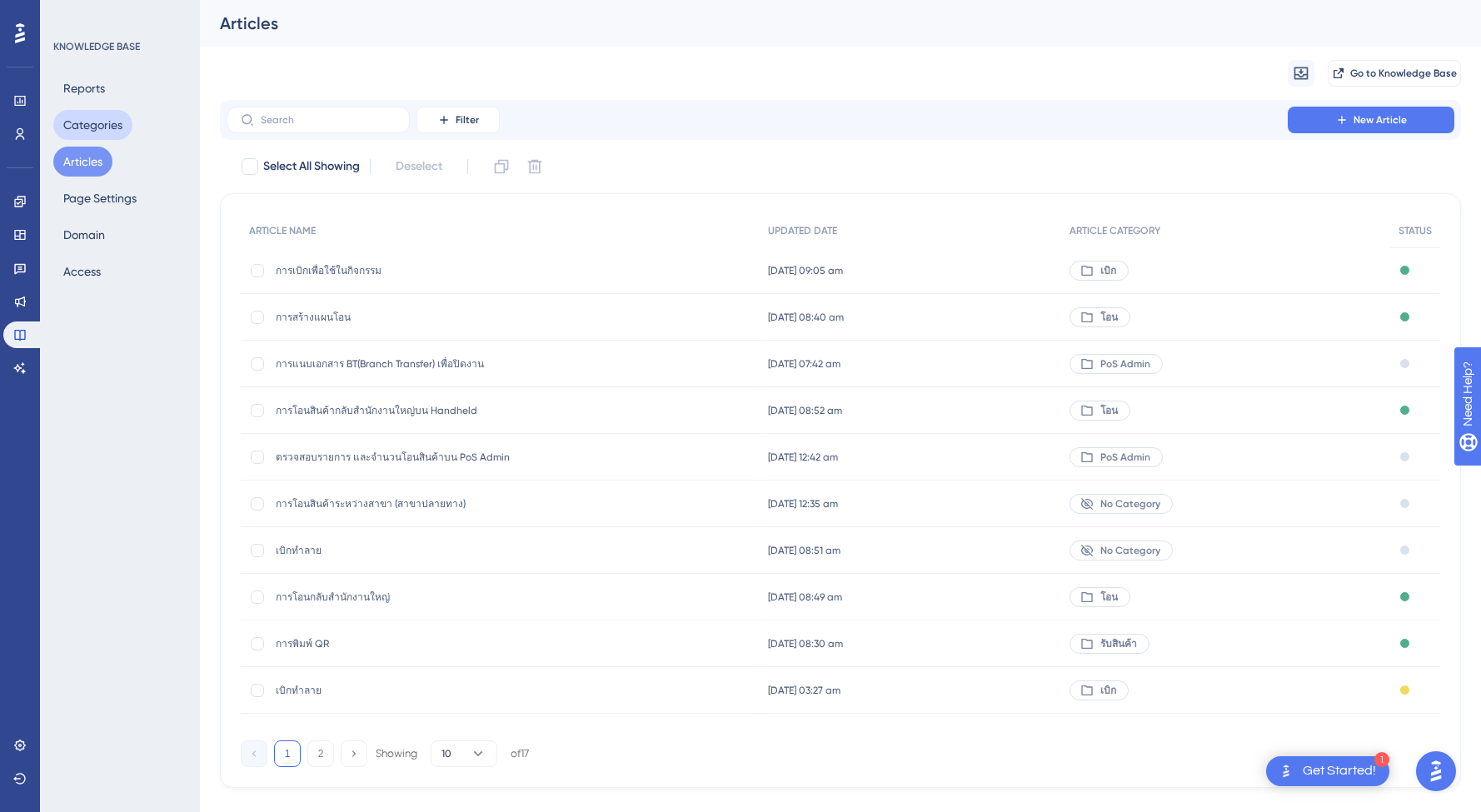
click at [87, 134] on button "Categories" at bounding box center [92, 124] width 79 height 30
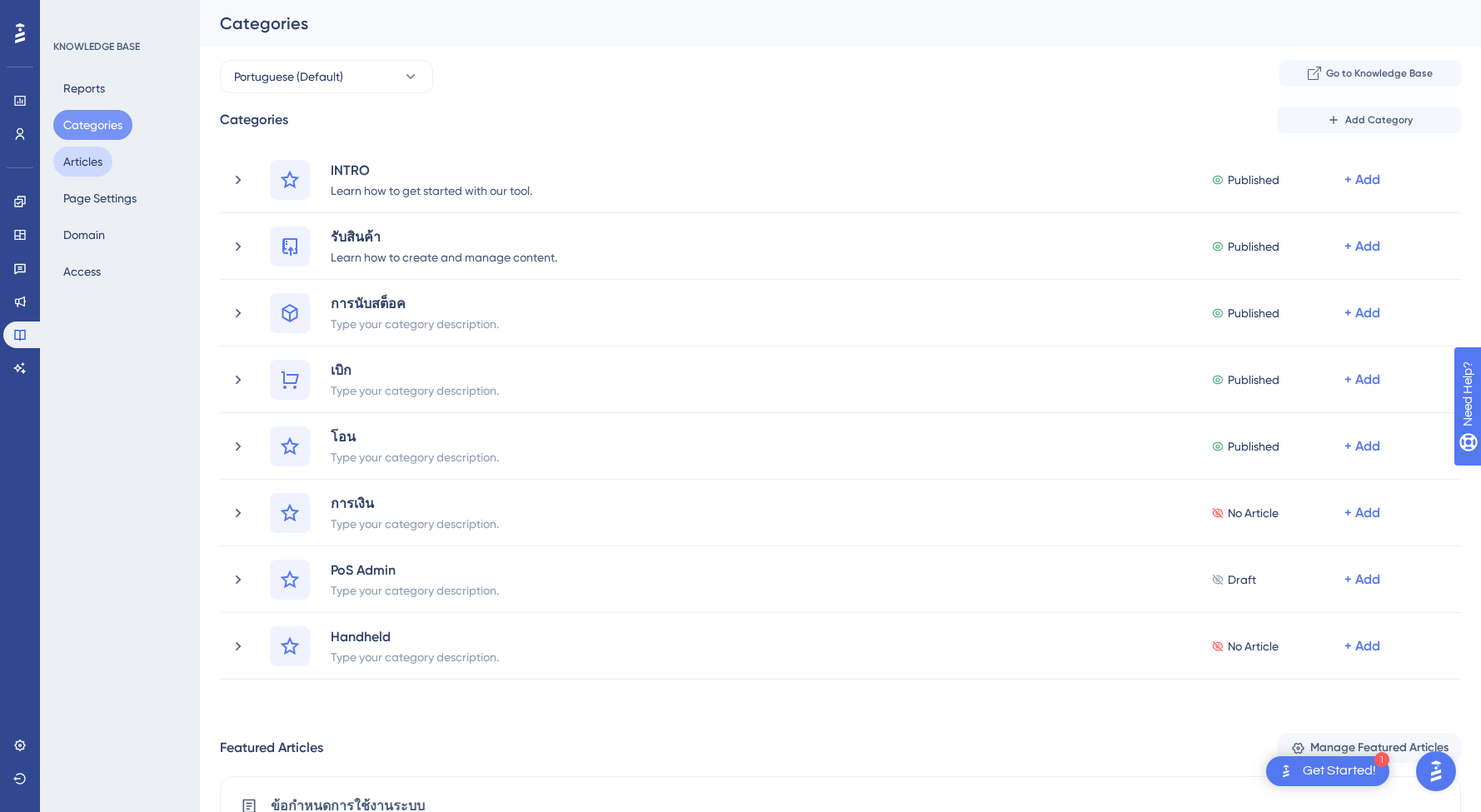
click at [84, 165] on button "Articles" at bounding box center [83, 161] width 59 height 30
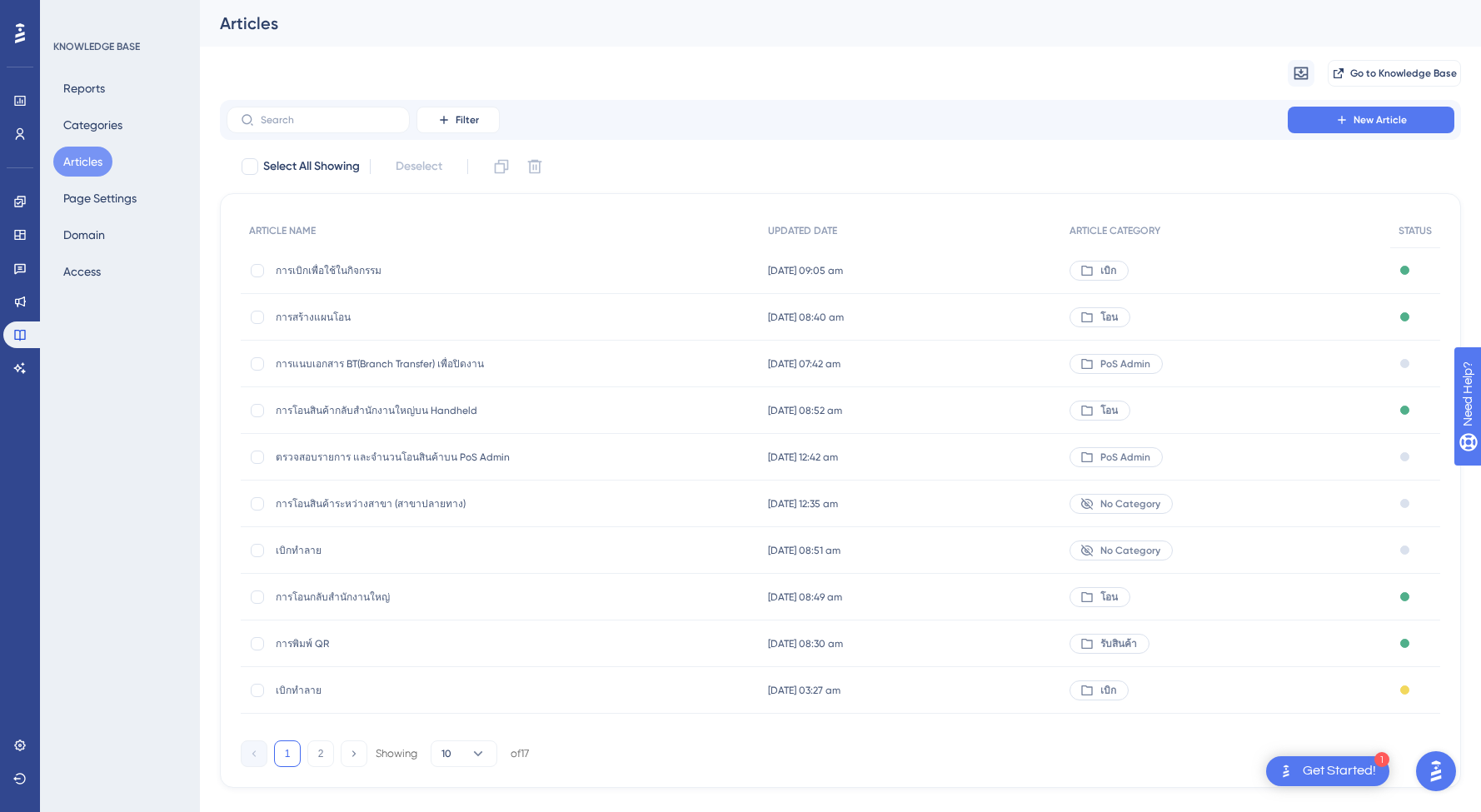
click at [332, 133] on div "Filter New Article" at bounding box center [841, 120] width 1242 height 40
click at [339, 125] on input "text" at bounding box center [328, 119] width 135 height 11
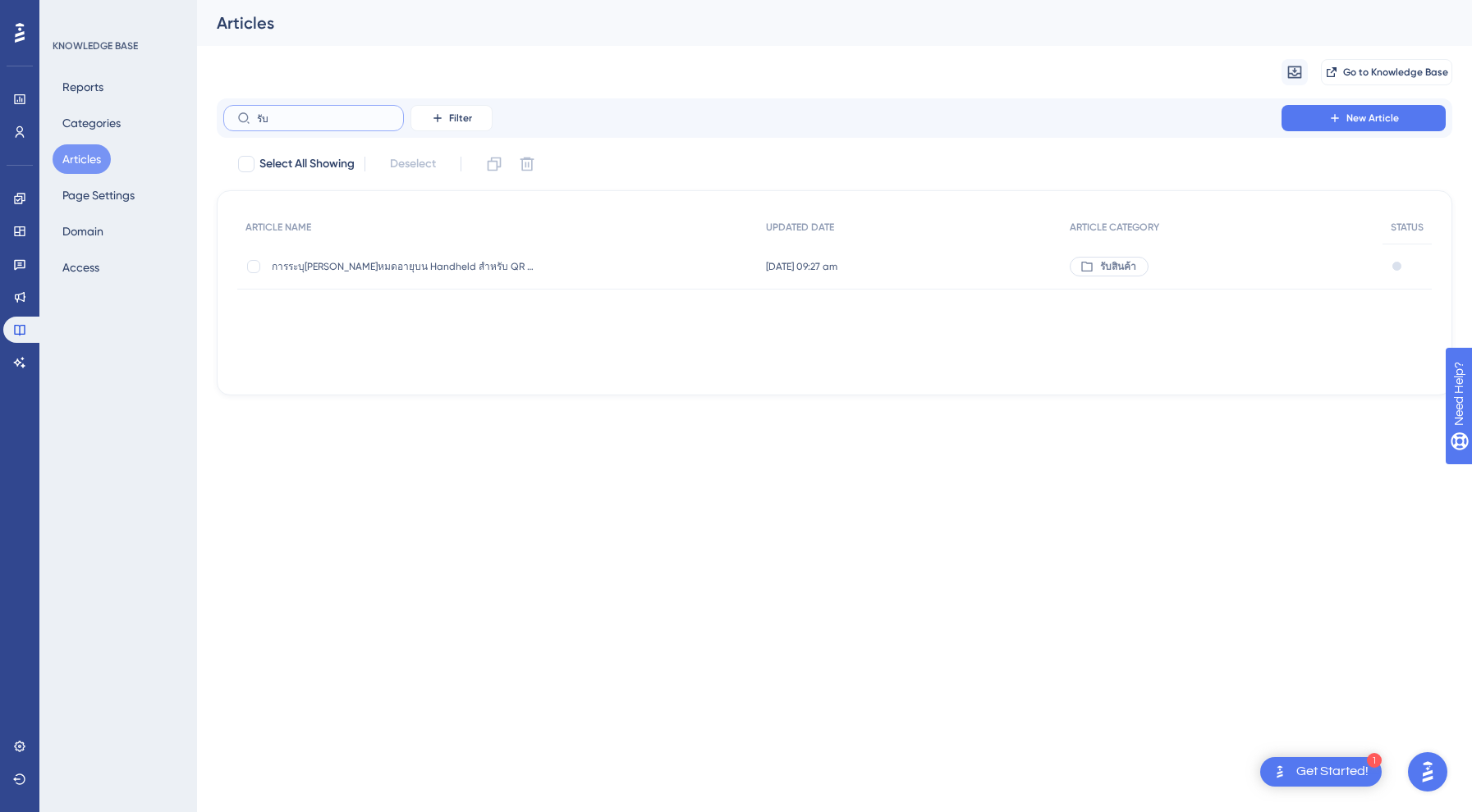
drag, startPoint x: 307, startPoint y: 119, endPoint x: 156, endPoint y: 98, distance: 152.5
click at [197, 98] on div "Performance Users Engagement Widgets Feedback Product Updates Knowledge Base AI…" at bounding box center [835, 211] width 1275 height 422
type input "เ"
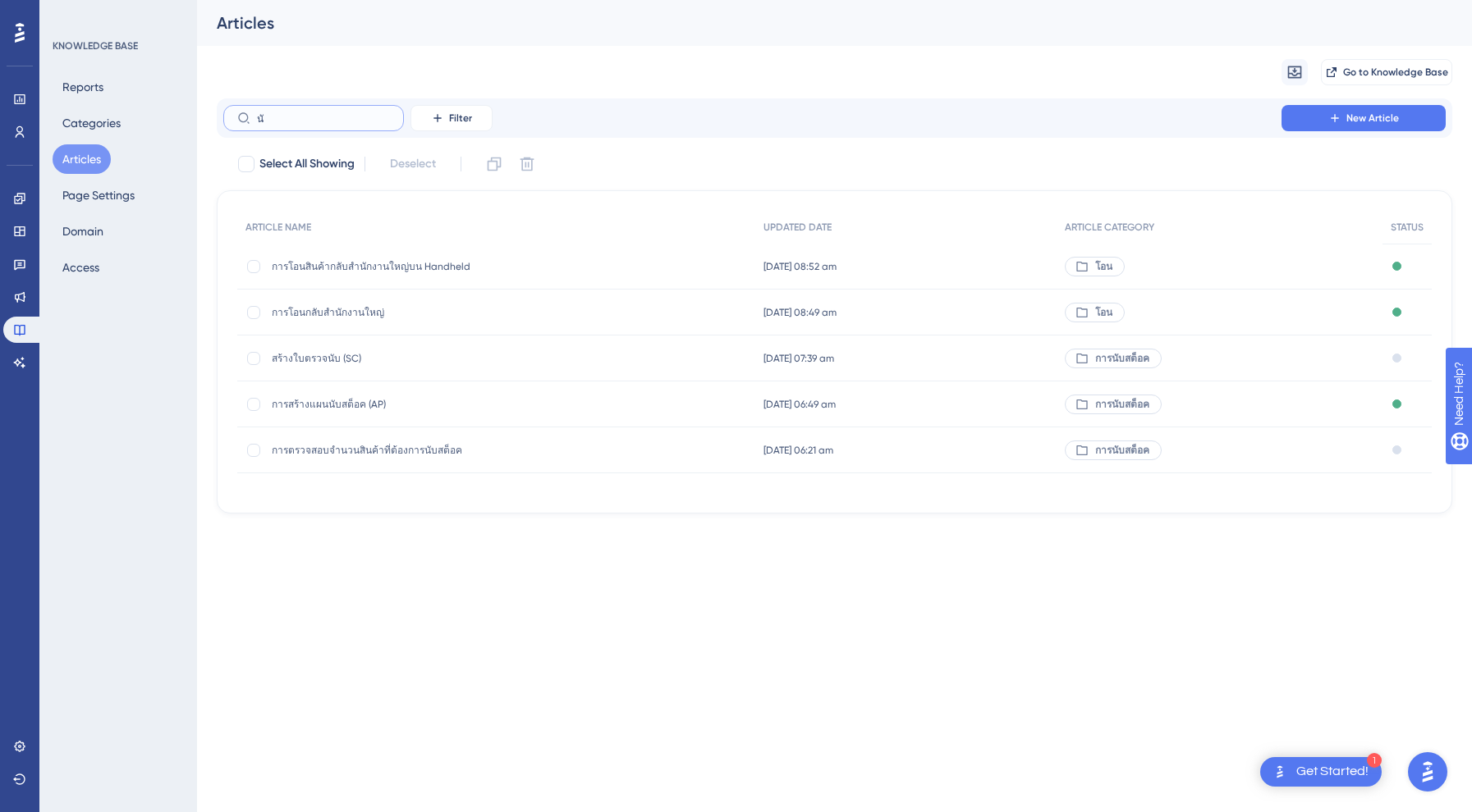
type input "น"
type input "โ"
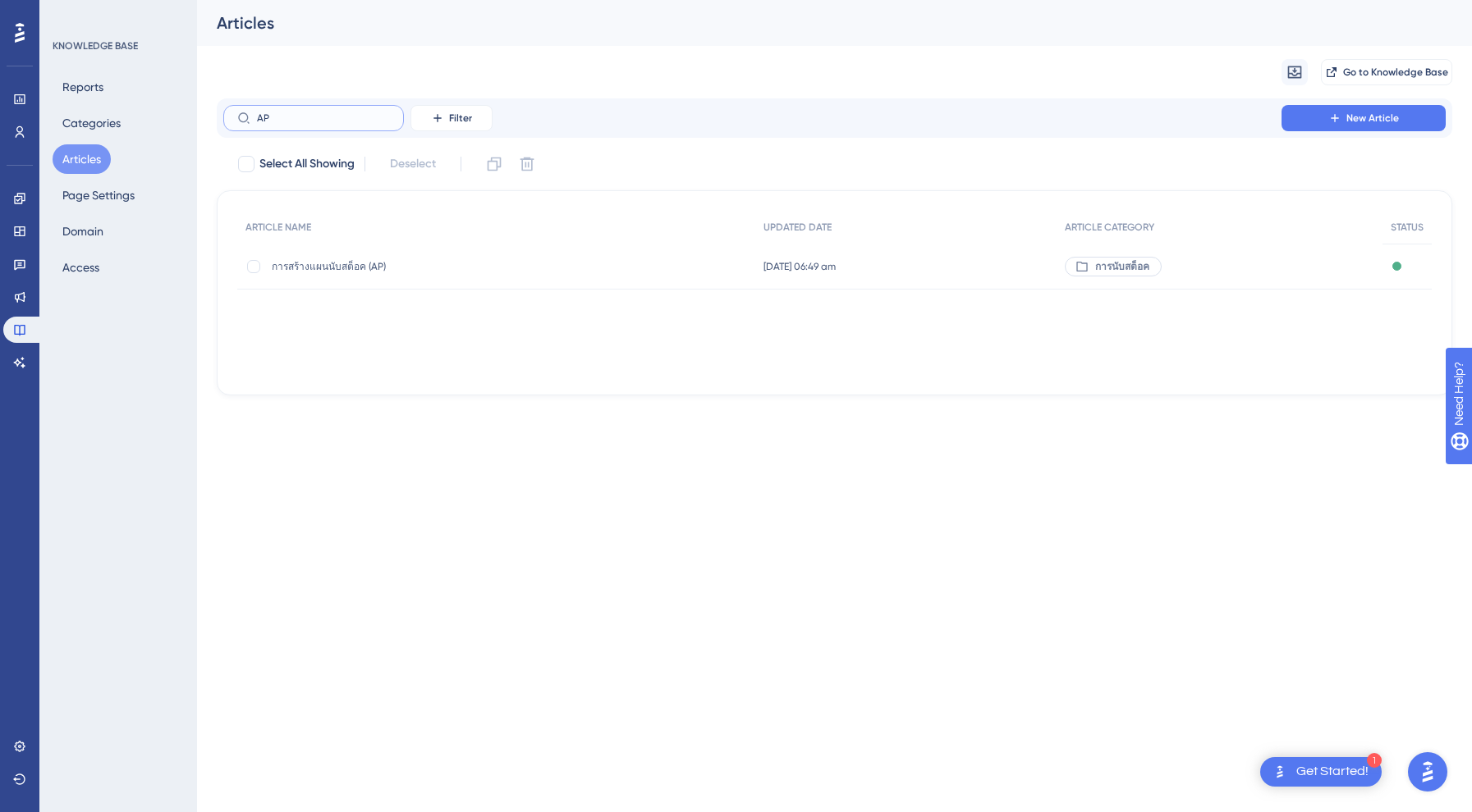
type input "AP"
click at [384, 273] on span "การสร้างแผนนับสต็อค (AP)" at bounding box center [403, 266] width 262 height 13
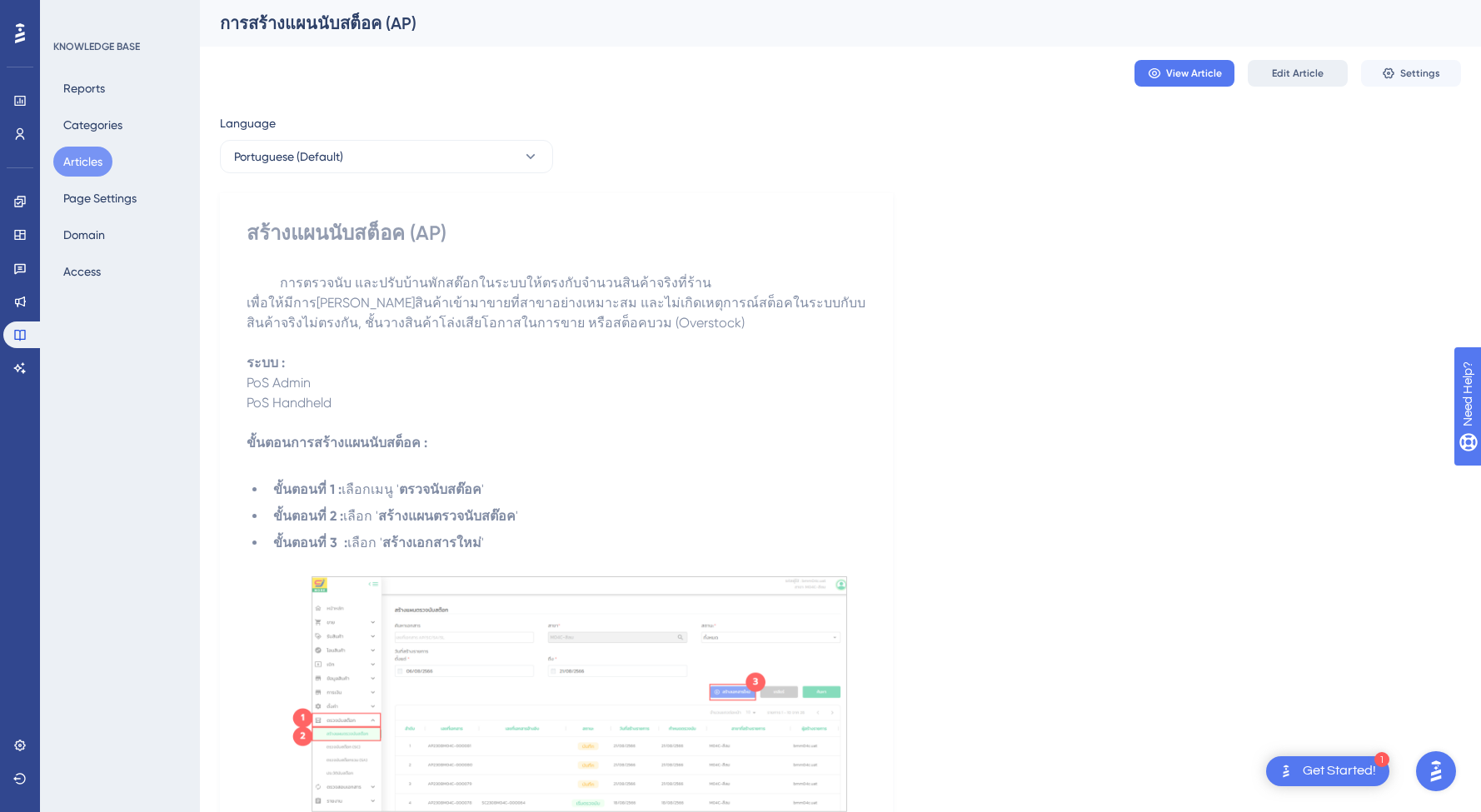
click at [1279, 71] on span "Edit Article" at bounding box center [1297, 73] width 51 height 13
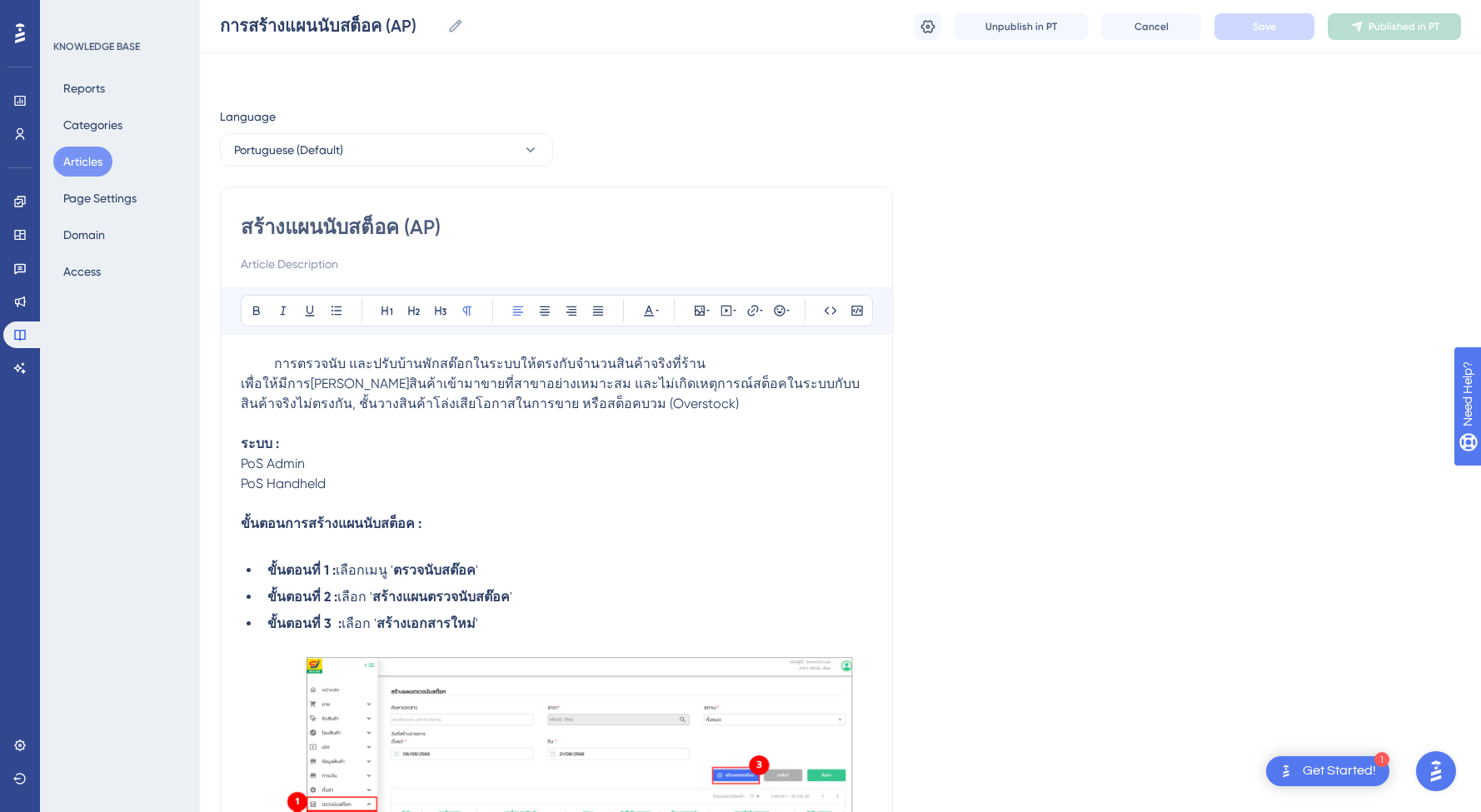
scroll to position [130, 0]
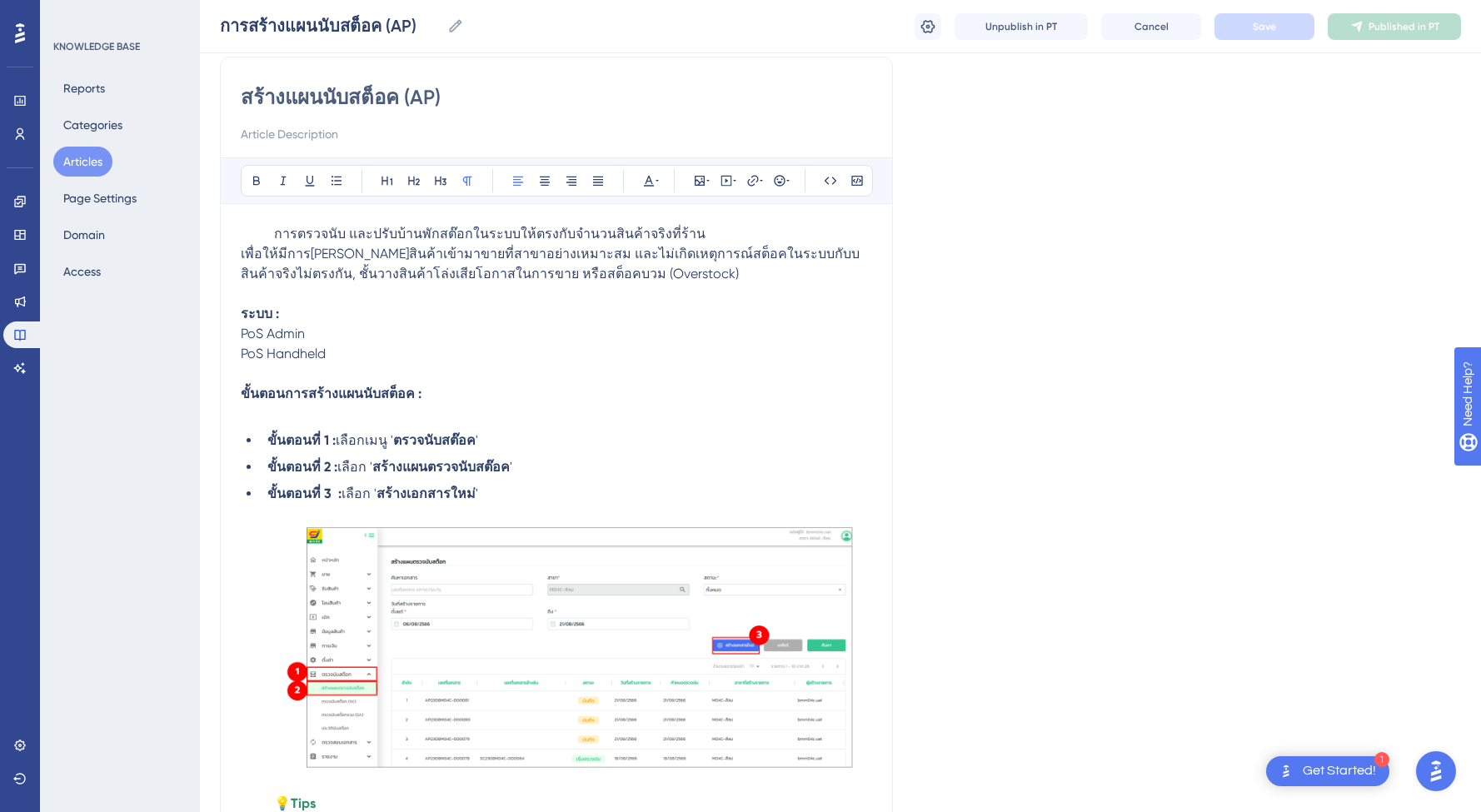
click at [232, 248] on div "สร้างแผนนับสต็อค (AP) Bold Italic Underline Bullet Point Heading 1 Heading 2 He…" at bounding box center [556, 565] width 673 height 1017
click at [240, 252] on div "สร้างแผนนับสต็อค (AP) Bold Italic Underline Bullet Point Heading 1 Heading 2 He…" at bounding box center [556, 565] width 673 height 1017
click at [242, 255] on span "เพื่อให้มีการ[PERSON_NAME]สินค้าเข้ามาขายที่สาขาอย่างเหมาะสม และไม่เกิดเหตุการณ…" at bounding box center [550, 263] width 619 height 36
click at [274, 234] on span "การตรวจนับ และปรับบ้านพักสต๊อกในระบบให้ตรงกับจำนวนสินค้าจริงที่ร้าน เพื่อให้มีก…" at bounding box center [560, 253] width 572 height 56
click at [1254, 30] on span "Save" at bounding box center [1264, 26] width 24 height 13
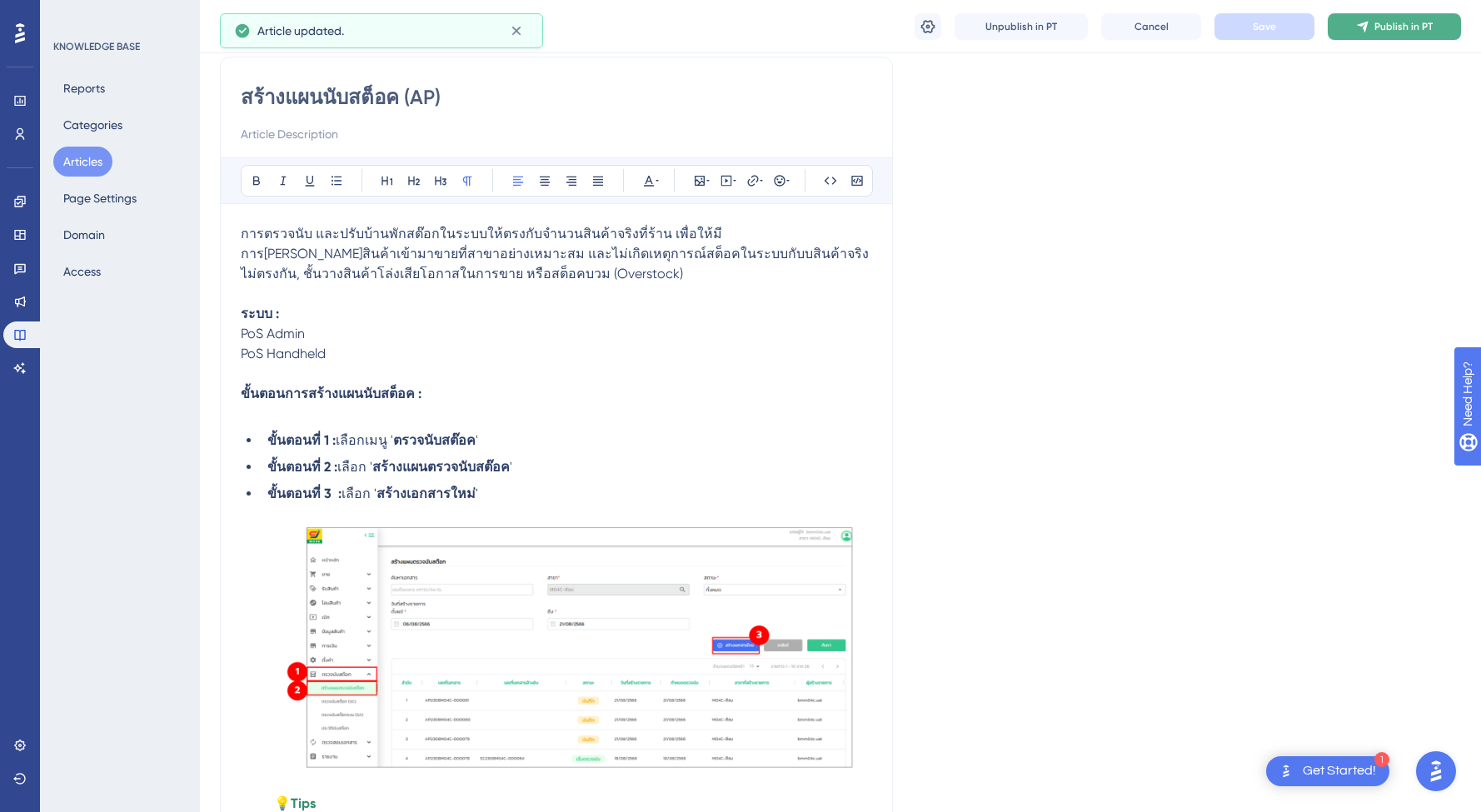
click at [1410, 23] on span "Publish in PT" at bounding box center [1404, 26] width 58 height 13
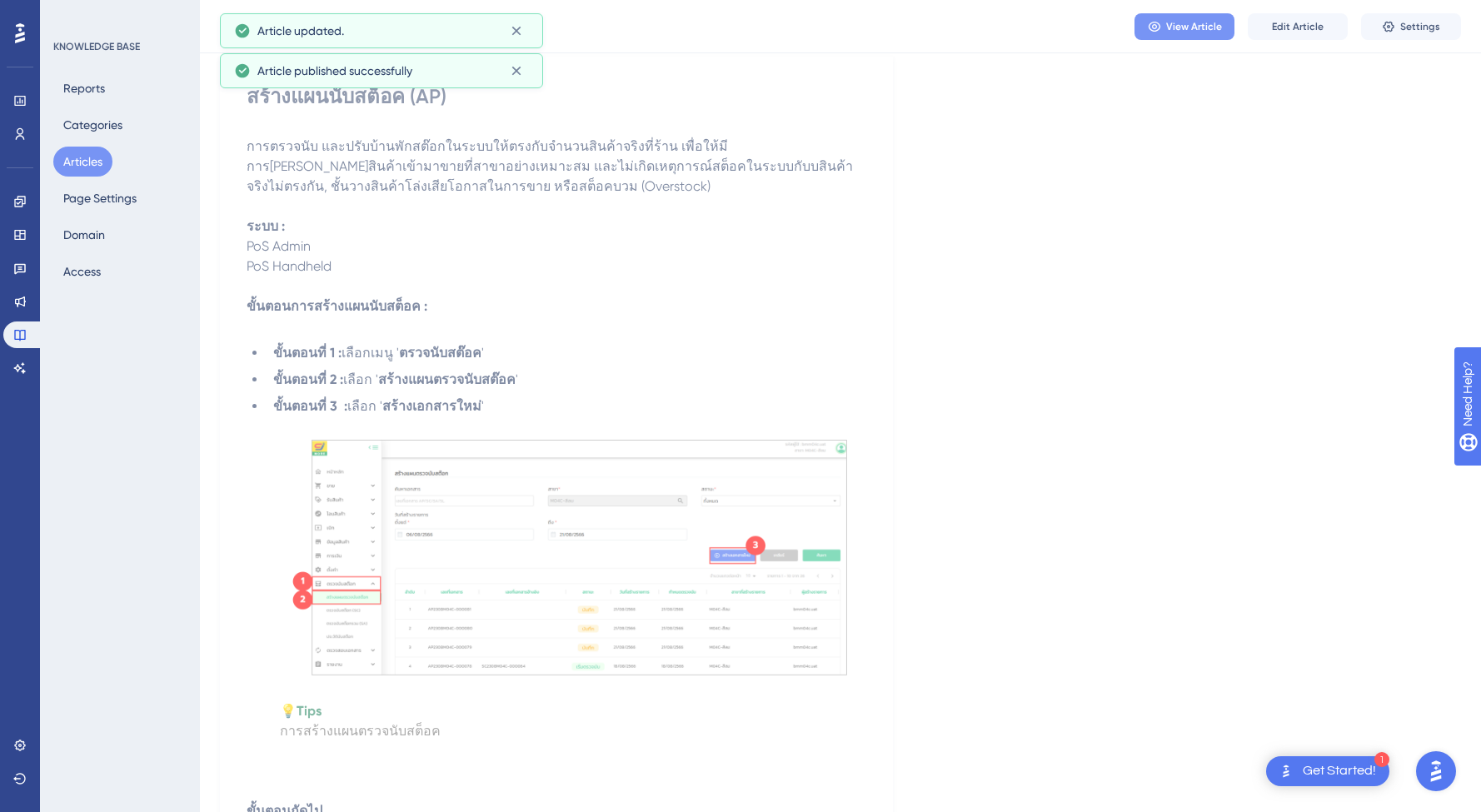
click at [1176, 23] on span "View Article" at bounding box center [1195, 26] width 56 height 13
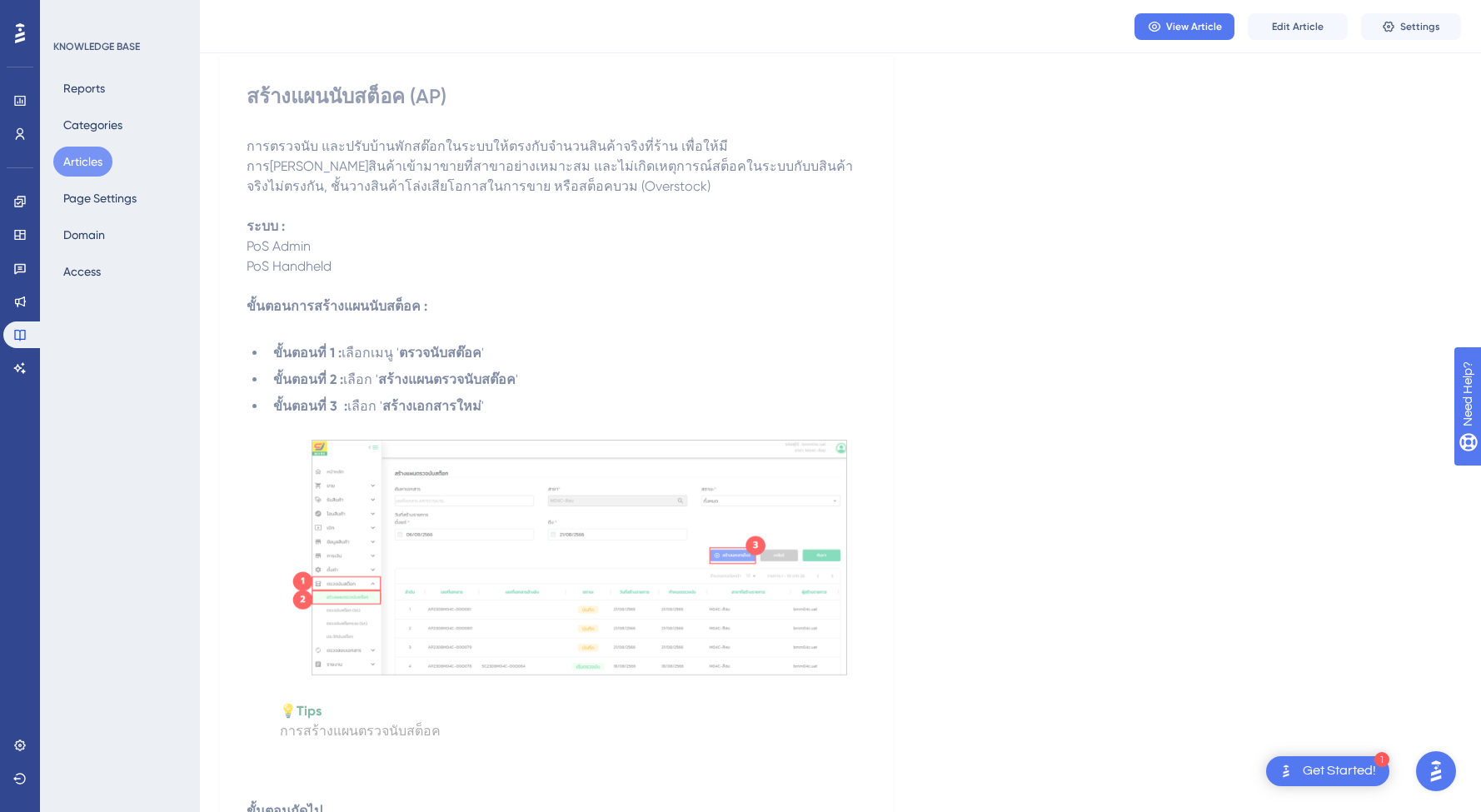
click at [22, 216] on div "Engagement Widgets Feedback Product Updates Knowledge Base AI Assistant" at bounding box center [20, 285] width 33 height 193
click at [21, 219] on div "Engagement Widgets Feedback Product Updates Knowledge Base AI Assistant" at bounding box center [20, 285] width 33 height 193
click at [21, 223] on link at bounding box center [20, 235] width 33 height 27
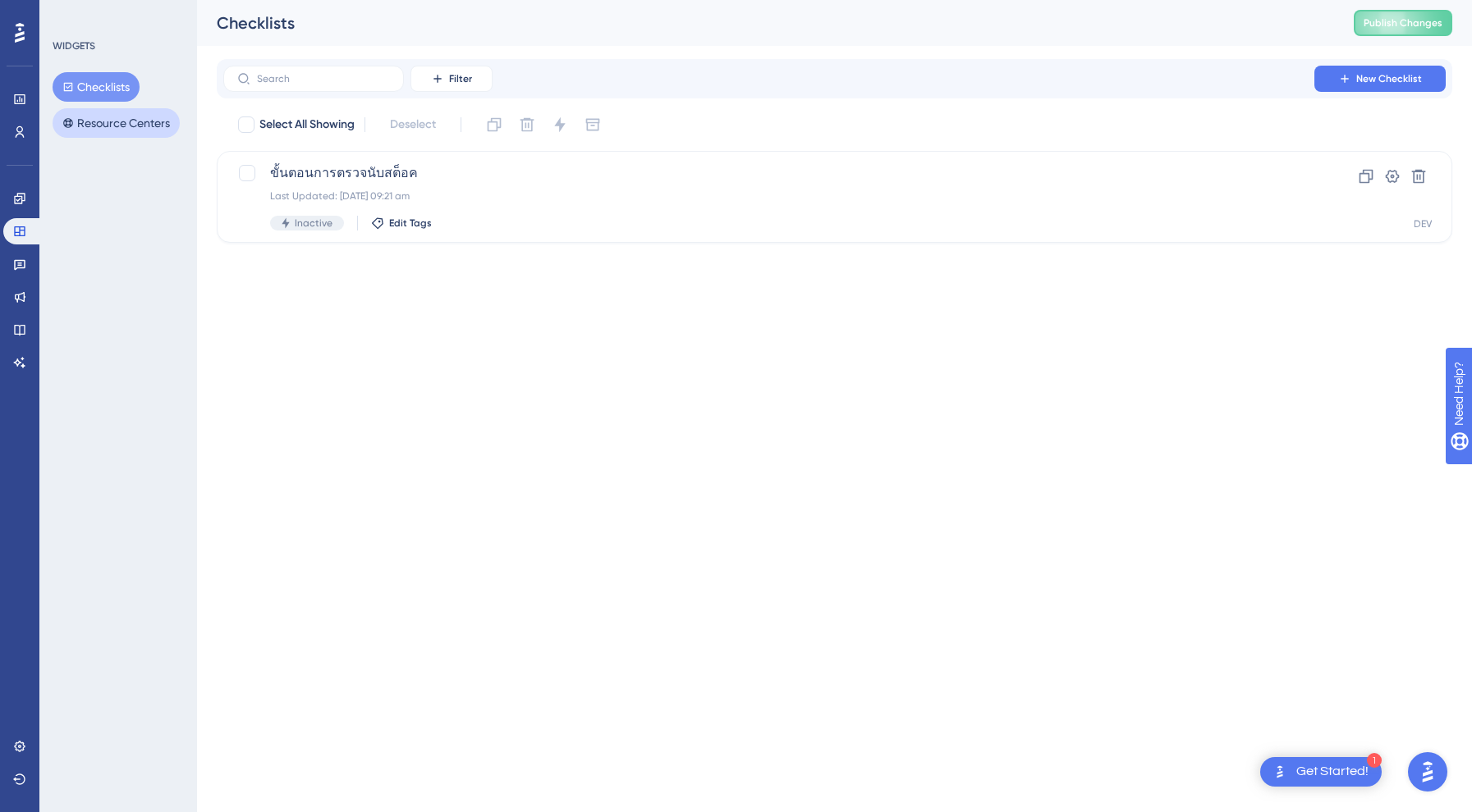
click at [86, 123] on button "Resource Centers" at bounding box center [116, 123] width 127 height 29
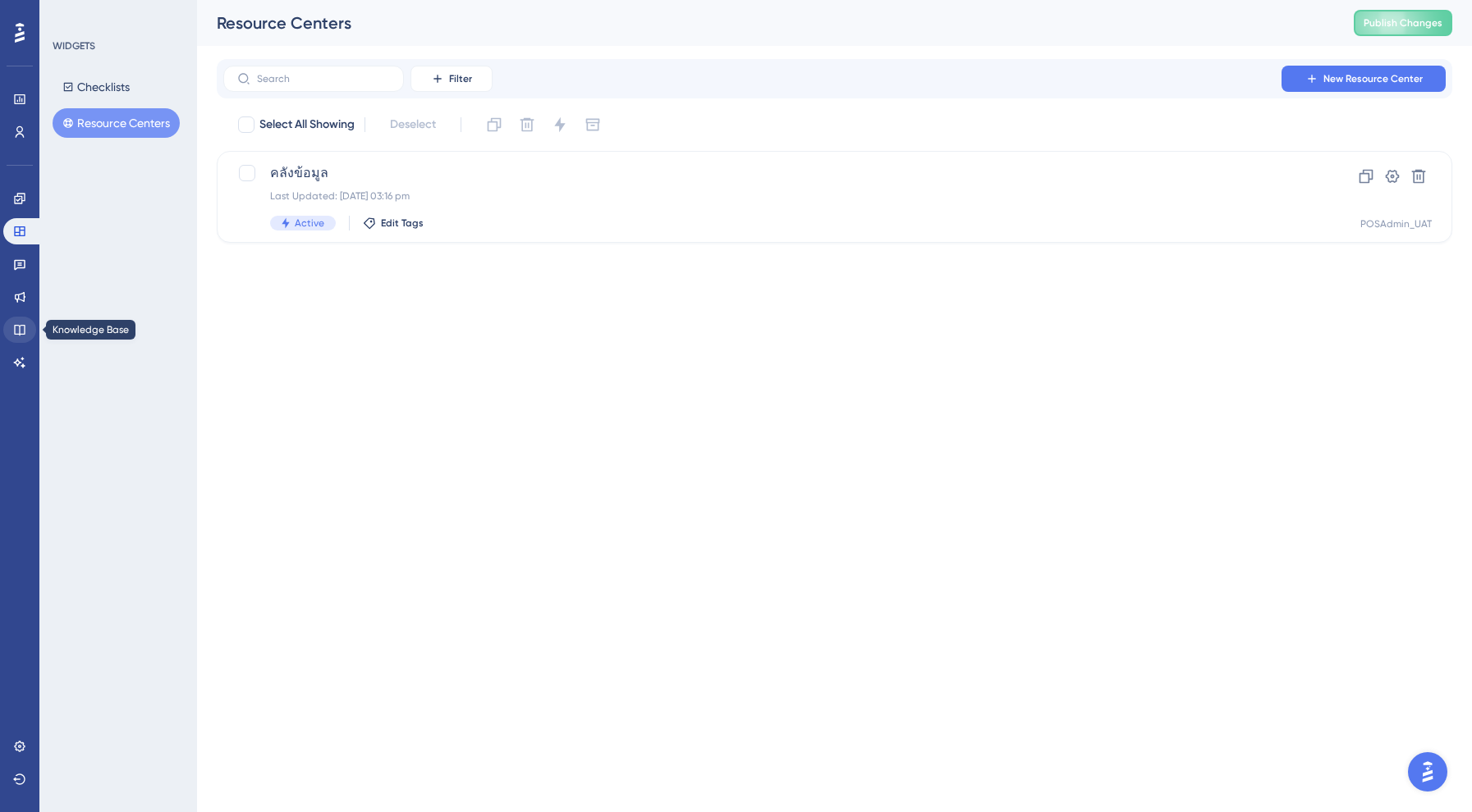
click at [27, 334] on link at bounding box center [20, 329] width 33 height 27
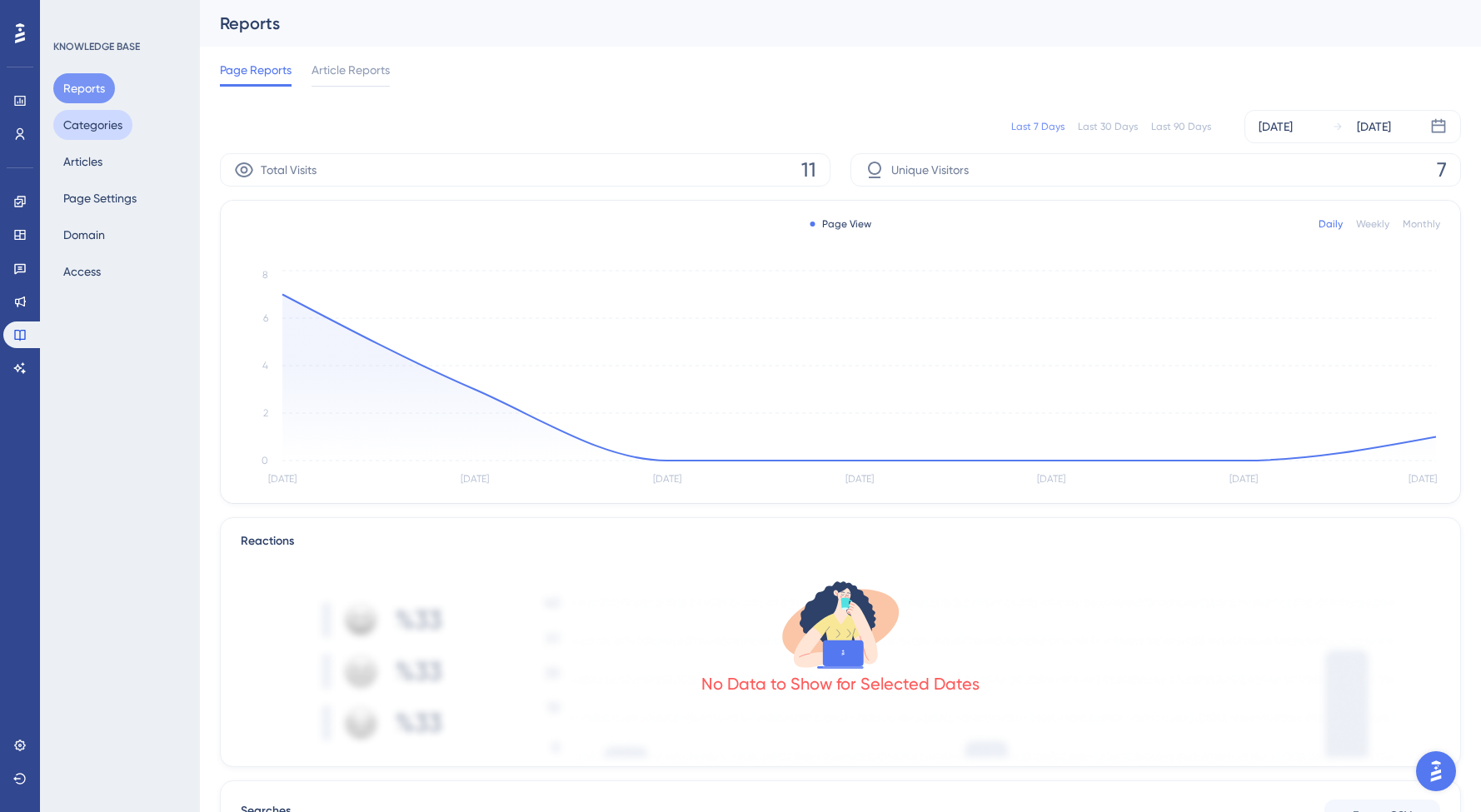
click at [99, 114] on button "Categories" at bounding box center [92, 124] width 79 height 30
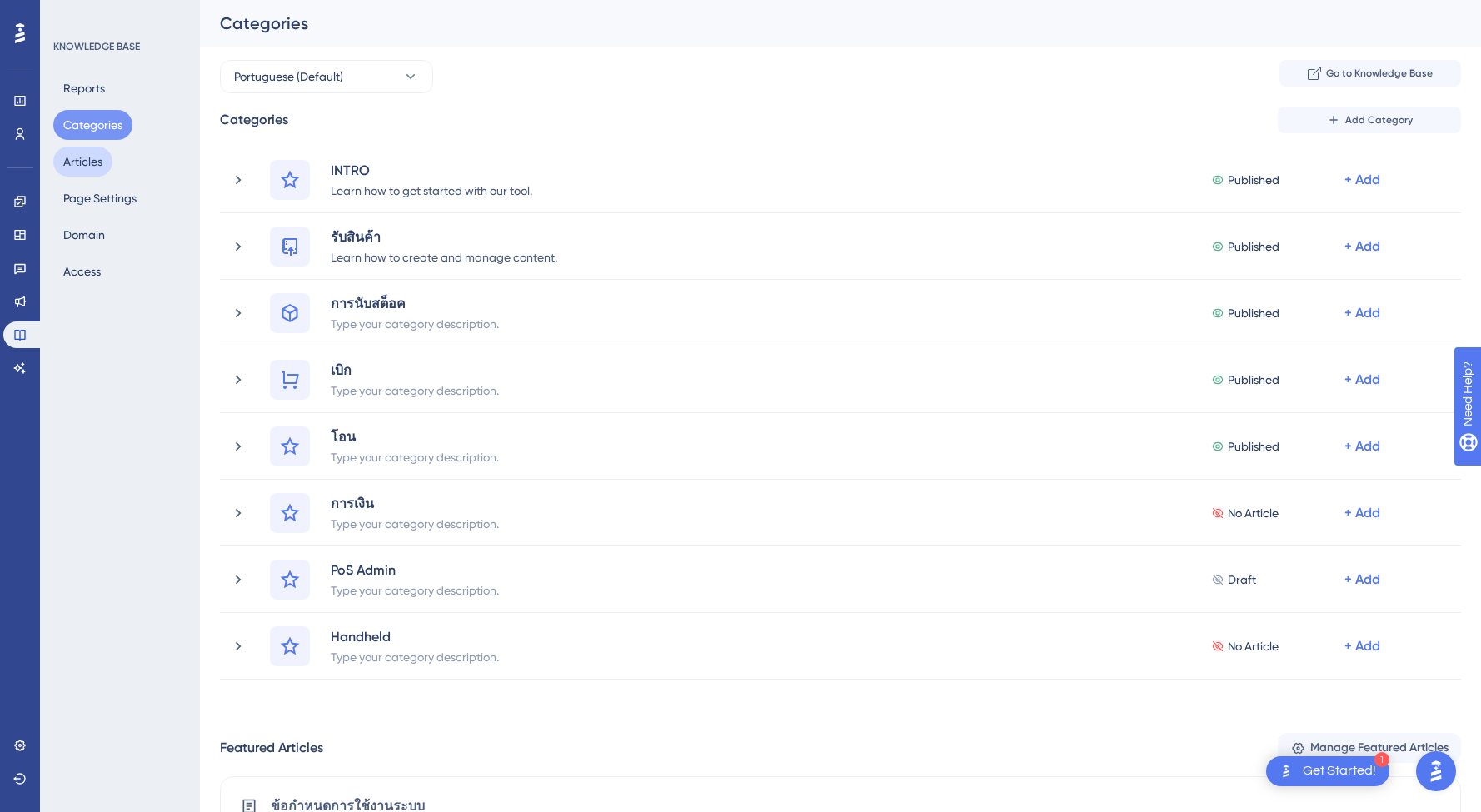
click at [92, 164] on button "Articles" at bounding box center [83, 161] width 59 height 30
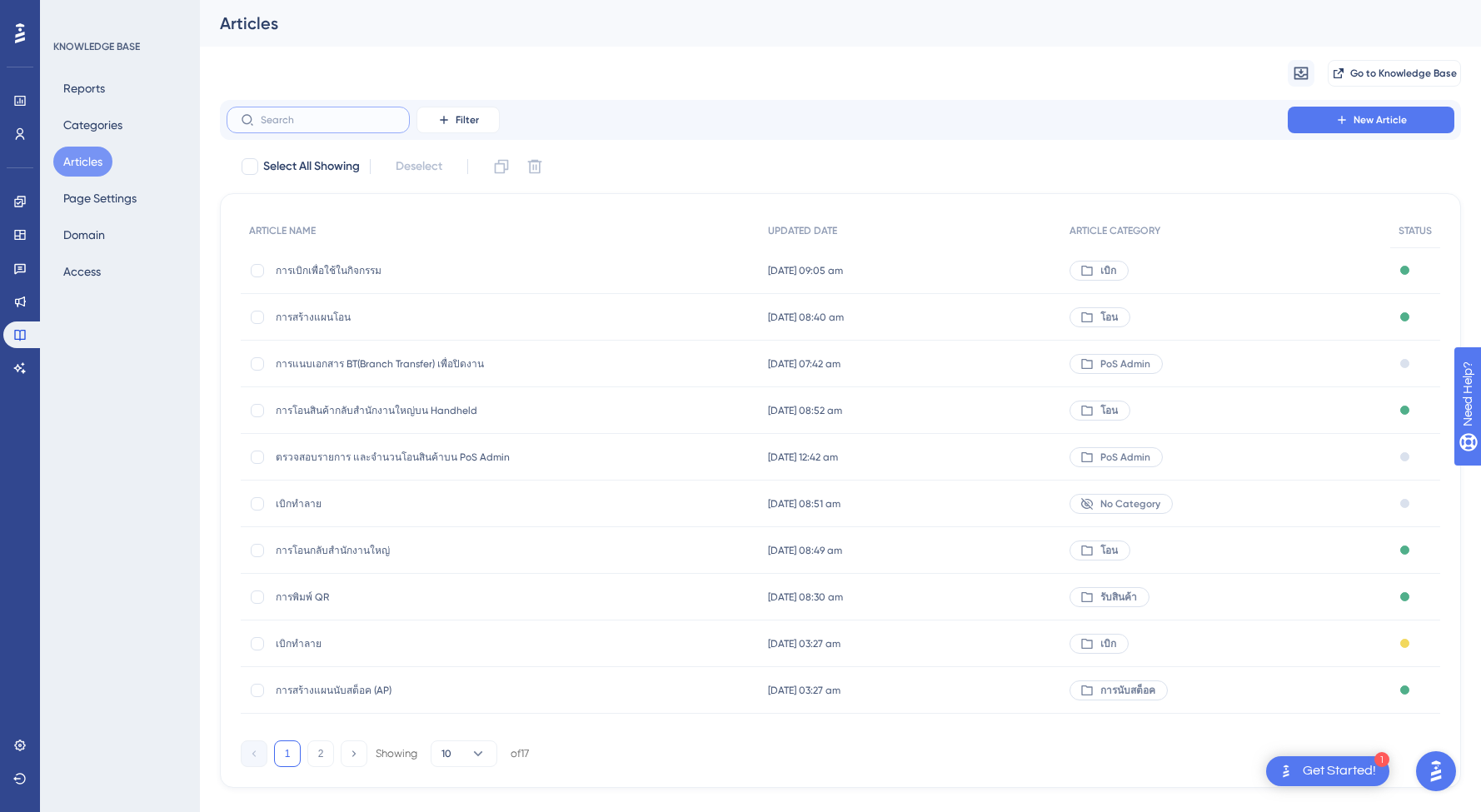
click at [348, 117] on input "text" at bounding box center [328, 119] width 135 height 11
type input "i"
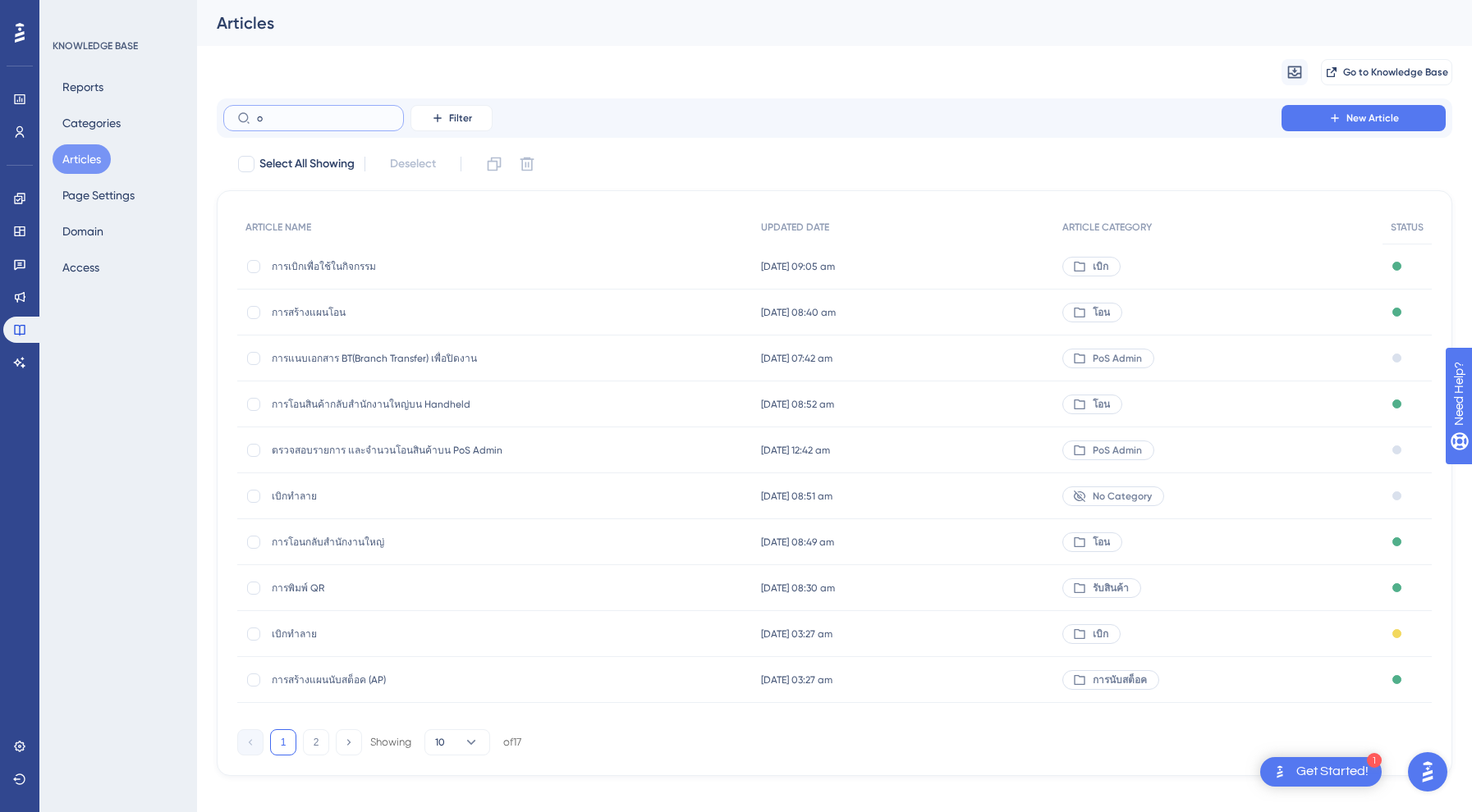
type input "oy"
checkbox input "true"
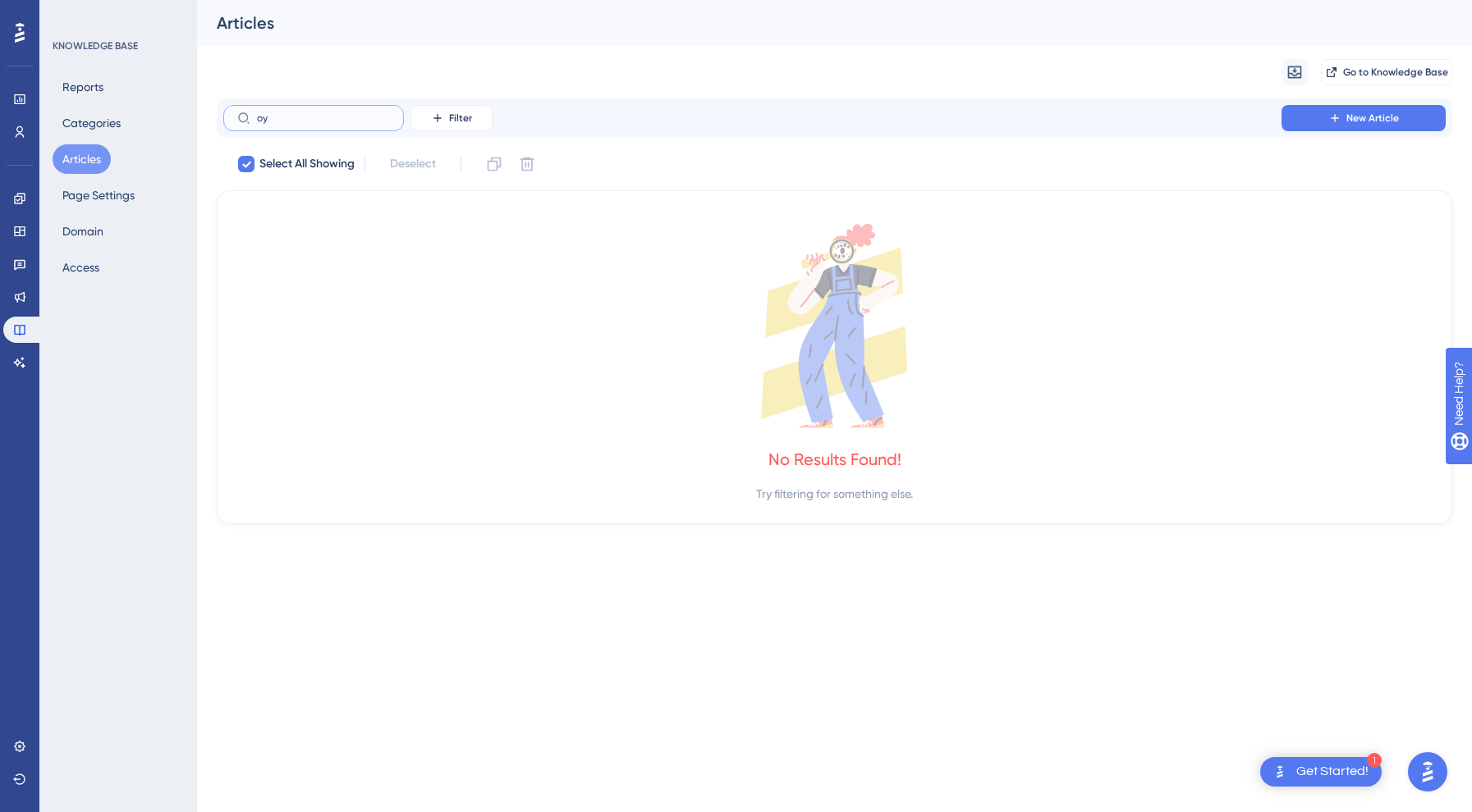
type input "o"
checkbox input "false"
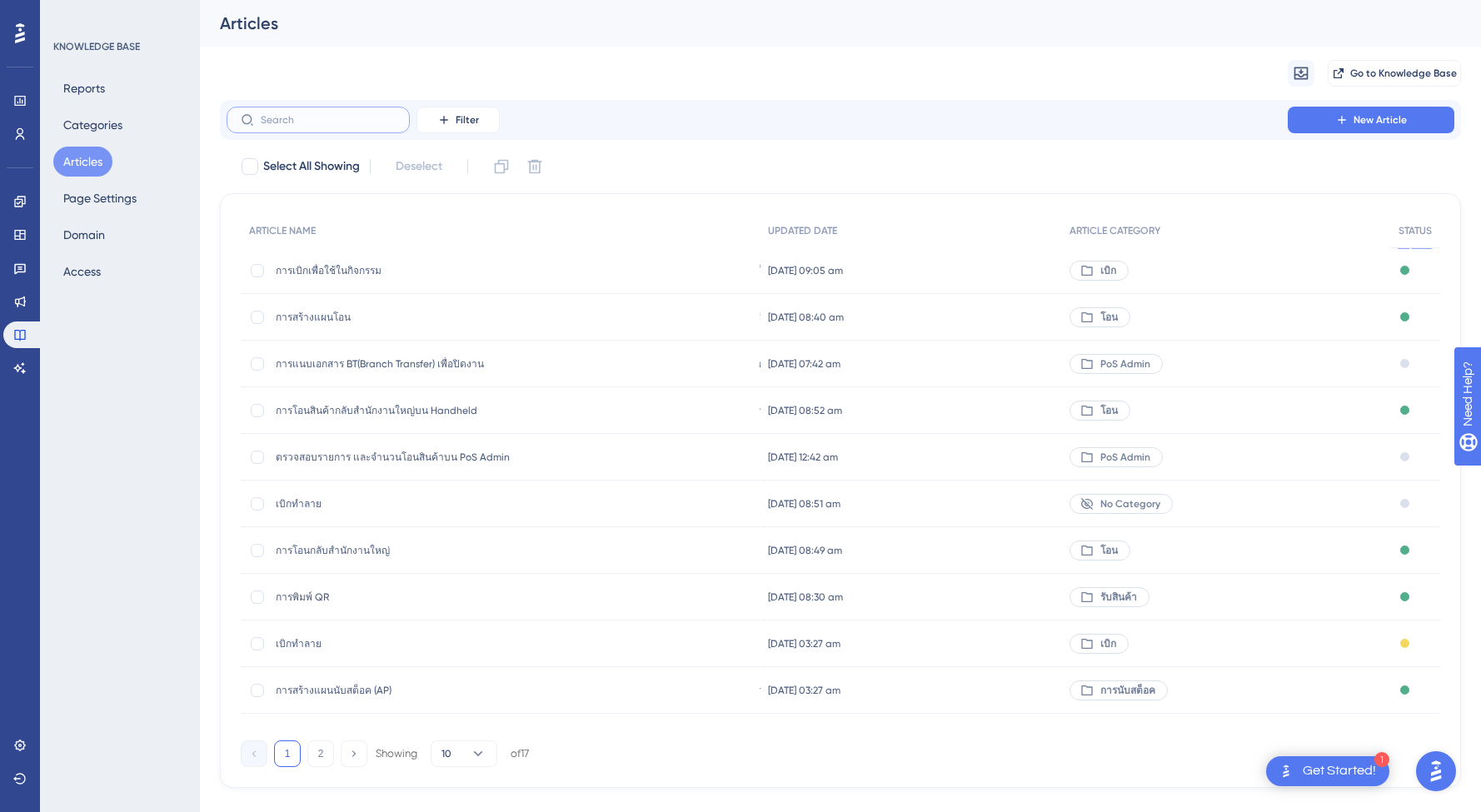
type input "ั"
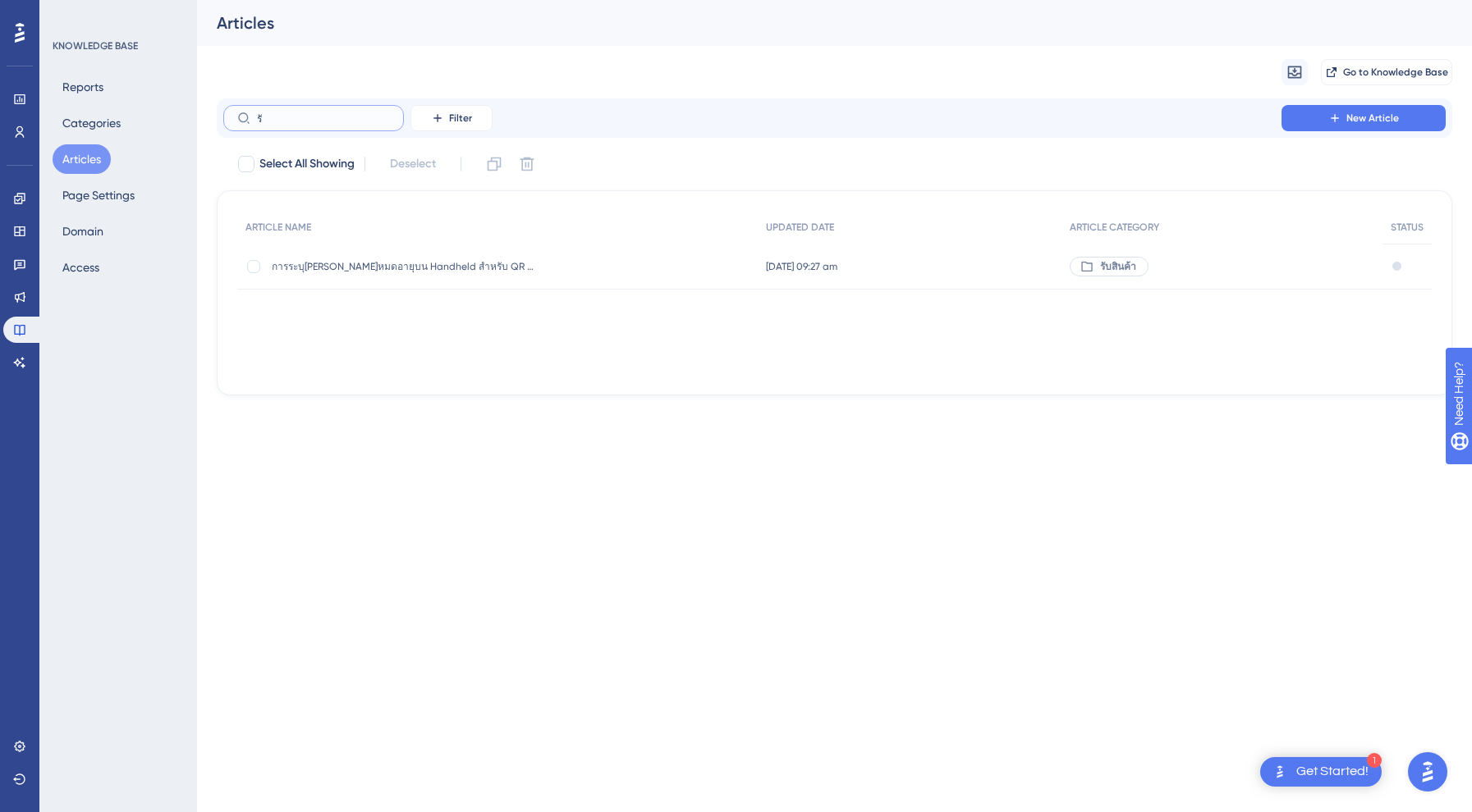
type input "ร"
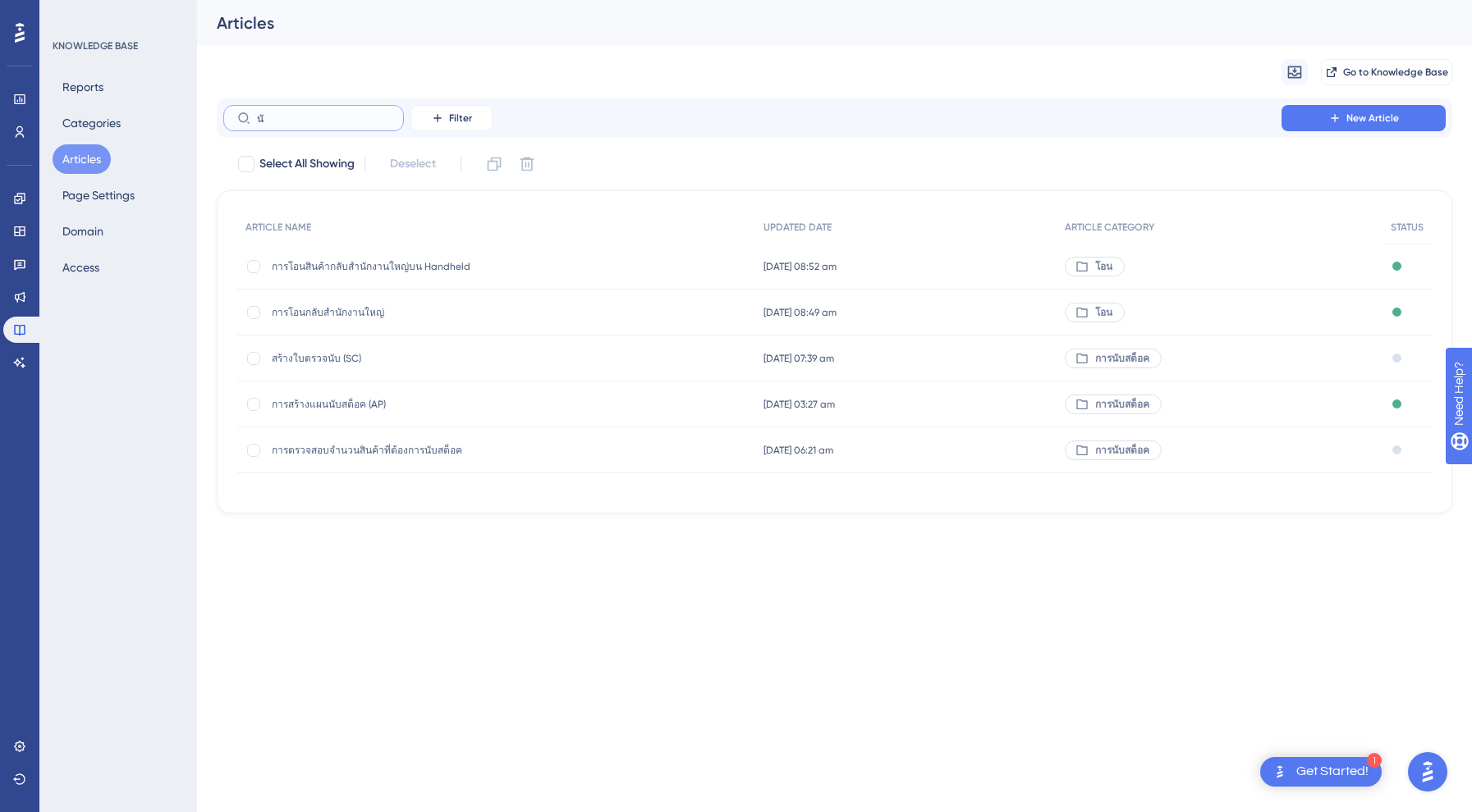
type input "น"
type input "สร้าง"
click at [365, 358] on span "การสร้างแผนนับสต็อค (AP)" at bounding box center [403, 358] width 262 height 13
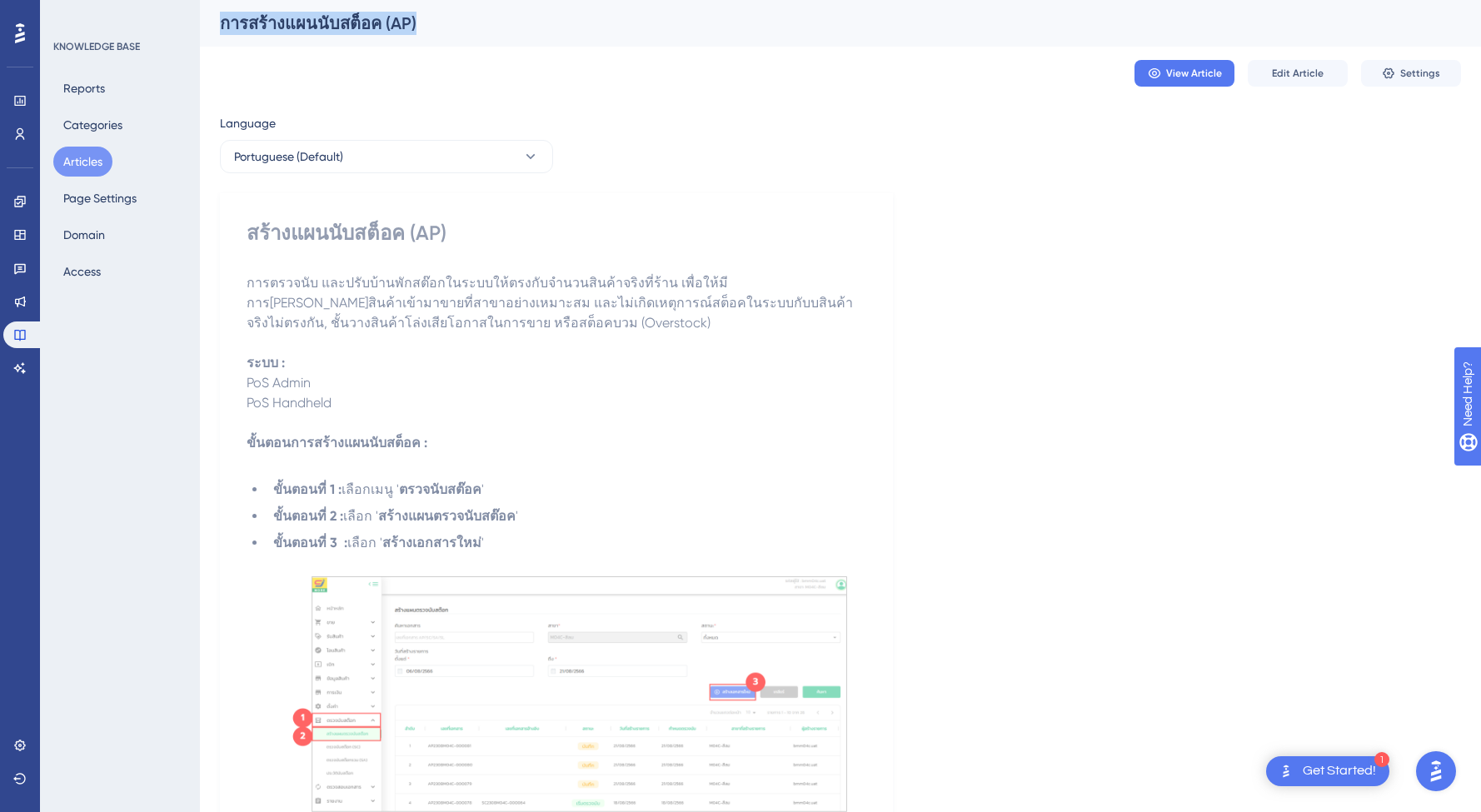
click at [201, 125] on div "Performance Users Engagement Widgets Feedback Product Updates Knowledge Base AI…" at bounding box center [841, 624] width 1282 height 1248
click at [10, 238] on link at bounding box center [20, 235] width 33 height 27
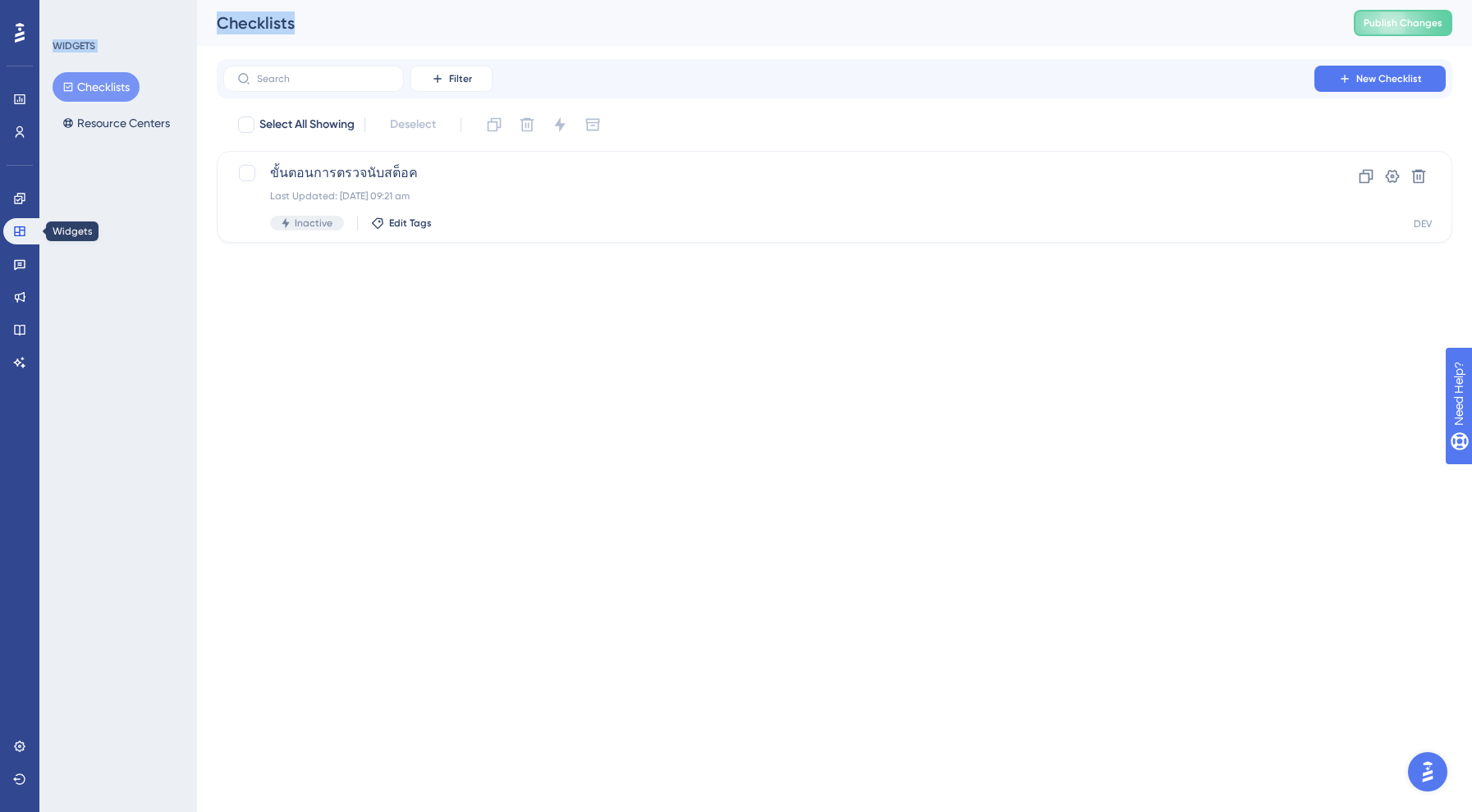
click at [169, 202] on div "WIDGETS Checklists Resource Centers" at bounding box center [118, 406] width 158 height 812
click at [123, 117] on button "Resource Centers" at bounding box center [116, 123] width 127 height 29
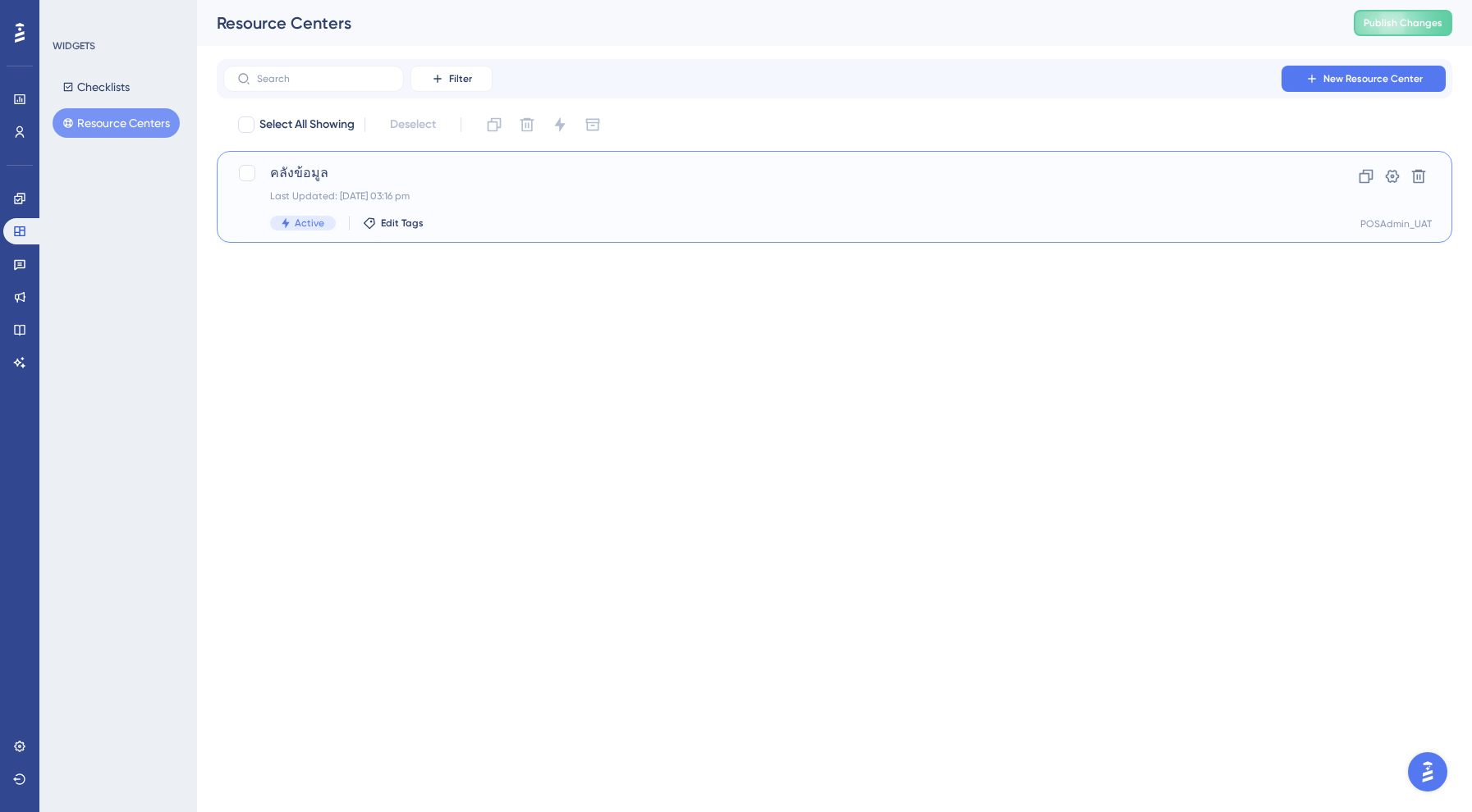
click at [444, 167] on span "คลังข้อมูล" at bounding box center [769, 172] width 998 height 20
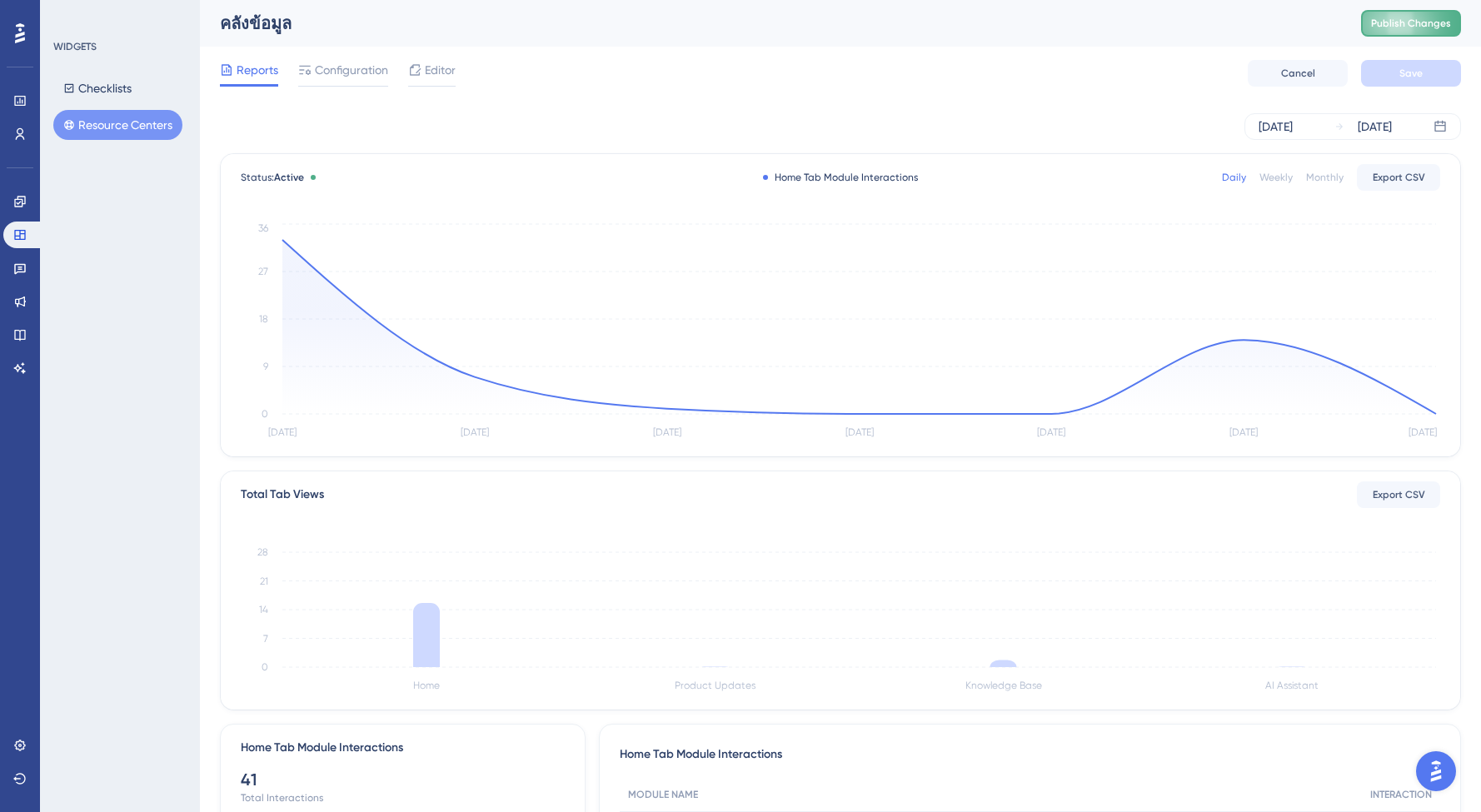
click at [1413, 29] on button "Publish Changes" at bounding box center [1411, 23] width 100 height 27
click at [357, 76] on span "Configuration" at bounding box center [352, 70] width 73 height 20
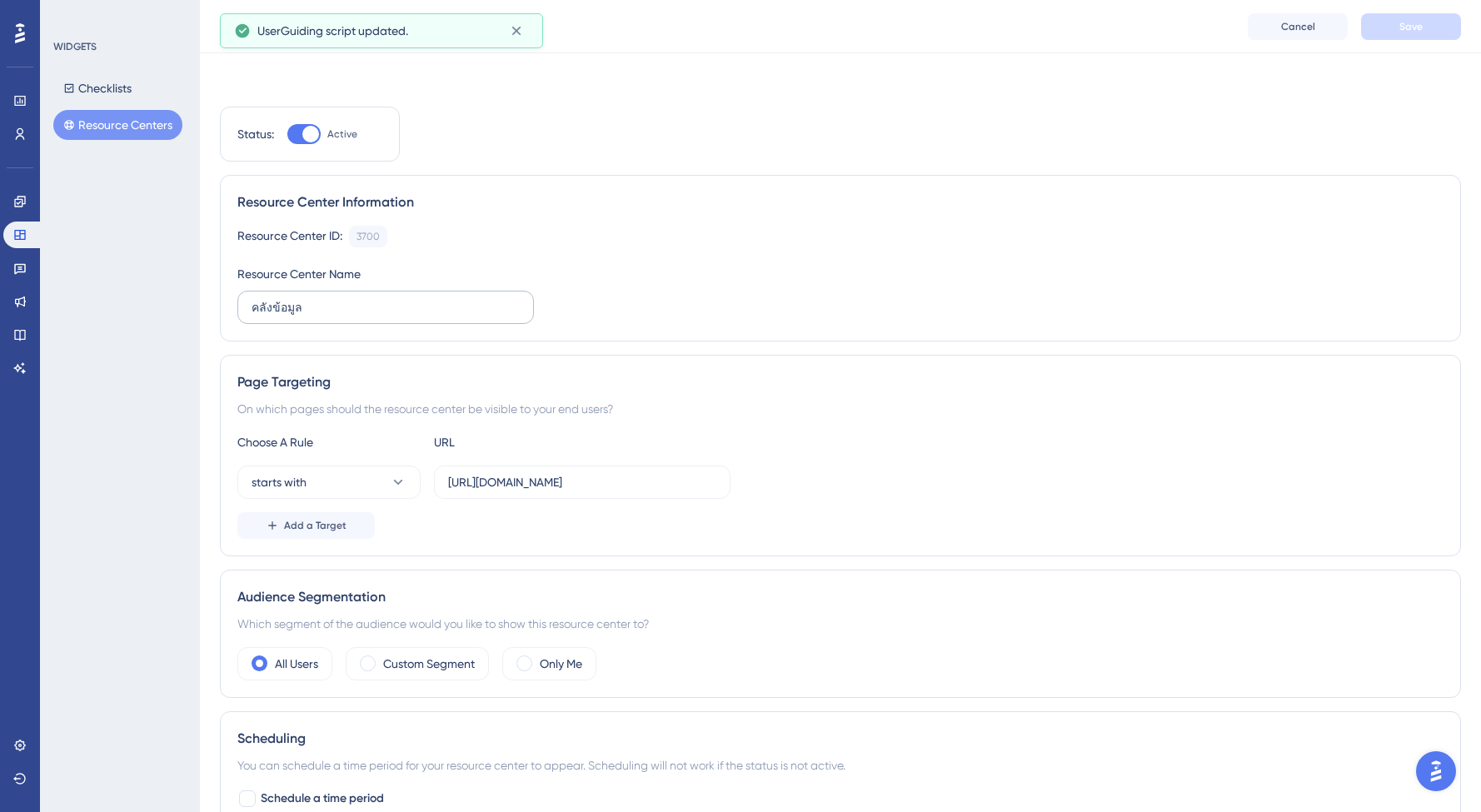
scroll to position [256, 0]
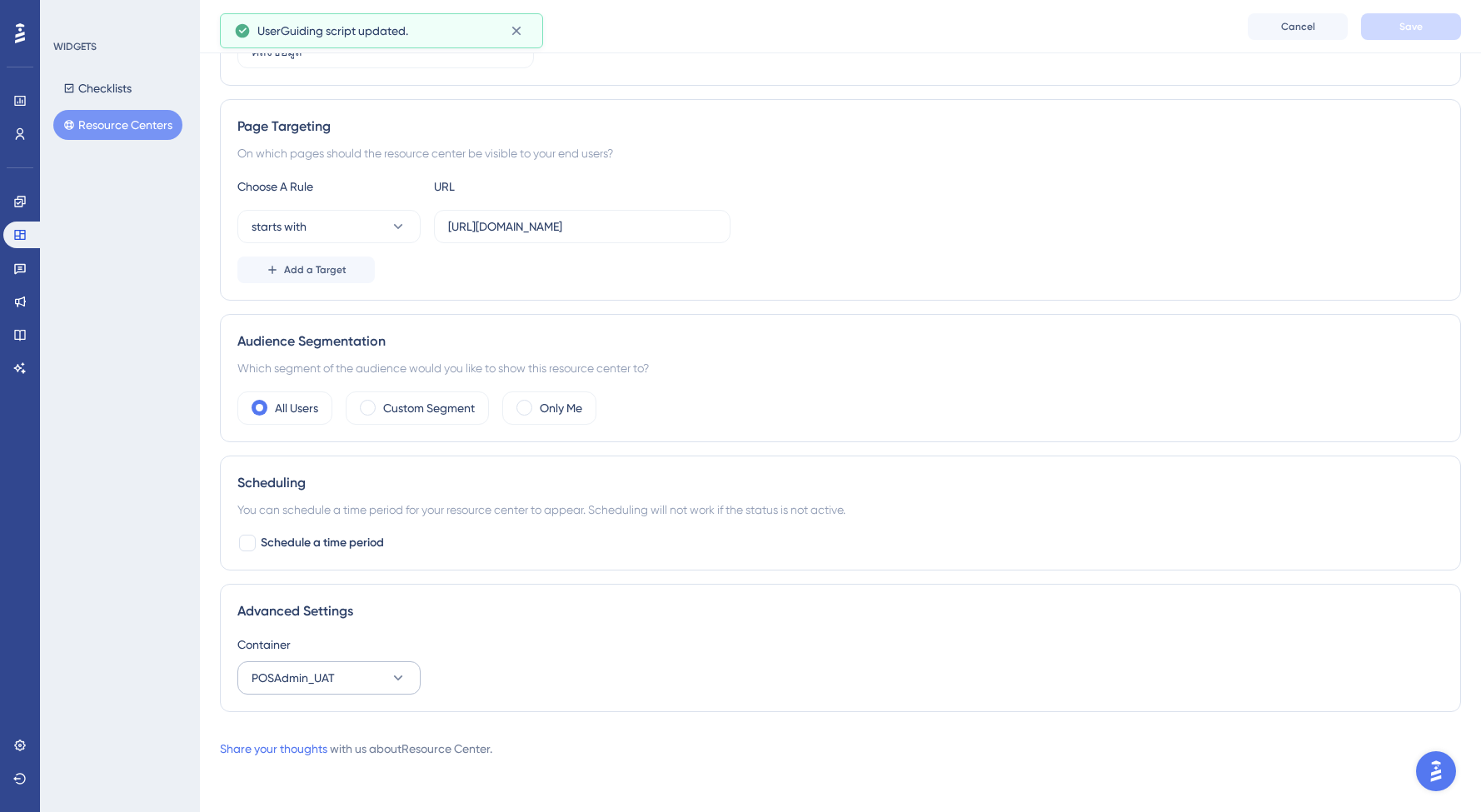
click at [351, 684] on button "POSAdmin_UAT" at bounding box center [329, 678] width 184 height 33
click at [287, 752] on div "DEV DEV" at bounding box center [328, 762] width 135 height 33
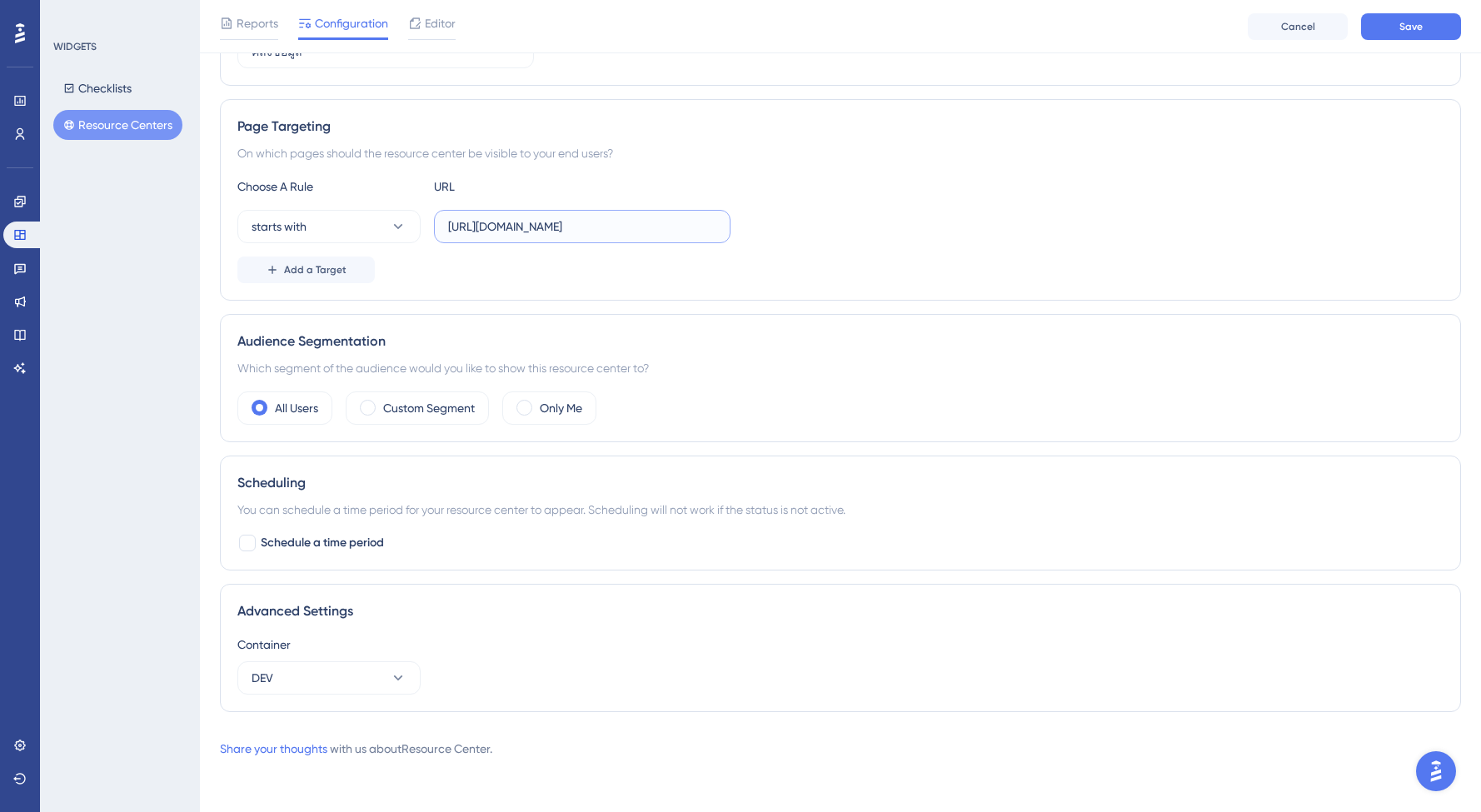
click at [568, 223] on input "[URL][DOMAIN_NAME]" at bounding box center [582, 226] width 268 height 18
click at [354, 680] on button "DEV" at bounding box center [329, 678] width 184 height 33
drag, startPoint x: 271, startPoint y: 729, endPoint x: 309, endPoint y: 718, distance: 39.6
click at [271, 730] on span "POSAdmin_UAT" at bounding box center [303, 728] width 84 height 20
click at [874, 553] on div "Scheduling You can schedule a time period for your resource center to appear. S…" at bounding box center [841, 513] width 1242 height 115
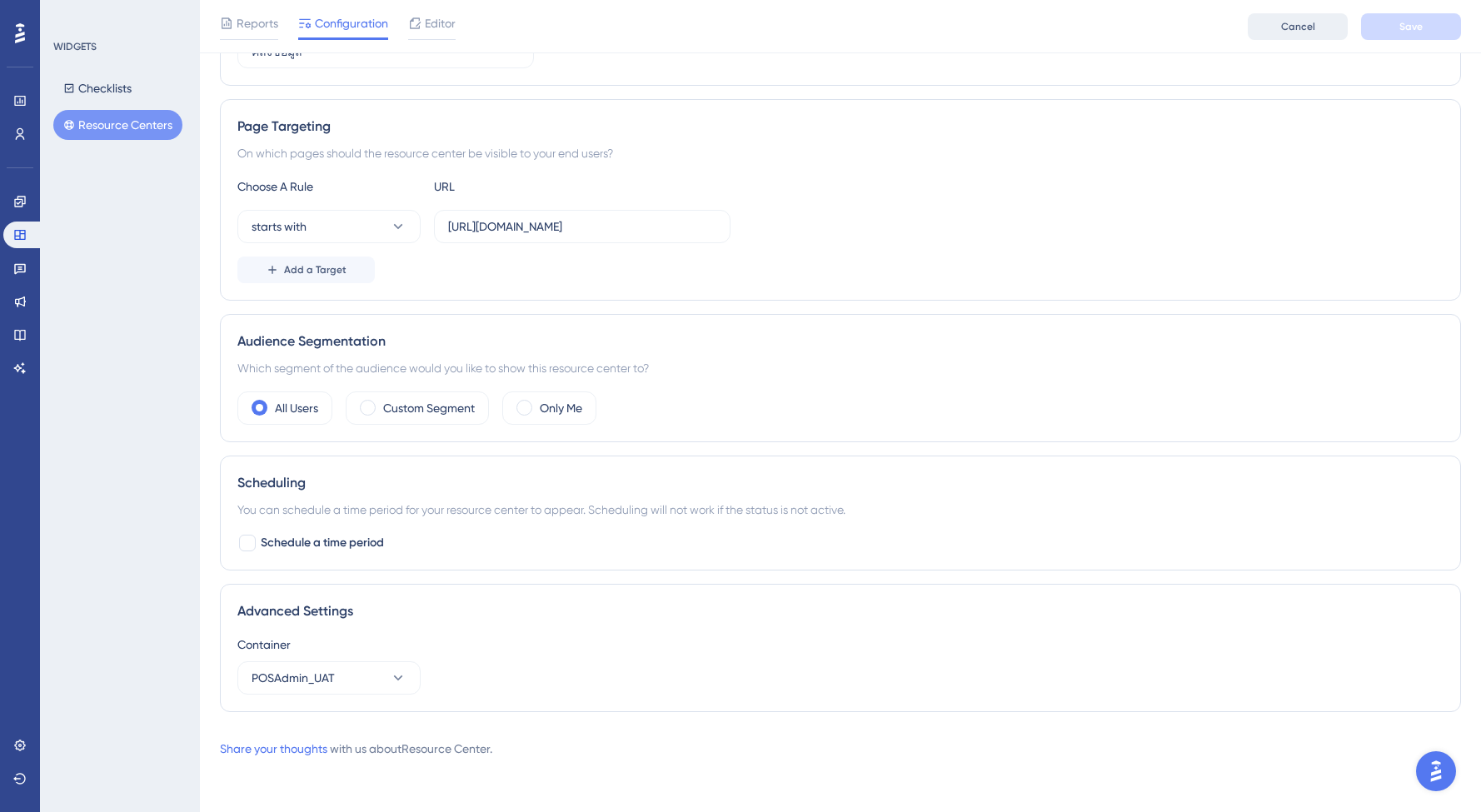
click at [1300, 29] on span "Cancel" at bounding box center [1298, 26] width 34 height 13
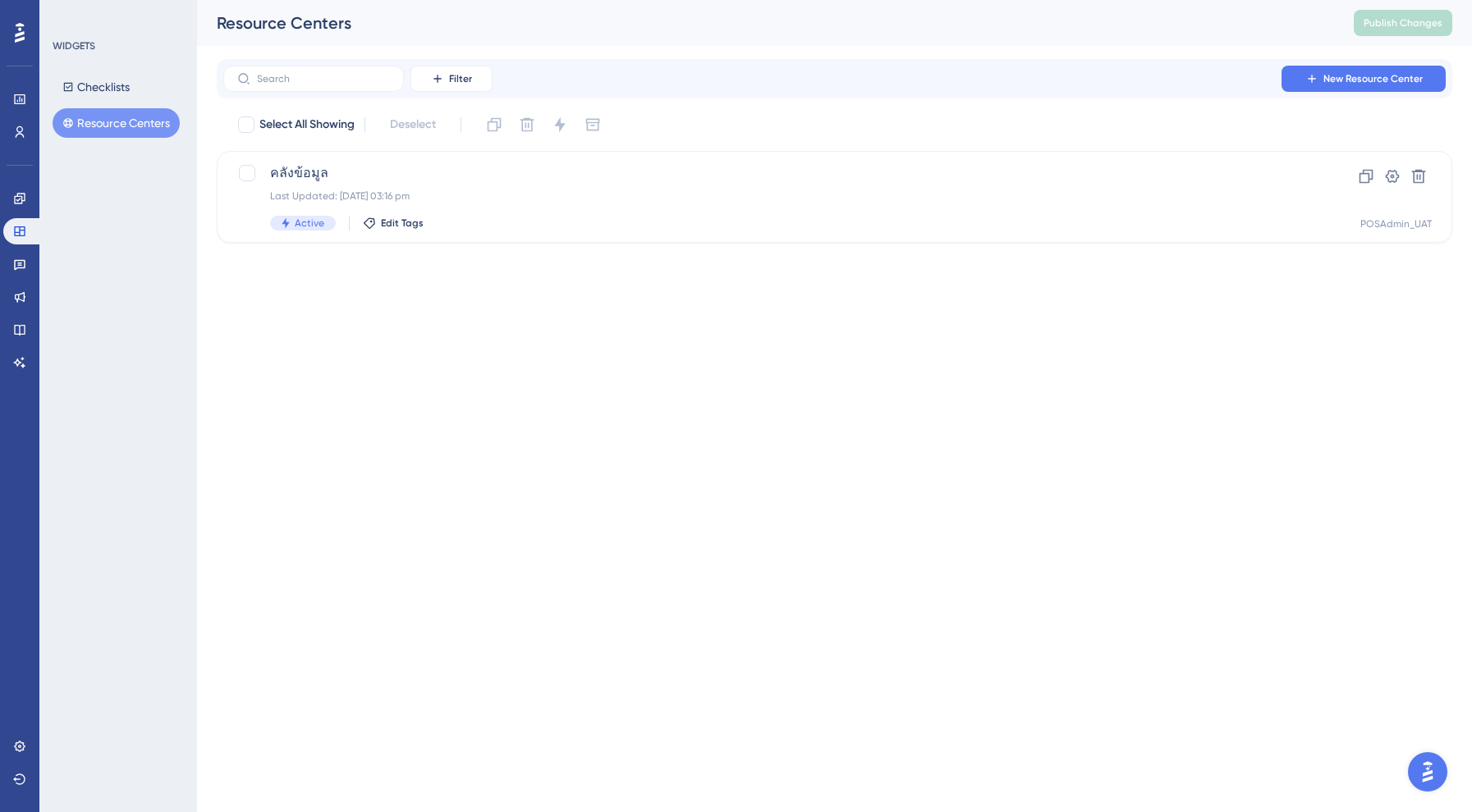
click at [652, 0] on html "Performance Users Engagement Widgets Feedback Product Updates Knowledge Base AI…" at bounding box center [736, 0] width 1472 height 0
click at [440, 214] on div "คลังข้อมูล Last Updated: [DATE] 03:16 pm Active Edit Tags" at bounding box center [769, 196] width 998 height 67
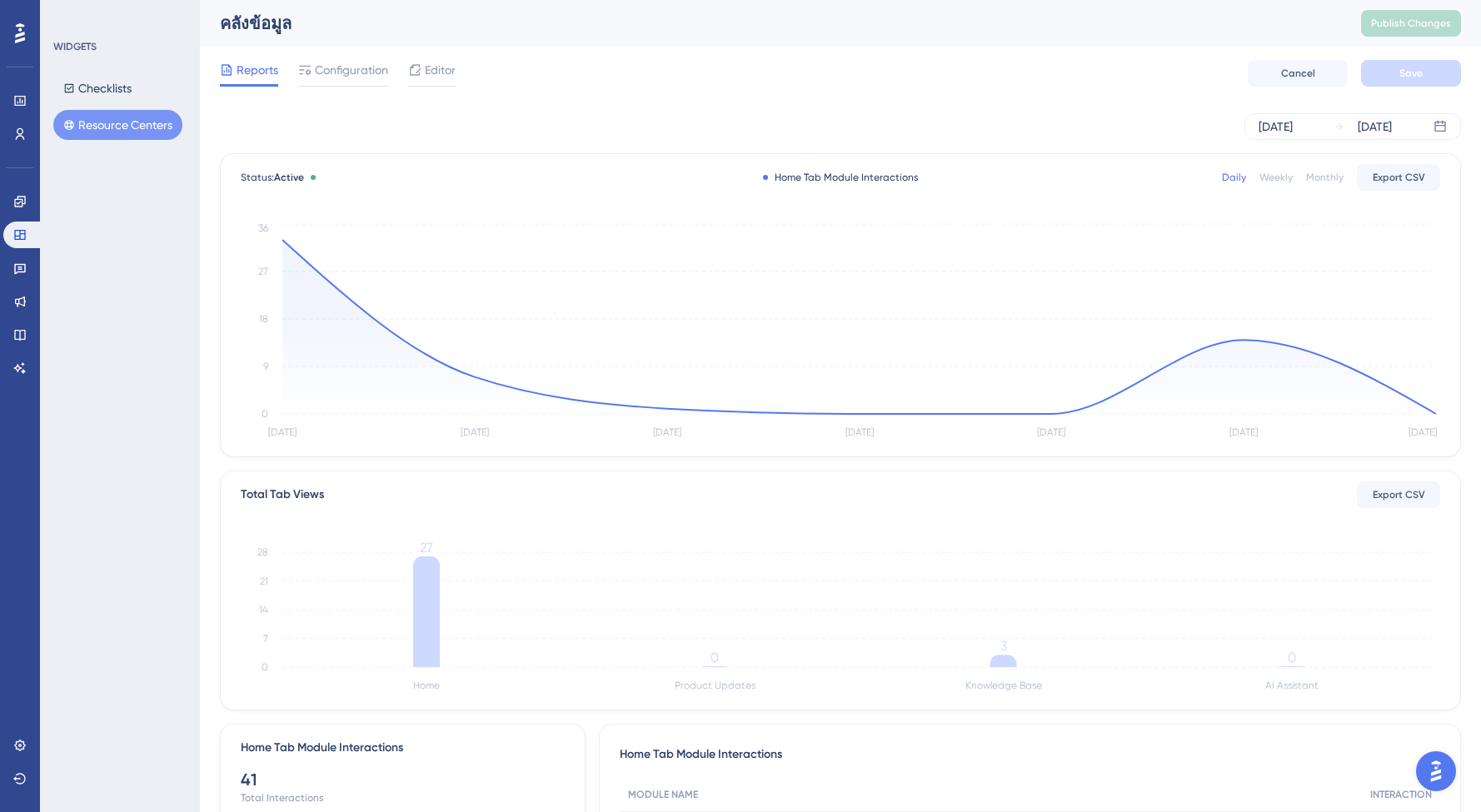
click at [771, 3] on div "คลังข้อมูล Publish Changes" at bounding box center [841, 23] width 1282 height 47
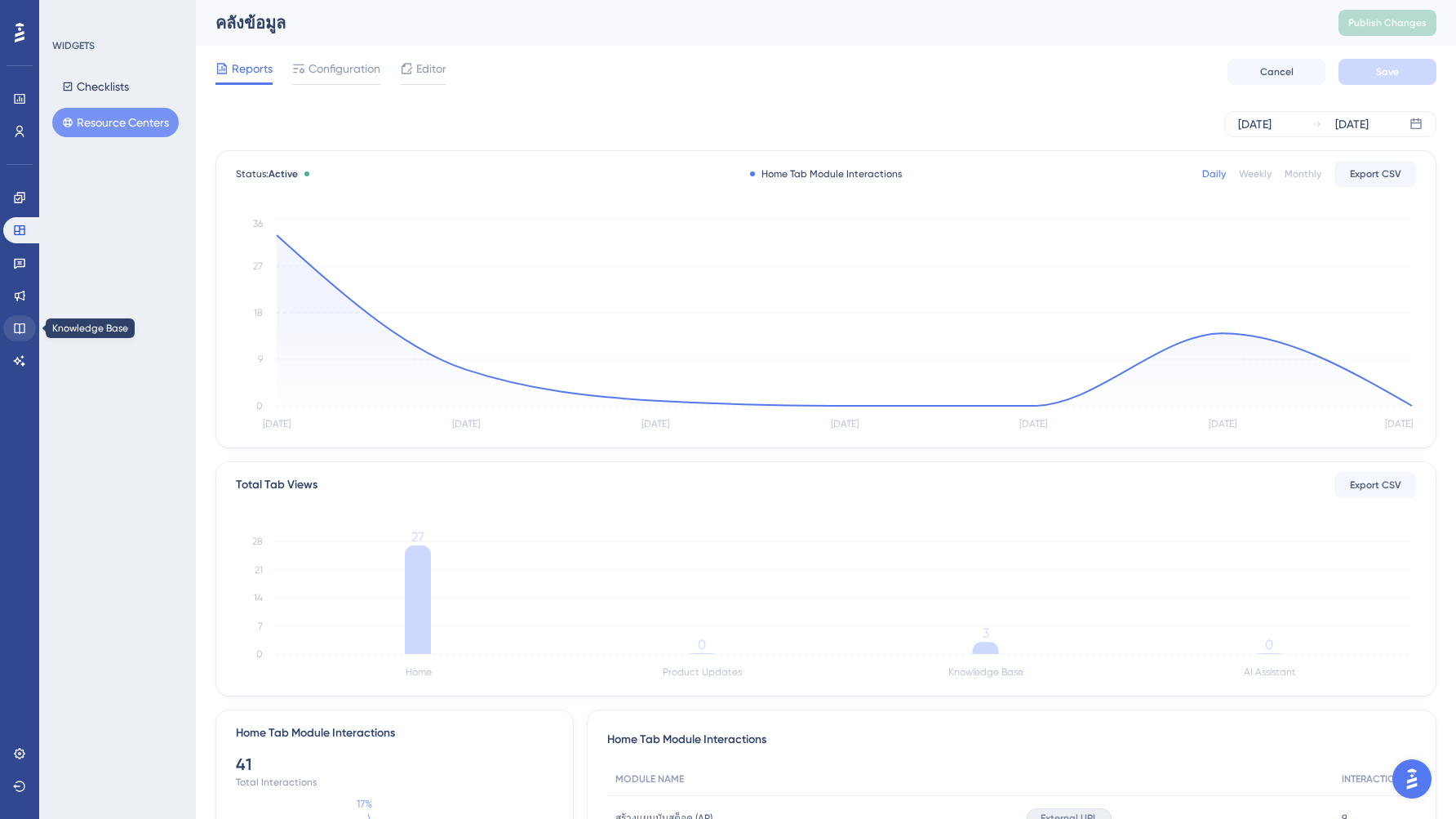
click at [20, 340] on link at bounding box center [20, 328] width 32 height 26
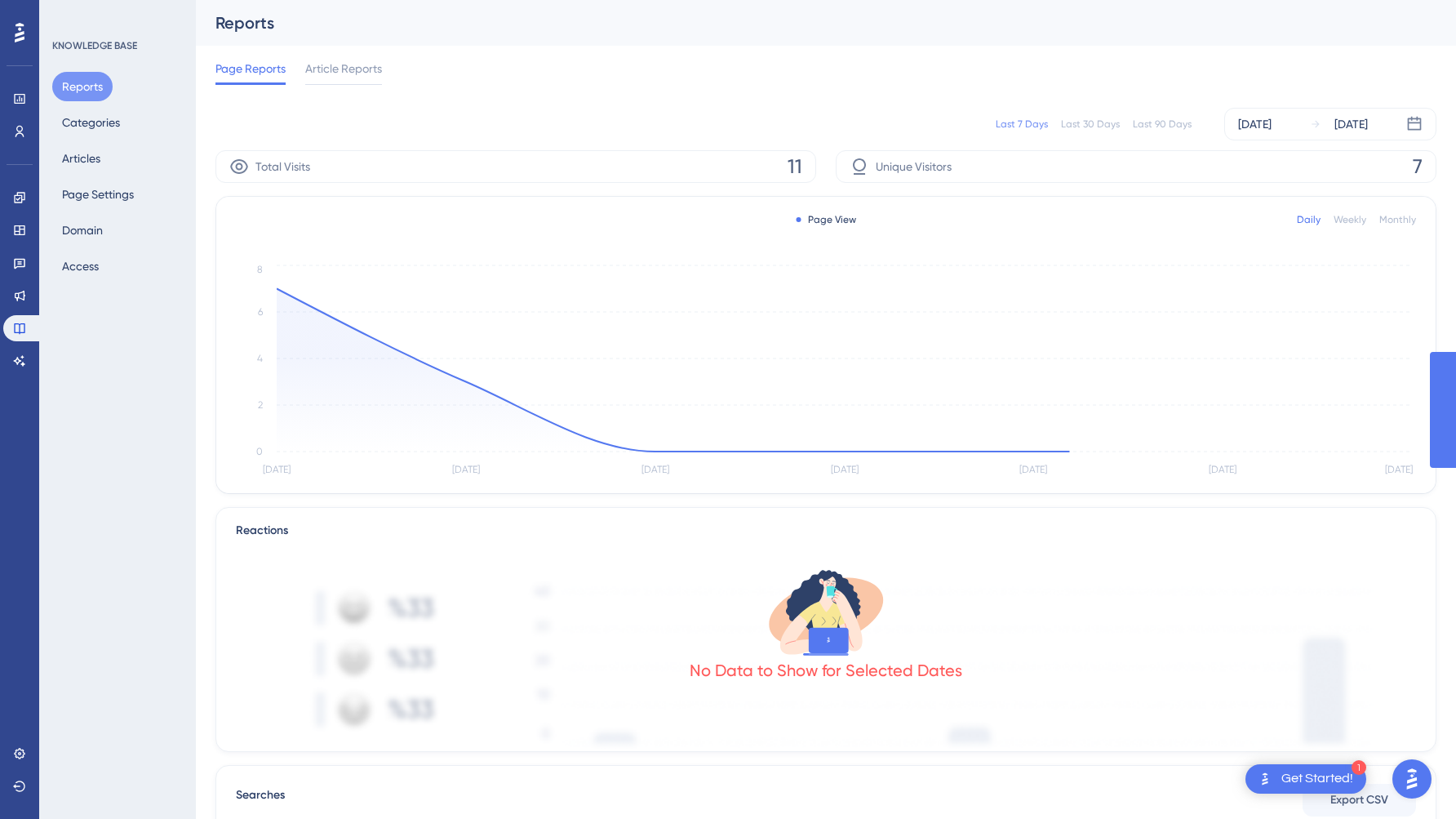
click at [115, 156] on div "Reports Categories Articles Page Settings Domain Access" at bounding box center [118, 176] width 132 height 209
click at [83, 161] on button "Articles" at bounding box center [81, 158] width 58 height 29
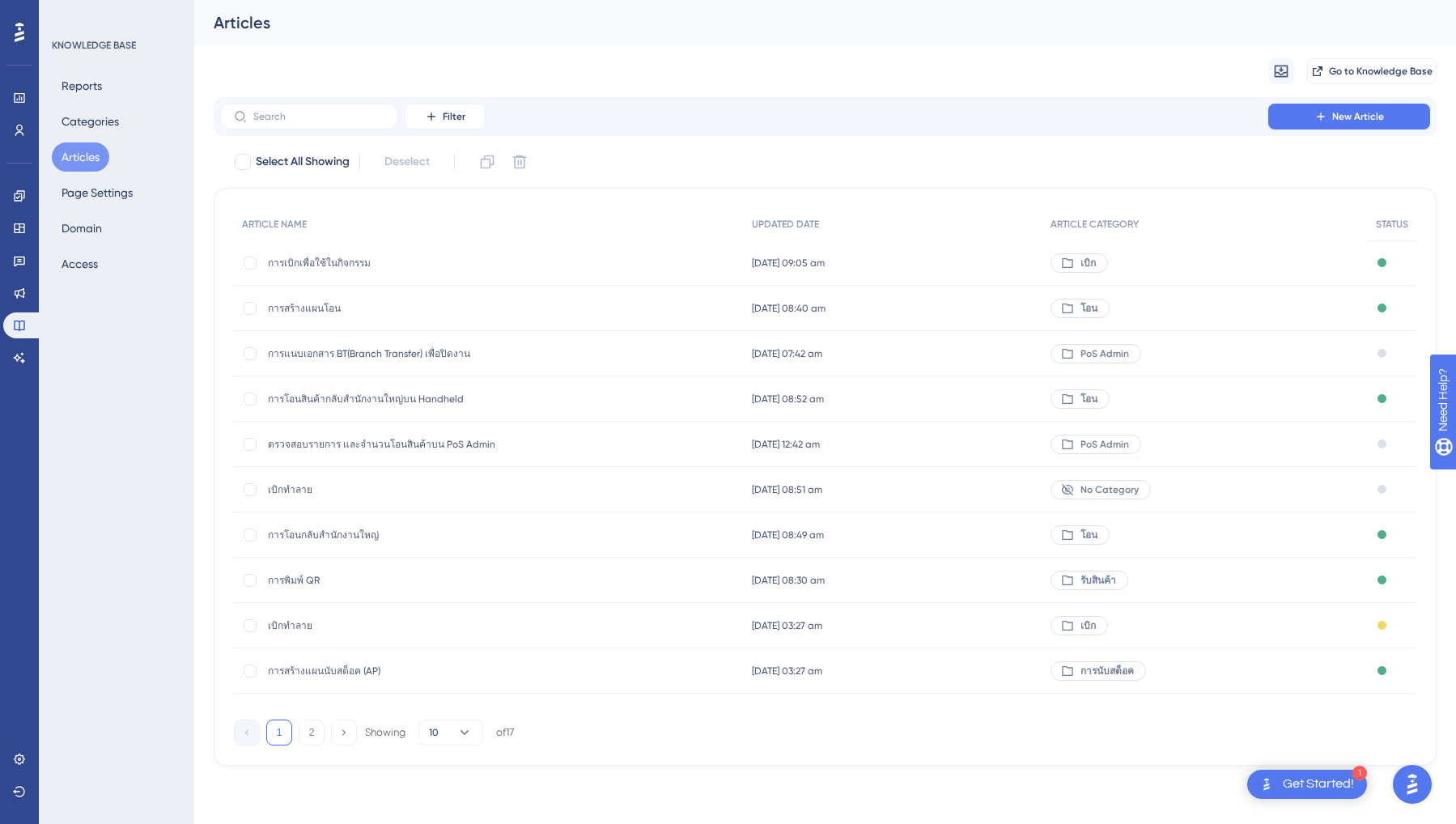
click at [286, 624] on span "เบิกทำลาย" at bounding box center [397, 625] width 259 height 13
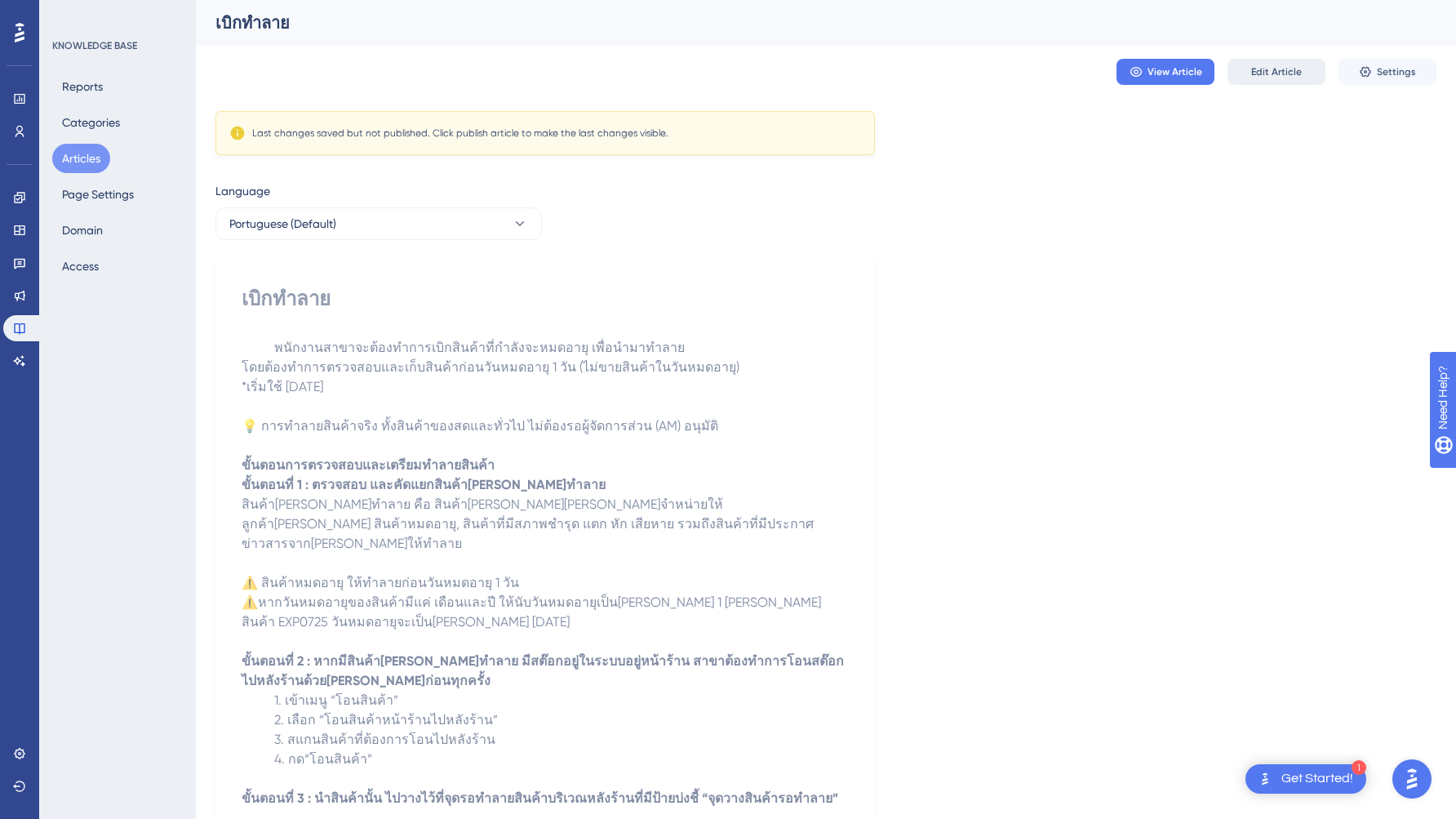
click at [1279, 72] on span "Edit Article" at bounding box center [1276, 72] width 50 height 13
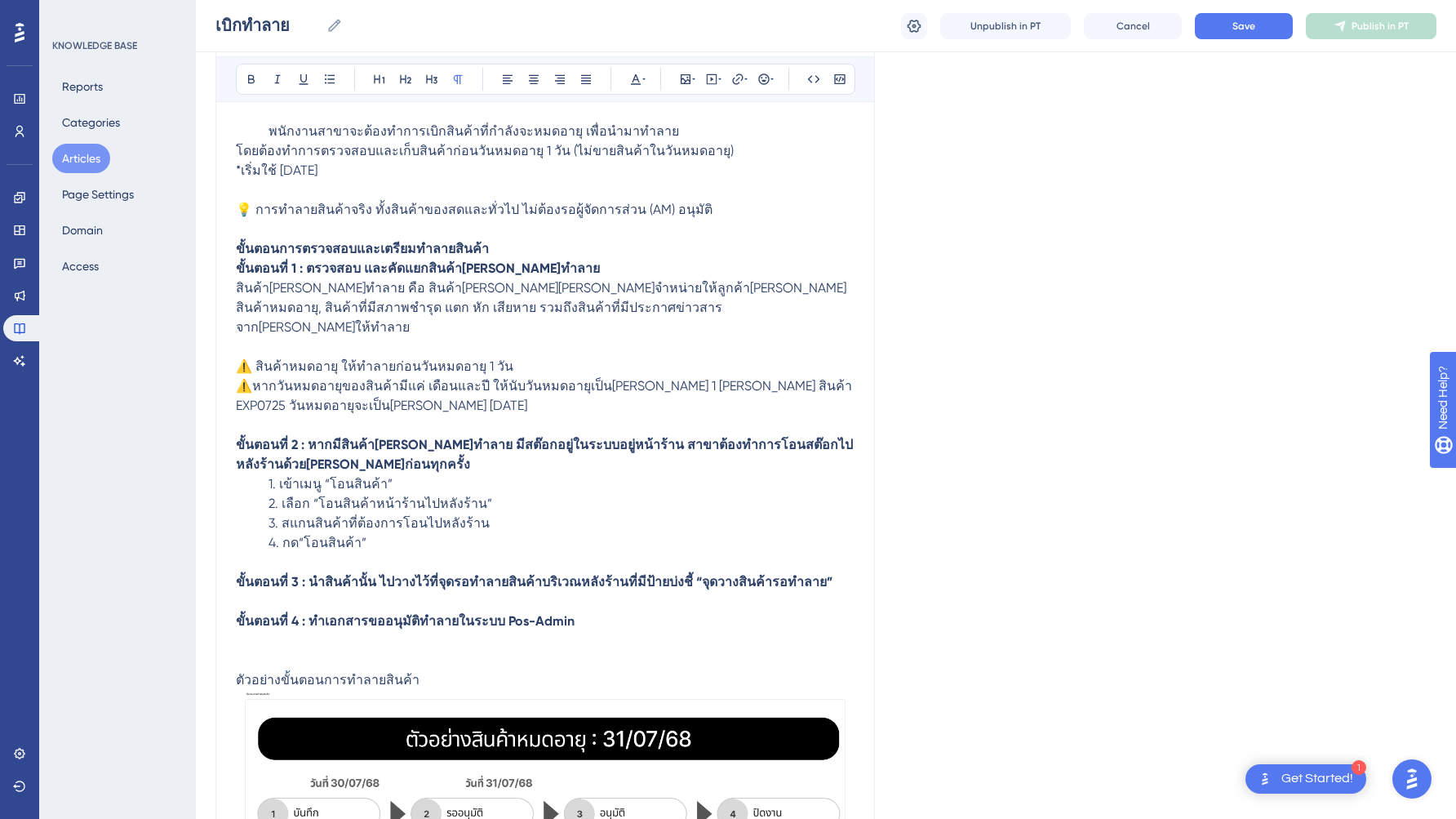
click at [229, 150] on div "เบิกทำลาย Bold Italic Underline Bullet Point Heading 1 Heading 2 Heading 3 Norm…" at bounding box center [545, 595] width 659 height 1277
click at [236, 149] on span "โดยต้องทำการตรวจสอบและเก็บสินค้าก่อนวันหมดอายุ 1 วัน (ไม่ขายสินค้าในวันหมดอายุ)" at bounding box center [485, 150] width 498 height 15
click at [258, 129] on p "พนักงานสาขาจะต้องทำการเบิกสินค้าที่กำลังจะหมดอายุ เพื่อนำมาทำลายโดยต้องทำการตรว…" at bounding box center [545, 142] width 618 height 39
click at [1243, 15] on button "Save" at bounding box center [1244, 26] width 98 height 26
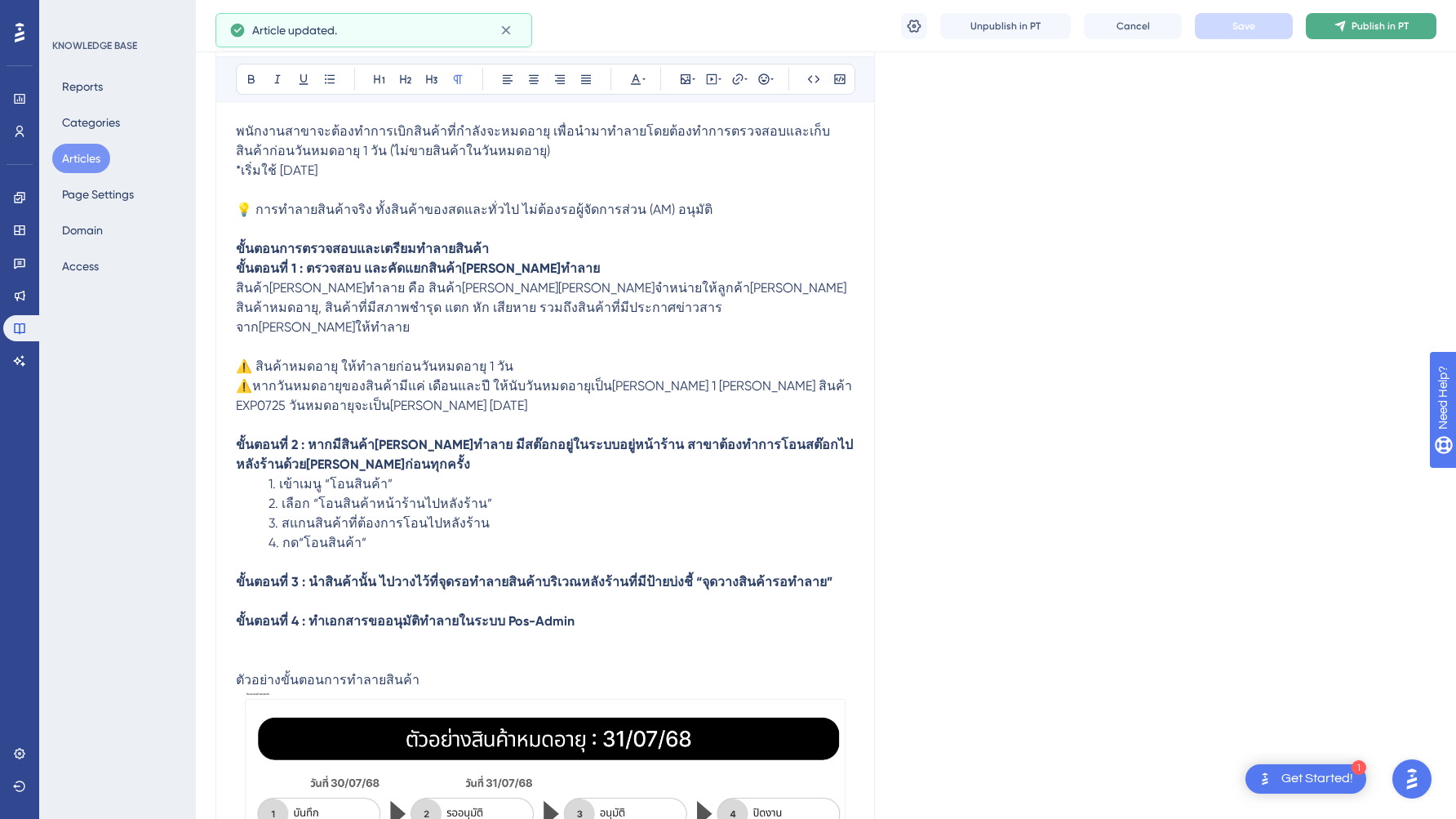
click at [1364, 27] on span "Publish in PT" at bounding box center [1380, 26] width 57 height 13
